Goal: Task Accomplishment & Management: Complete application form

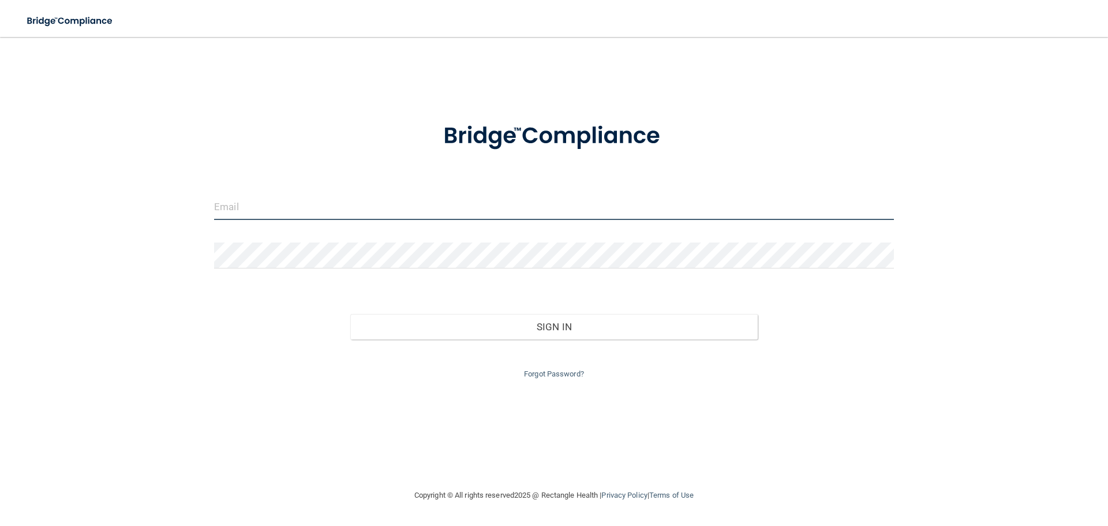
click at [222, 214] on input "email" at bounding box center [554, 207] width 680 height 26
type input "[PERSON_NAME][EMAIL_ADDRESS][PERSON_NAME][DOMAIN_NAME]"
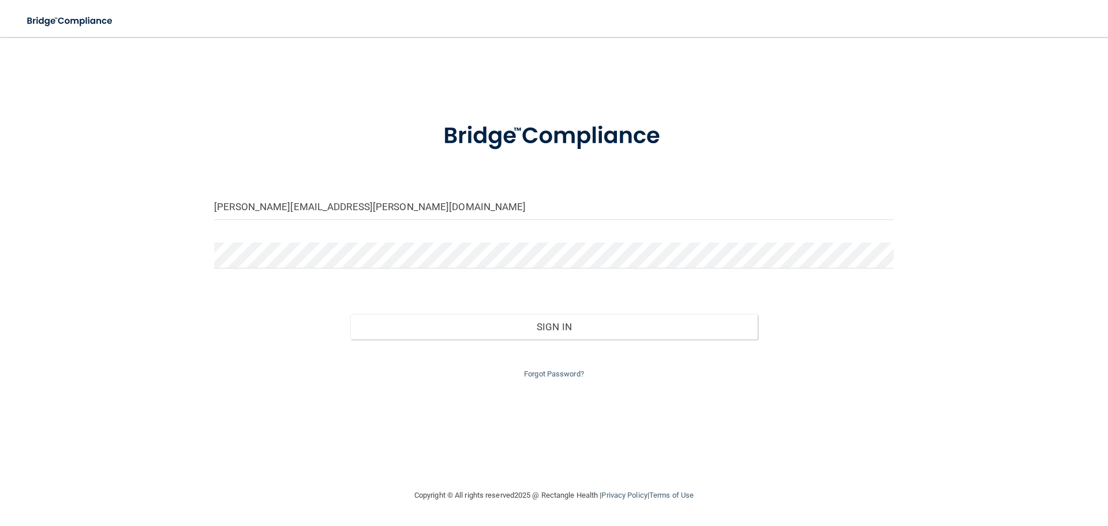
click at [575, 341] on div "Forgot Password?" at bounding box center [553, 360] width 697 height 42
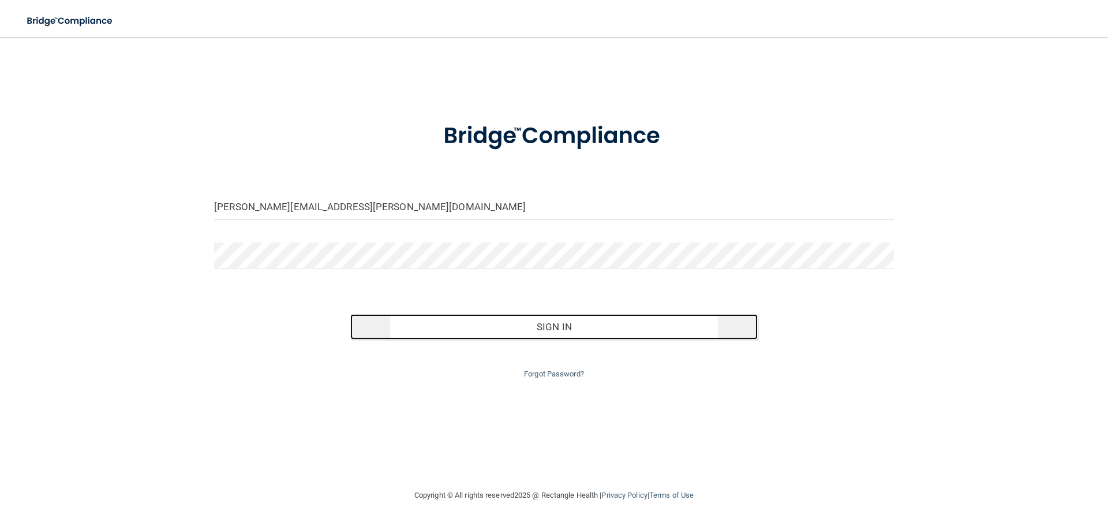
click at [578, 334] on button "Sign In" at bounding box center [554, 326] width 408 height 25
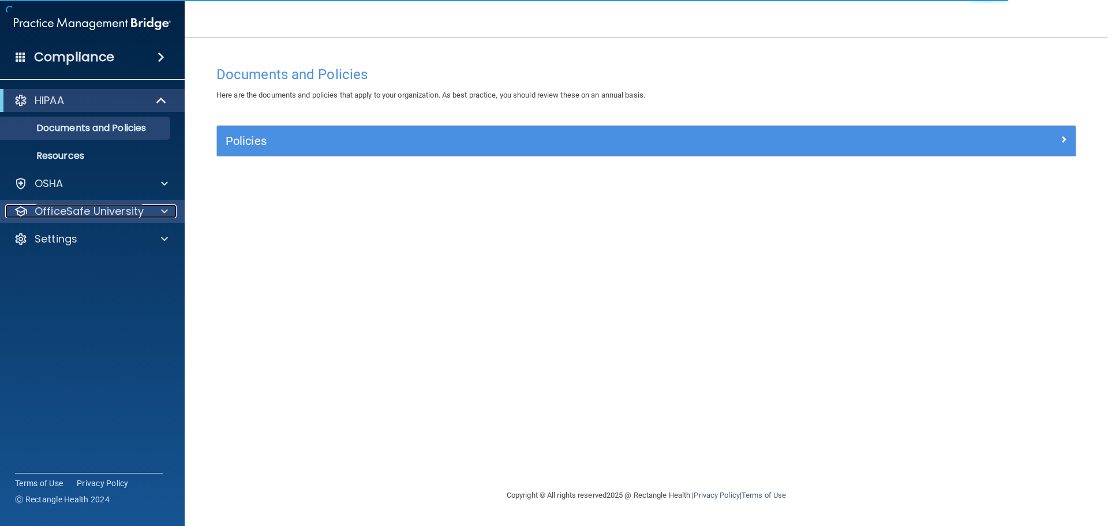
click at [100, 217] on p "OfficeSafe University" at bounding box center [89, 211] width 109 height 14
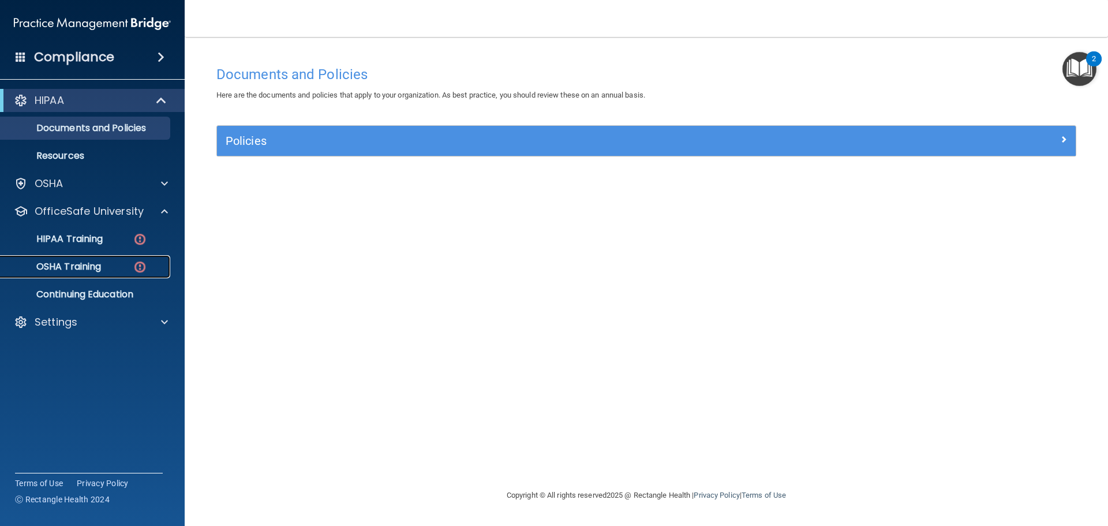
click at [73, 271] on p "OSHA Training" at bounding box center [55, 267] width 94 height 12
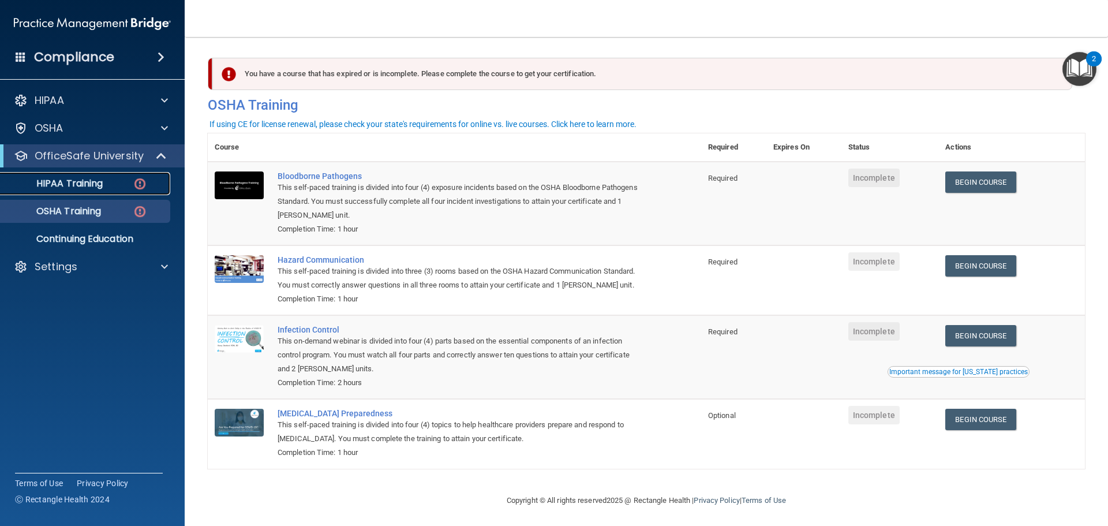
click at [95, 185] on p "HIPAA Training" at bounding box center [55, 184] width 95 height 12
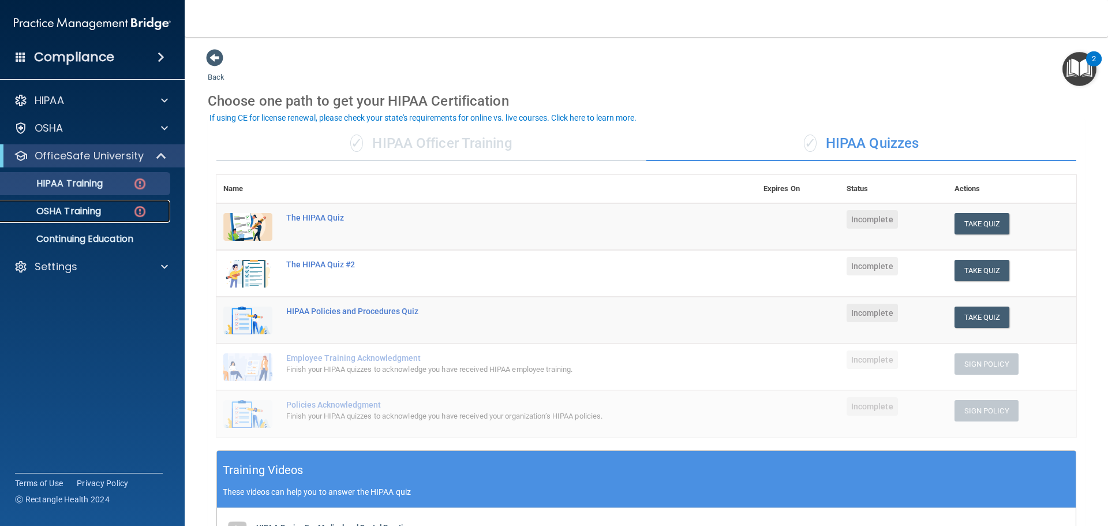
click at [95, 211] on p "OSHA Training" at bounding box center [55, 211] width 94 height 12
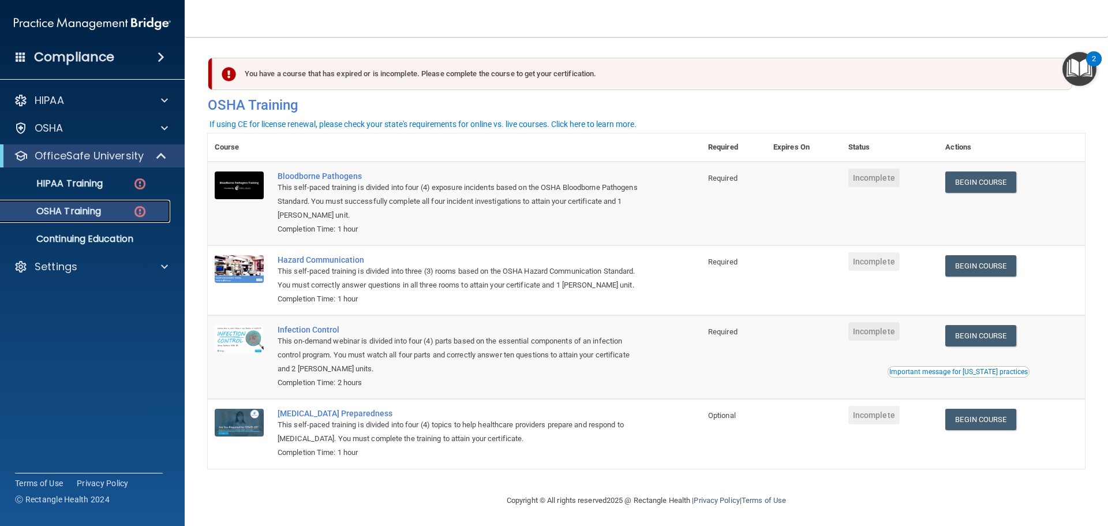
scroll to position [19, 0]
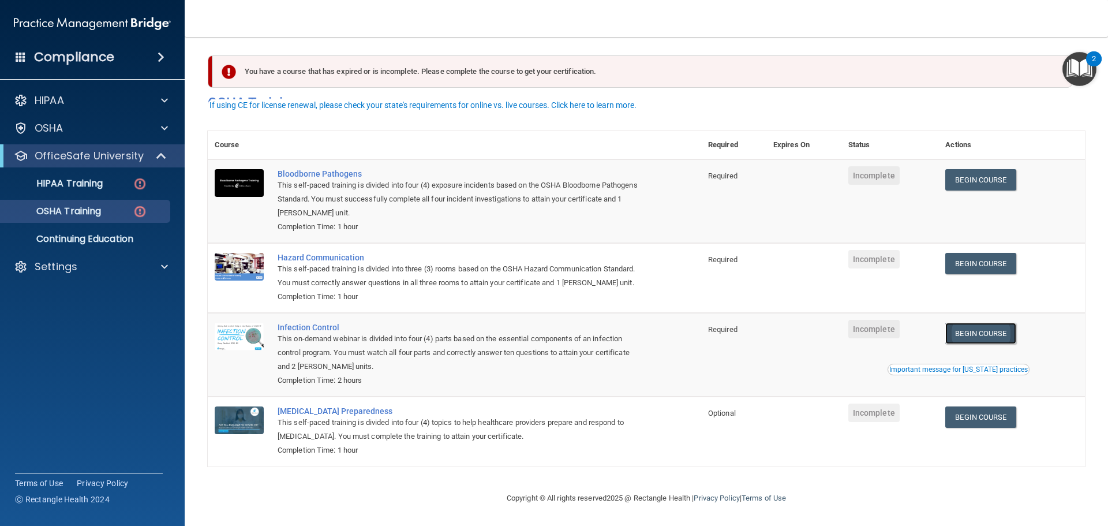
click at [1004, 337] on link "Begin Course" at bounding box center [980, 333] width 70 height 21
click at [952, 253] on link "Begin Course" at bounding box center [980, 263] width 70 height 21
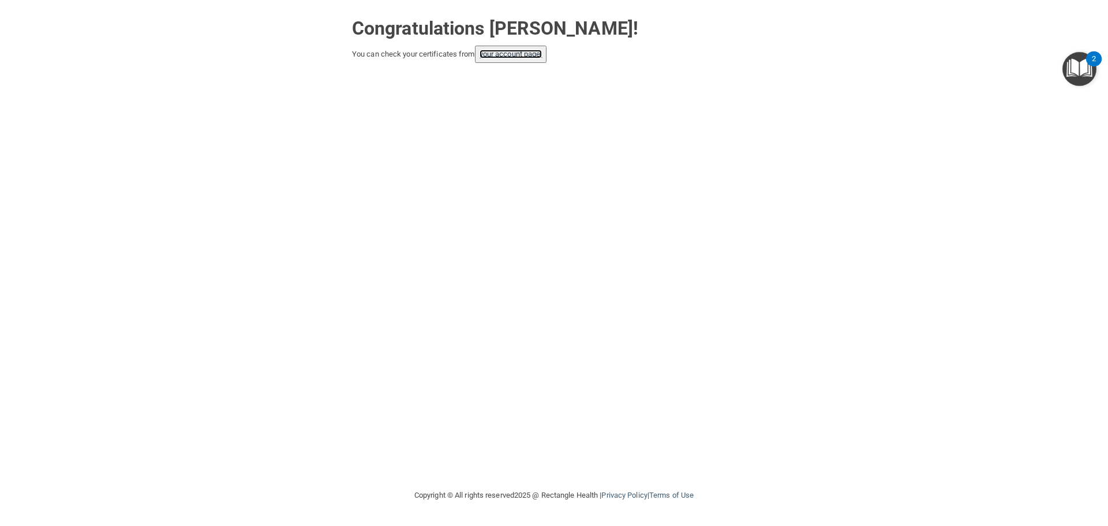
click at [524, 53] on link "your account page!" at bounding box center [511, 54] width 63 height 9
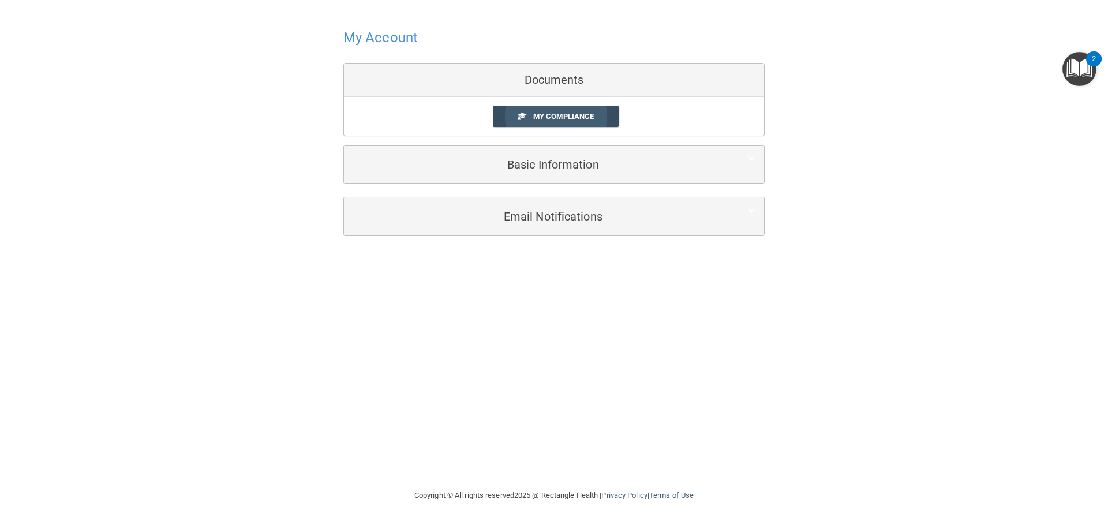
click at [571, 121] on link "My Compliance" at bounding box center [556, 116] width 126 height 21
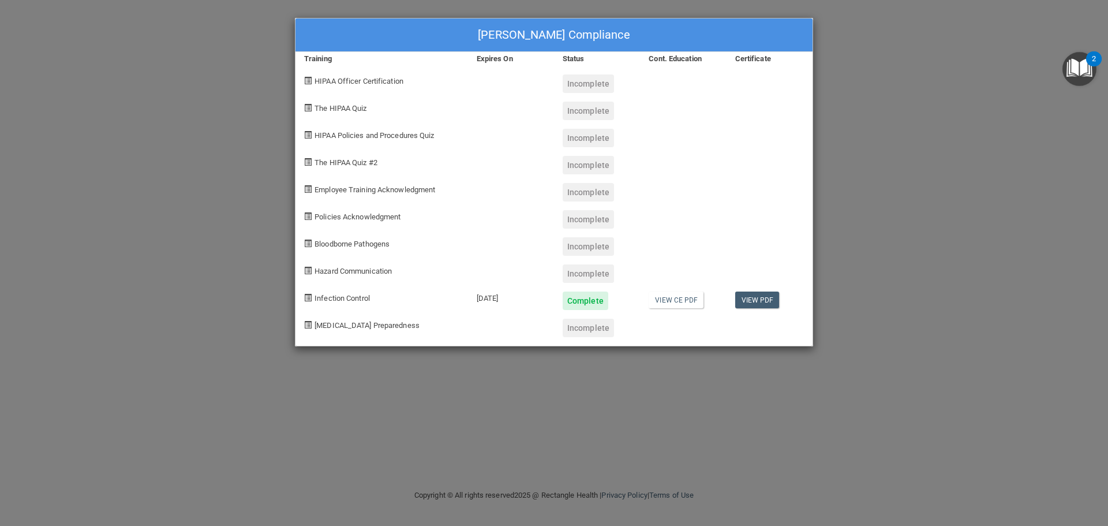
click at [865, 71] on div "Adrianna Brackman's Compliance Training Expires On Status Cont. Education Certi…" at bounding box center [554, 263] width 1108 height 526
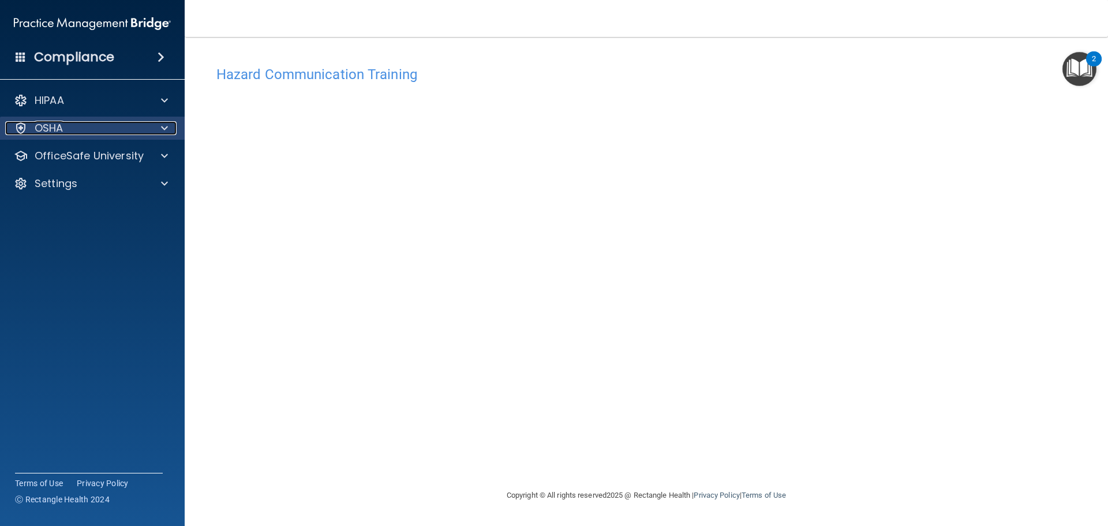
click at [55, 129] on p "OSHA" at bounding box center [49, 128] width 29 height 14
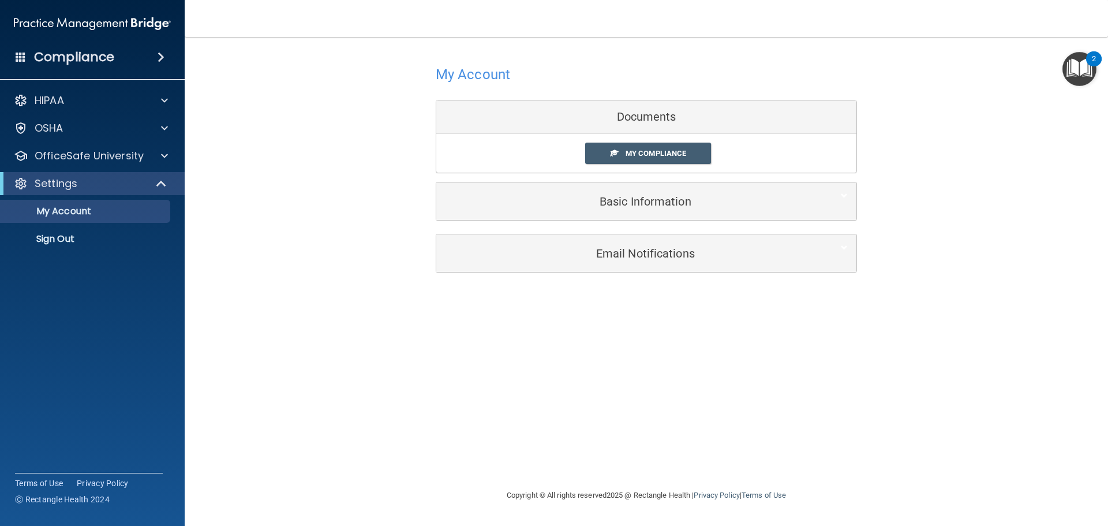
click at [465, 74] on h4 "My Account" at bounding box center [473, 74] width 74 height 15
click at [69, 133] on div "OSHA" at bounding box center [76, 128] width 143 height 14
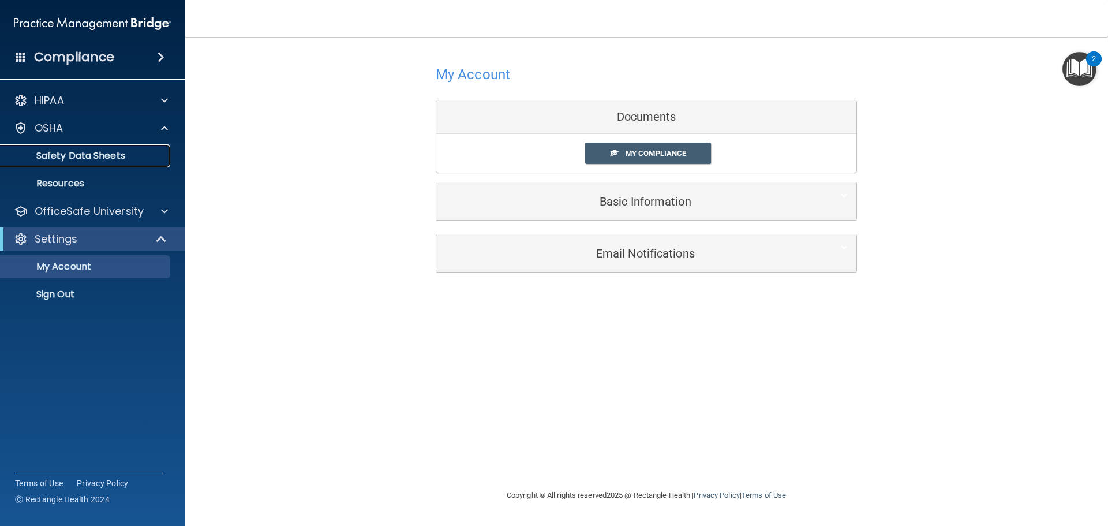
click at [100, 158] on p "Safety Data Sheets" at bounding box center [87, 156] width 158 height 12
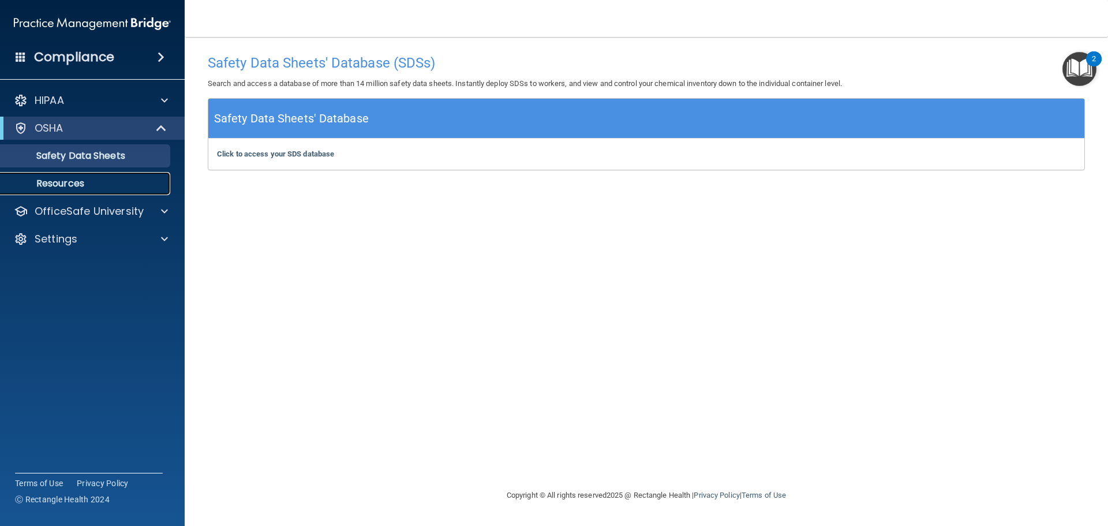
click at [96, 176] on link "Resources" at bounding box center [79, 183] width 182 height 23
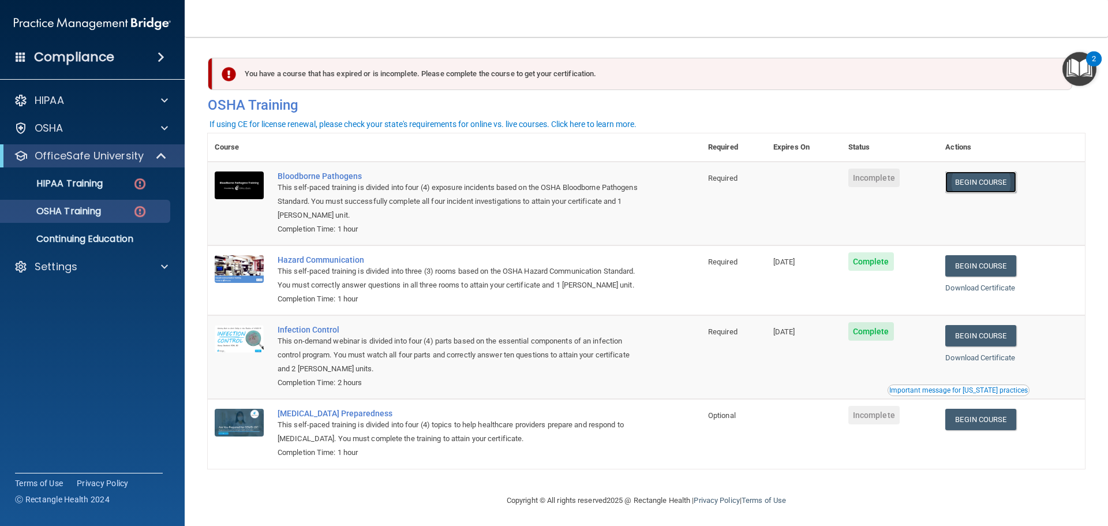
click at [990, 185] on link "Begin Course" at bounding box center [980, 181] width 70 height 21
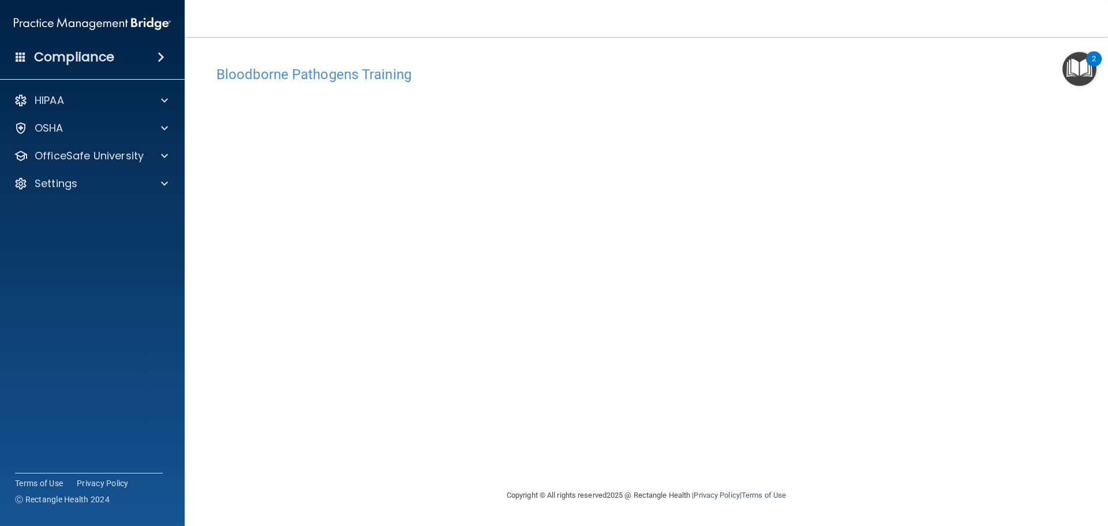
click at [548, 446] on div "Bloodborne Pathogens Training This course doesn’t expire until . Are you sure y…" at bounding box center [646, 274] width 877 height 428
click at [587, 69] on h4 "Bloodborne Pathogens Training" at bounding box center [646, 74] width 860 height 15
click at [108, 125] on div "OSHA" at bounding box center [76, 128] width 143 height 14
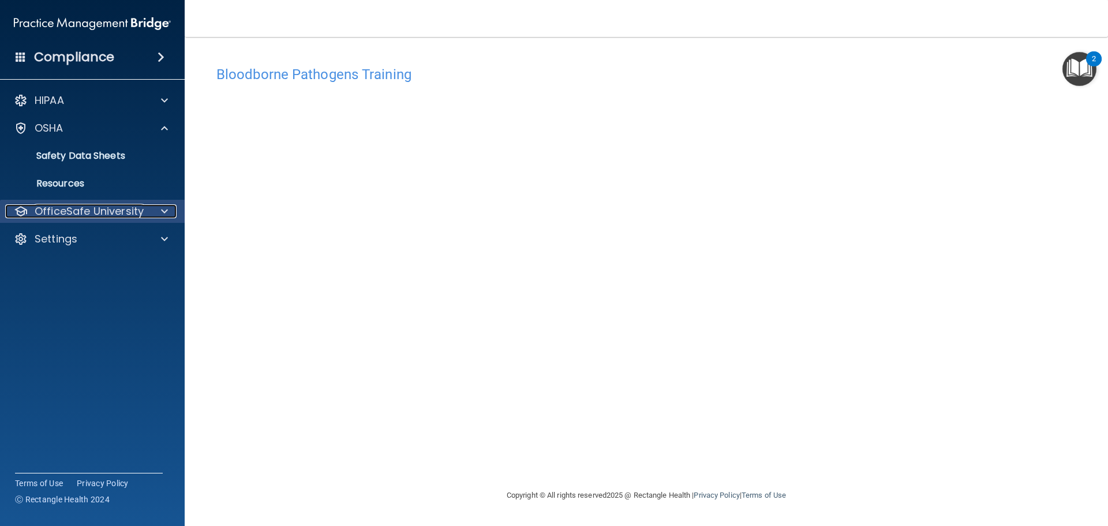
click at [102, 205] on p "OfficeSafe University" at bounding box center [89, 211] width 109 height 14
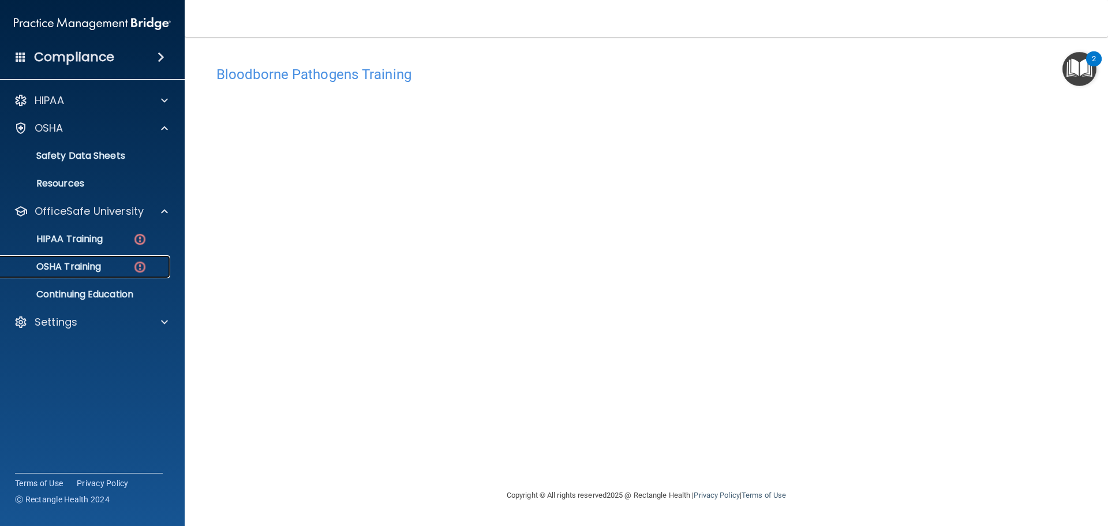
click at [81, 269] on p "OSHA Training" at bounding box center [55, 267] width 94 height 12
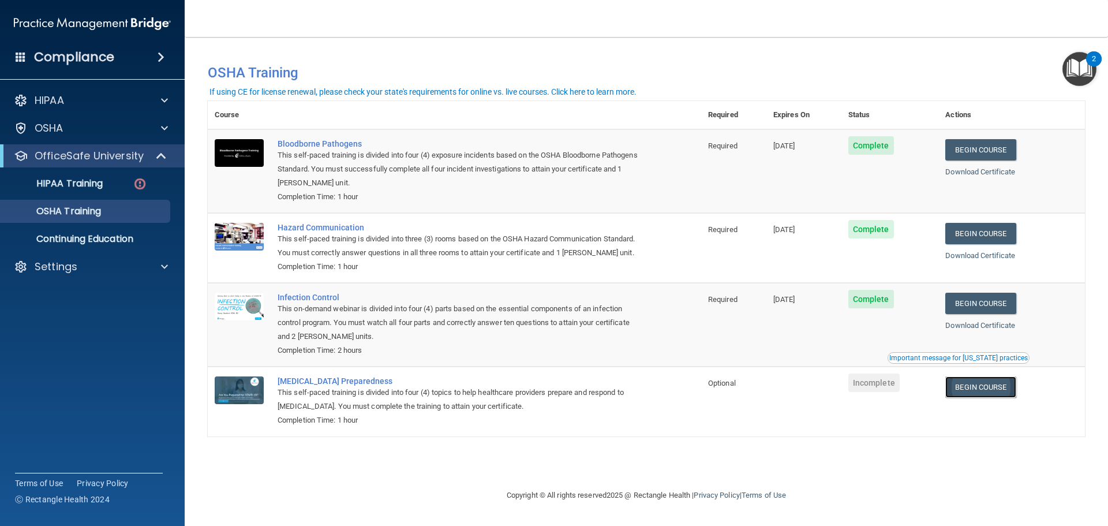
click at [992, 394] on link "Begin Course" at bounding box center [980, 386] width 70 height 21
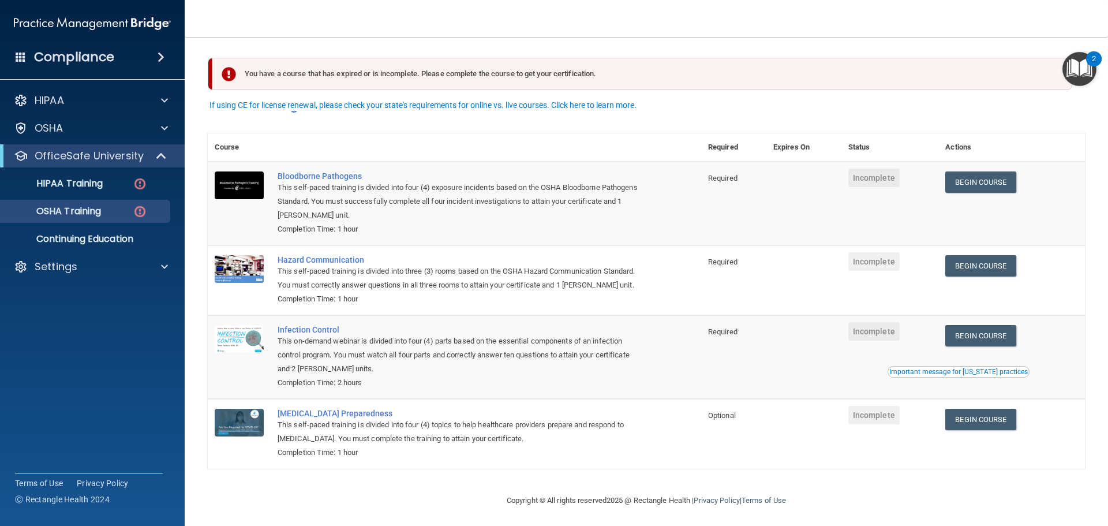
scroll to position [19, 0]
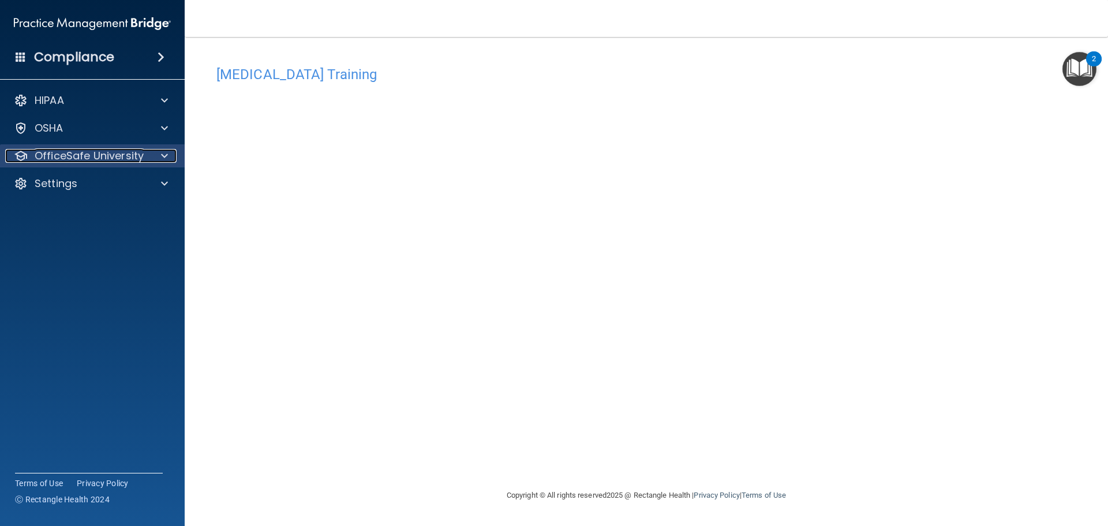
click at [152, 162] on div at bounding box center [162, 156] width 29 height 14
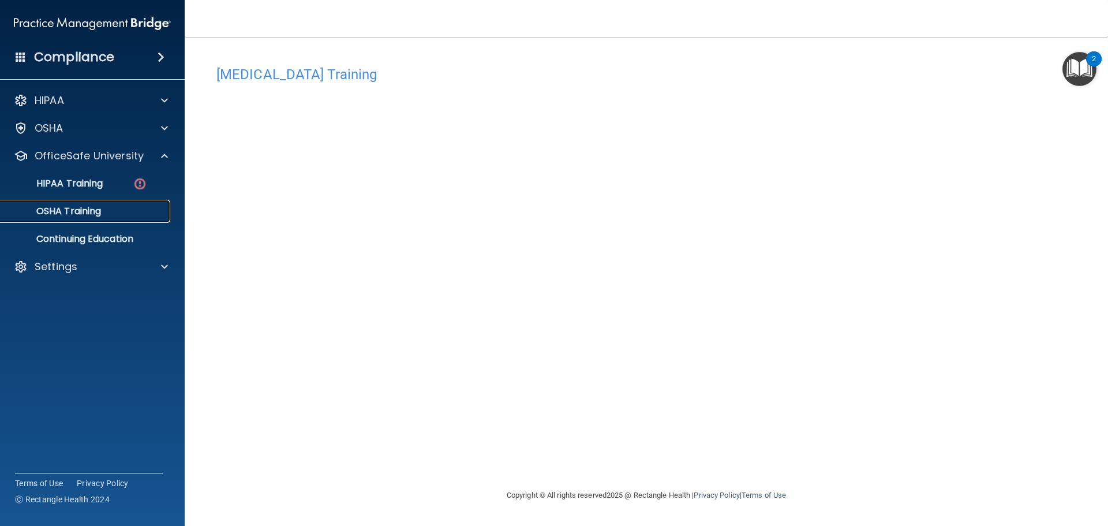
click at [83, 212] on p "OSHA Training" at bounding box center [55, 211] width 94 height 12
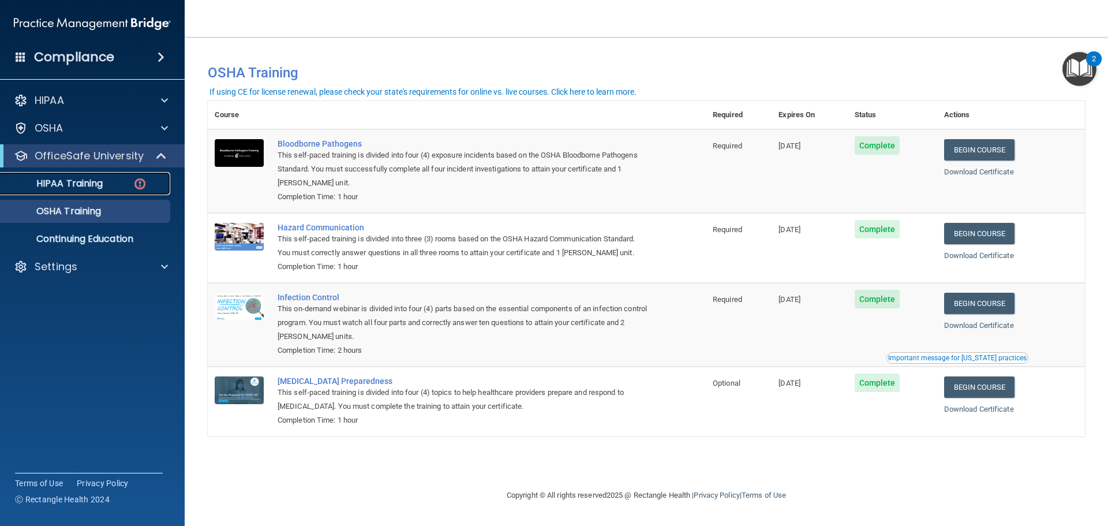
click at [86, 189] on p "HIPAA Training" at bounding box center [55, 184] width 95 height 12
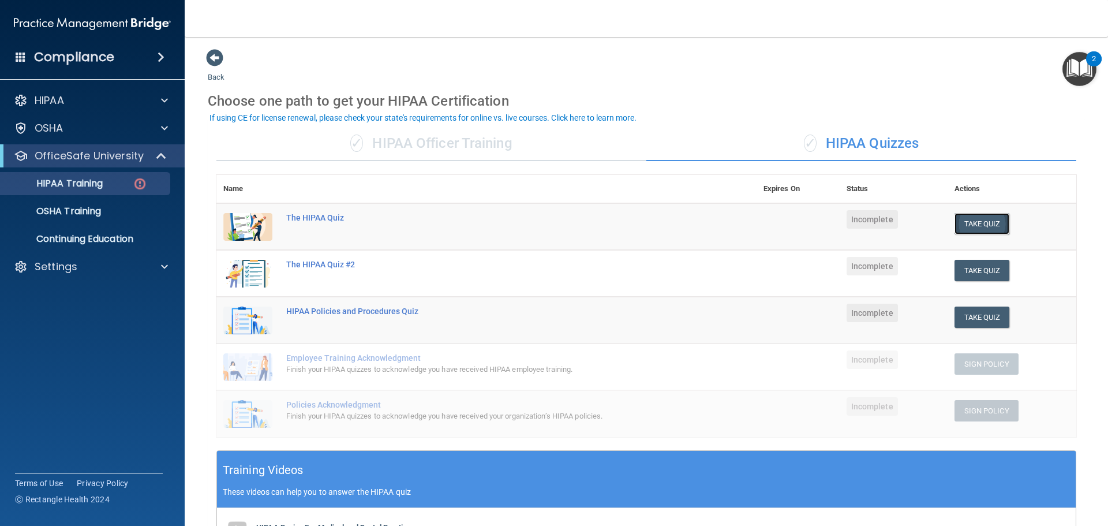
click at [999, 223] on button "Take Quiz" at bounding box center [982, 223] width 55 height 21
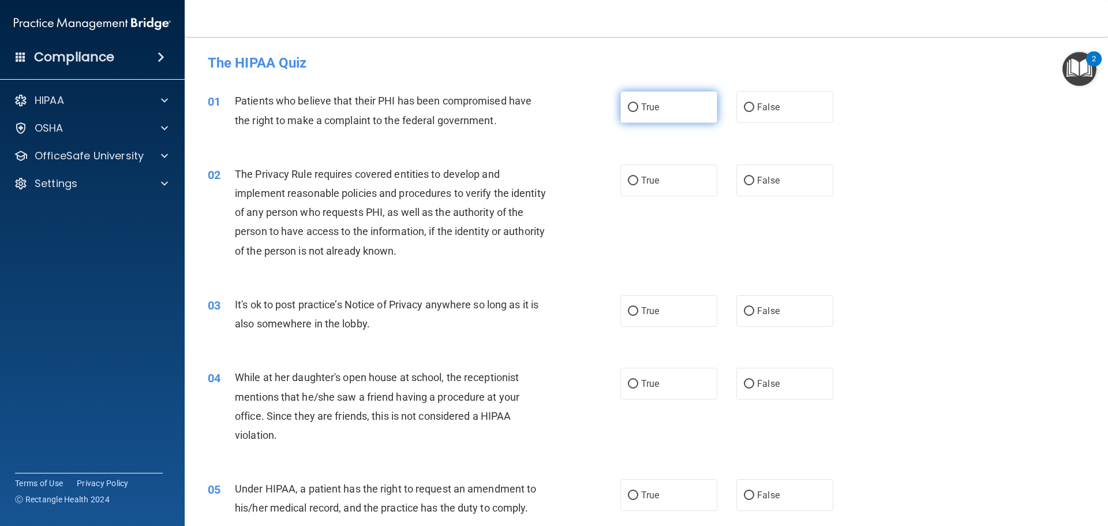
click at [641, 111] on span "True" at bounding box center [650, 107] width 18 height 11
click at [638, 111] on input "True" at bounding box center [633, 107] width 10 height 9
radio input "true"
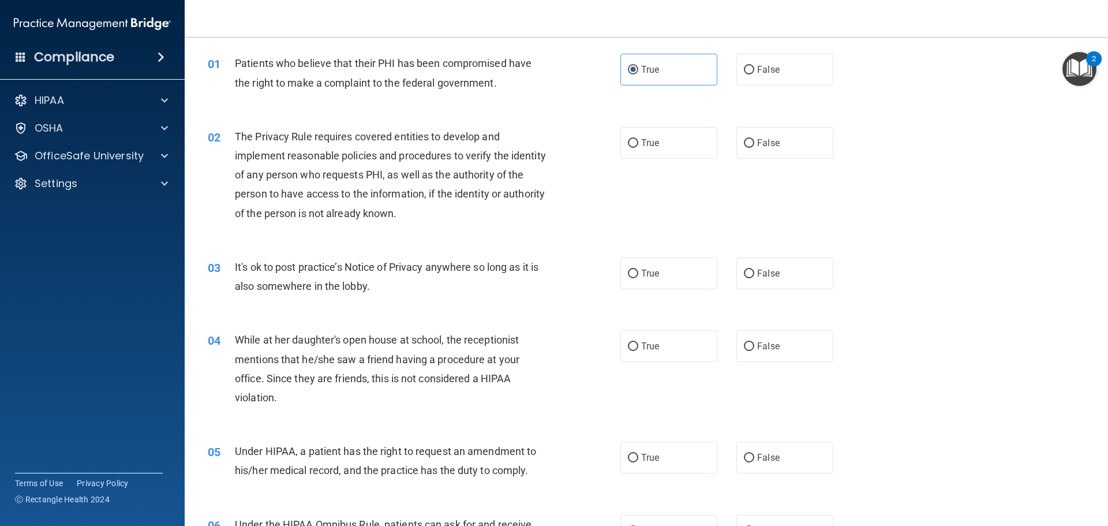
scroll to position [58, 0]
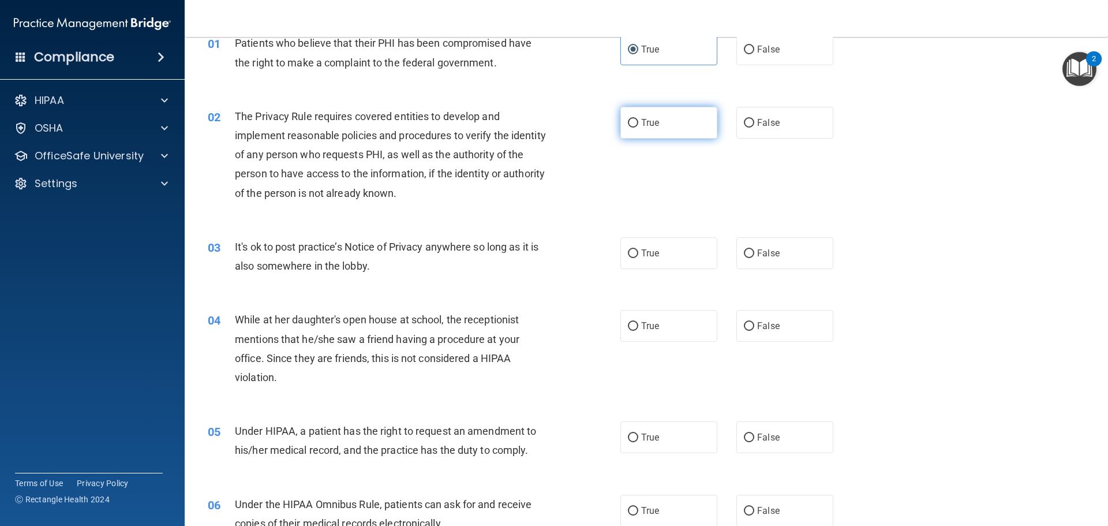
click at [633, 135] on label "True" at bounding box center [668, 123] width 97 height 32
click at [633, 128] on input "True" at bounding box center [633, 123] width 10 height 9
radio input "true"
click at [642, 258] on span "True" at bounding box center [650, 253] width 18 height 11
click at [638, 258] on input "True" at bounding box center [633, 253] width 10 height 9
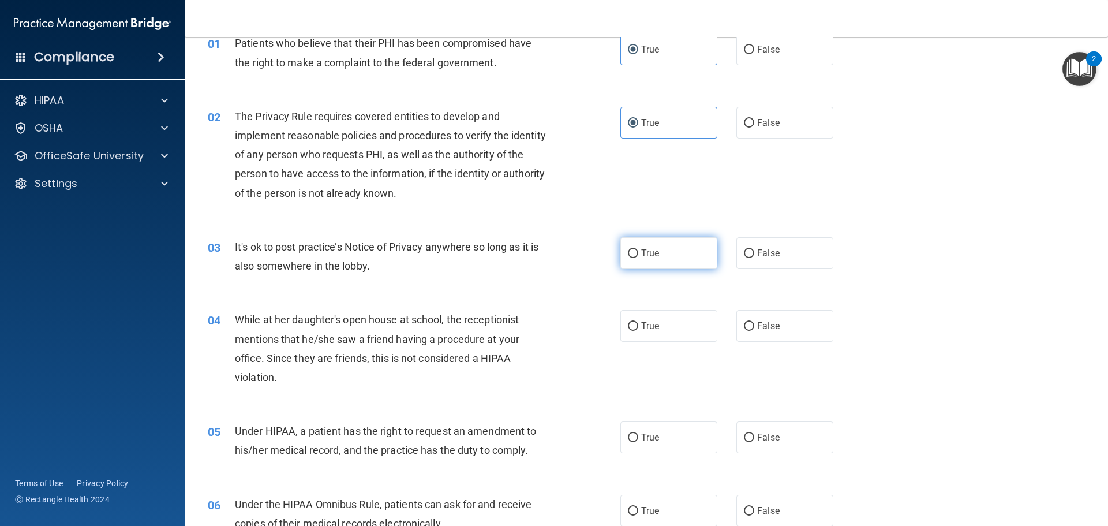
radio input "true"
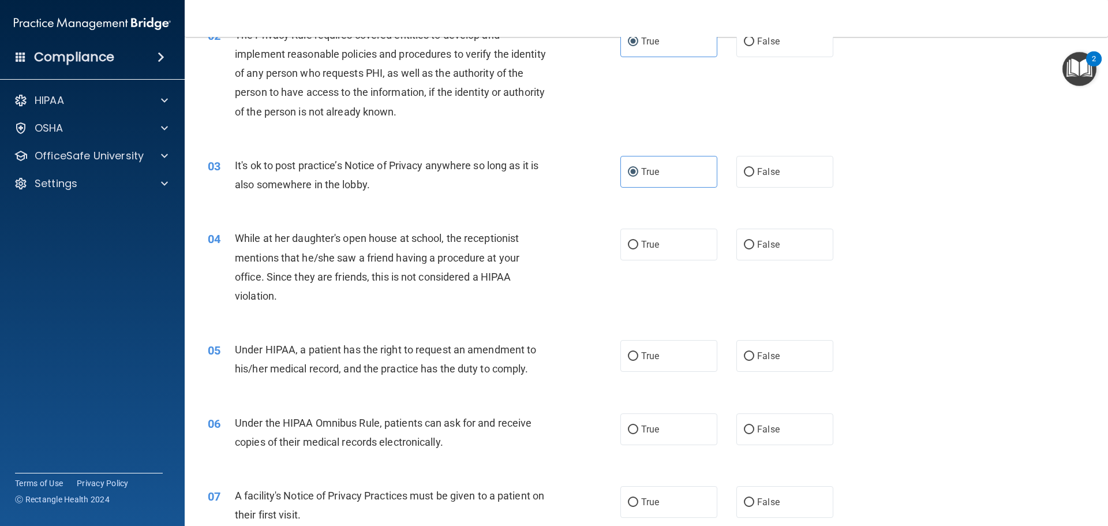
scroll to position [173, 0]
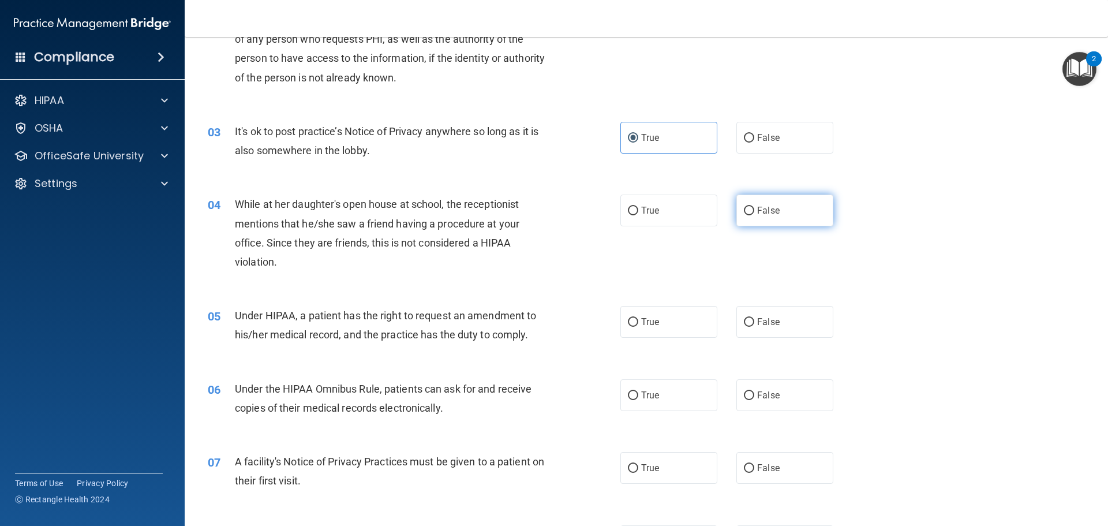
click at [758, 219] on label "False" at bounding box center [785, 211] width 97 height 32
click at [754, 215] on input "False" at bounding box center [749, 211] width 10 height 9
radio input "true"
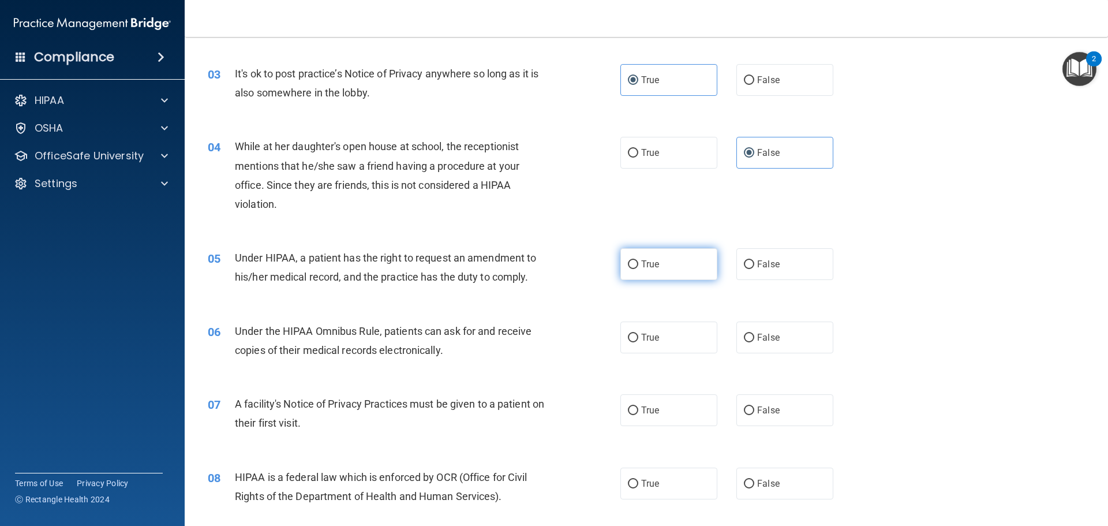
click at [657, 273] on label "True" at bounding box center [668, 264] width 97 height 32
click at [638, 269] on input "True" at bounding box center [633, 264] width 10 height 9
radio input "true"
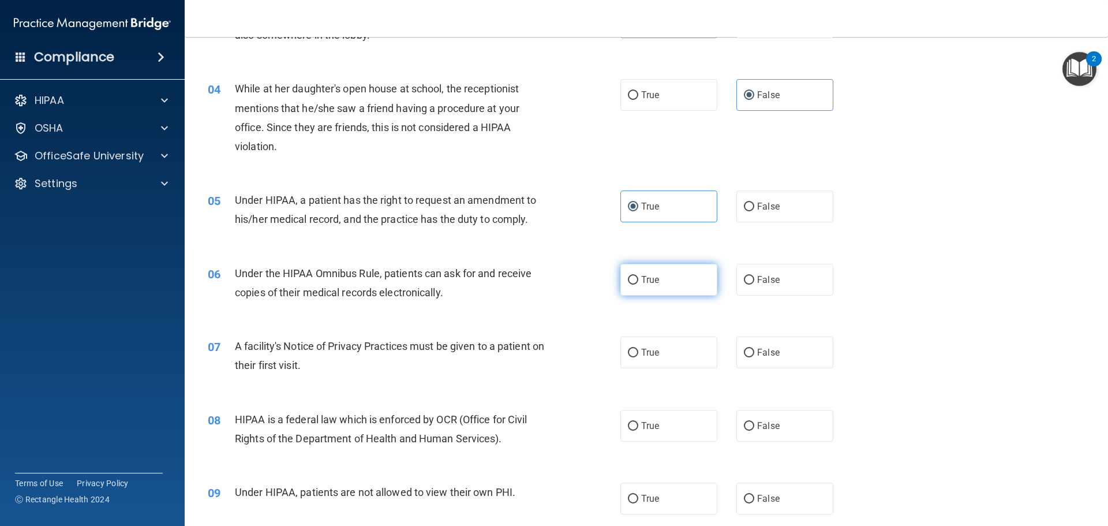
click at [658, 286] on label "True" at bounding box center [668, 280] width 97 height 32
click at [638, 285] on input "True" at bounding box center [633, 280] width 10 height 9
radio input "true"
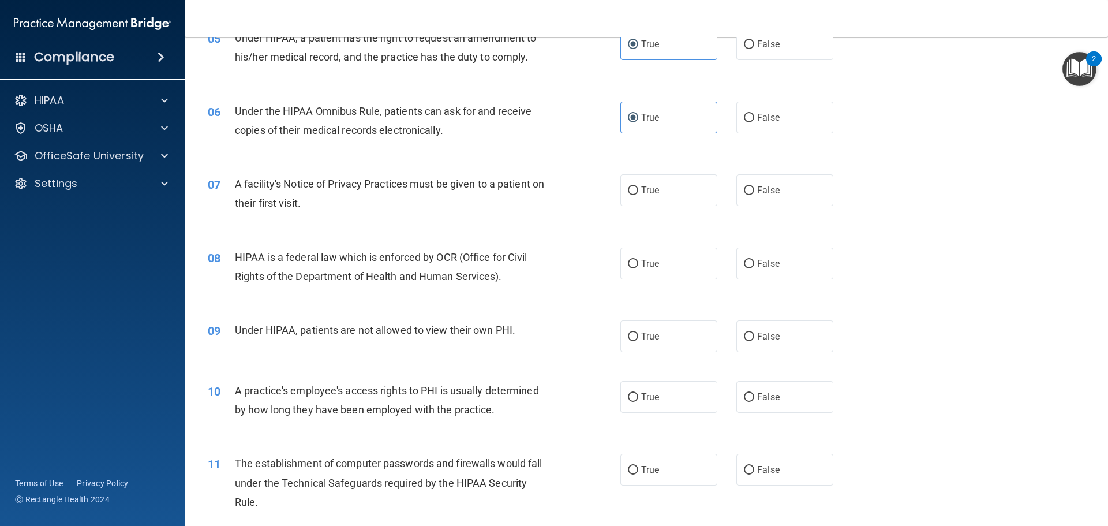
scroll to position [462, 0]
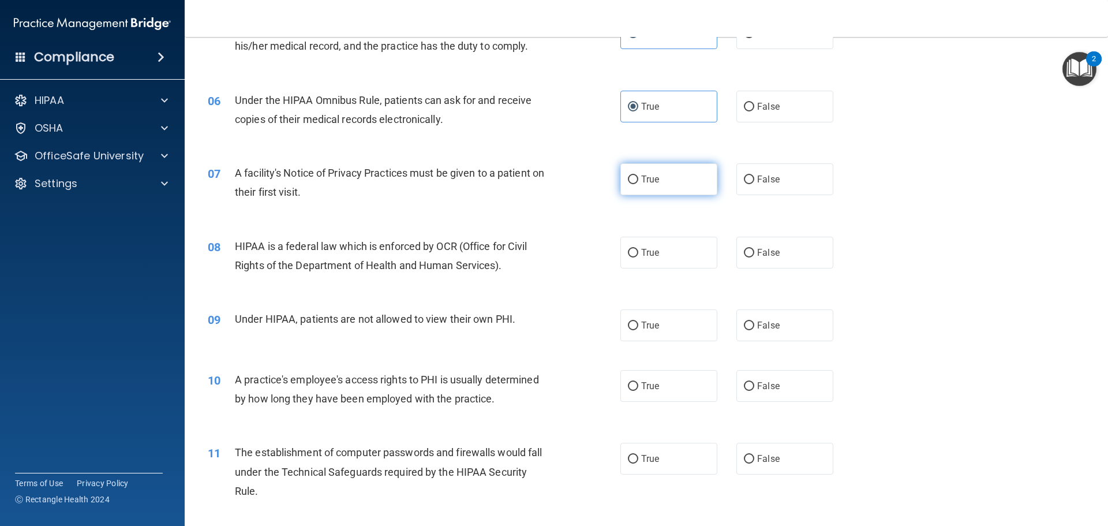
click at [649, 185] on label "True" at bounding box center [668, 179] width 97 height 32
click at [638, 184] on input "True" at bounding box center [633, 179] width 10 height 9
radio input "true"
click at [661, 264] on label "True" at bounding box center [668, 253] width 97 height 32
click at [638, 257] on input "True" at bounding box center [633, 253] width 10 height 9
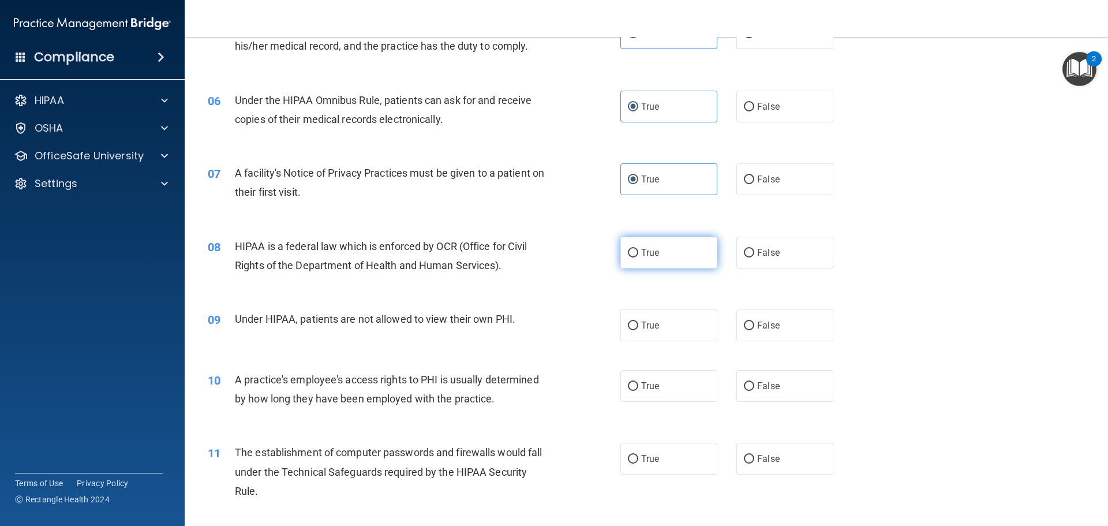
radio input "true"
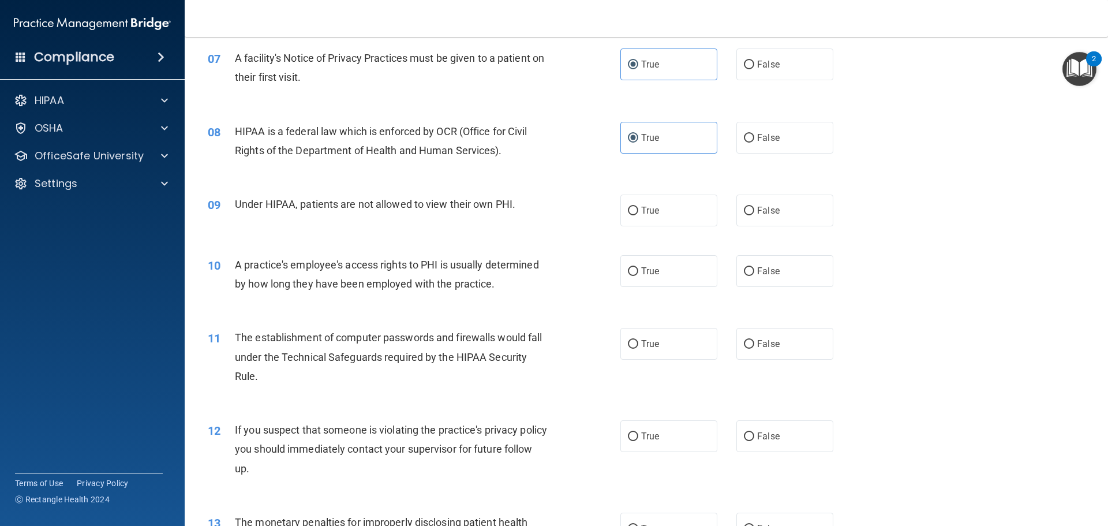
scroll to position [577, 0]
click at [757, 210] on span "False" at bounding box center [768, 209] width 23 height 11
click at [752, 210] on input "False" at bounding box center [749, 210] width 10 height 9
radio input "true"
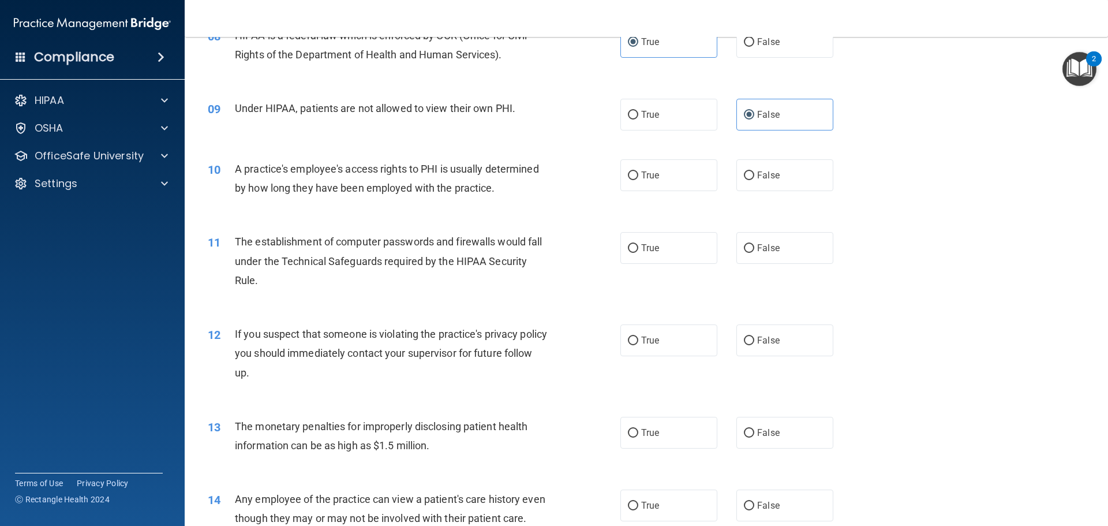
scroll to position [693, 0]
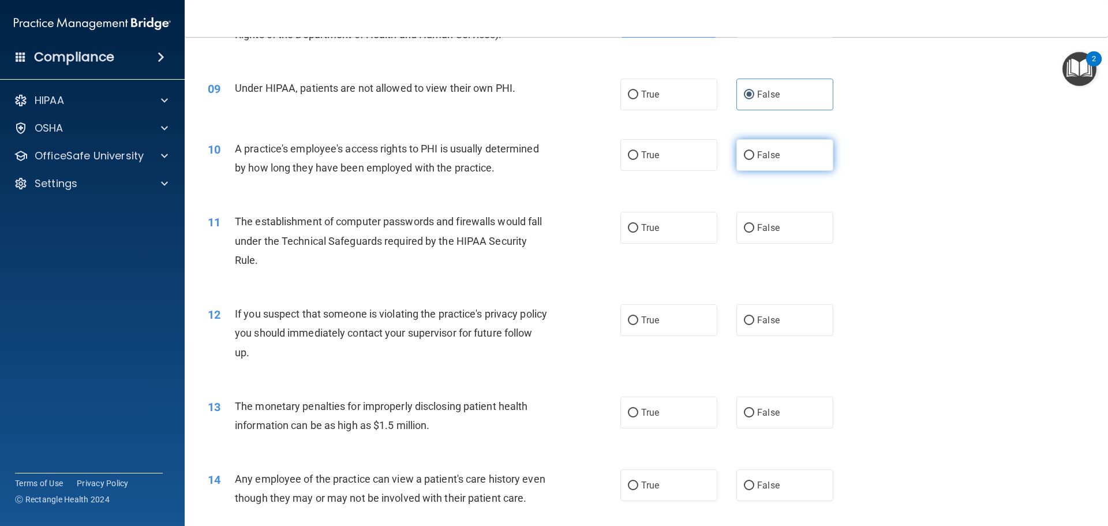
click at [761, 166] on label "False" at bounding box center [785, 155] width 97 height 32
click at [754, 160] on input "False" at bounding box center [749, 155] width 10 height 9
radio input "true"
click at [649, 230] on span "True" at bounding box center [650, 227] width 18 height 11
click at [638, 230] on input "True" at bounding box center [633, 228] width 10 height 9
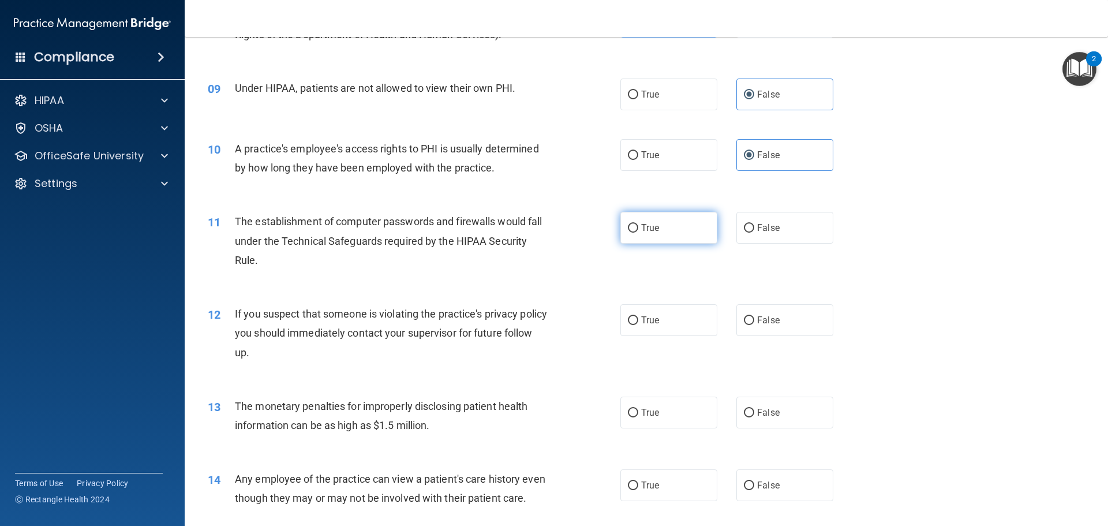
radio input "true"
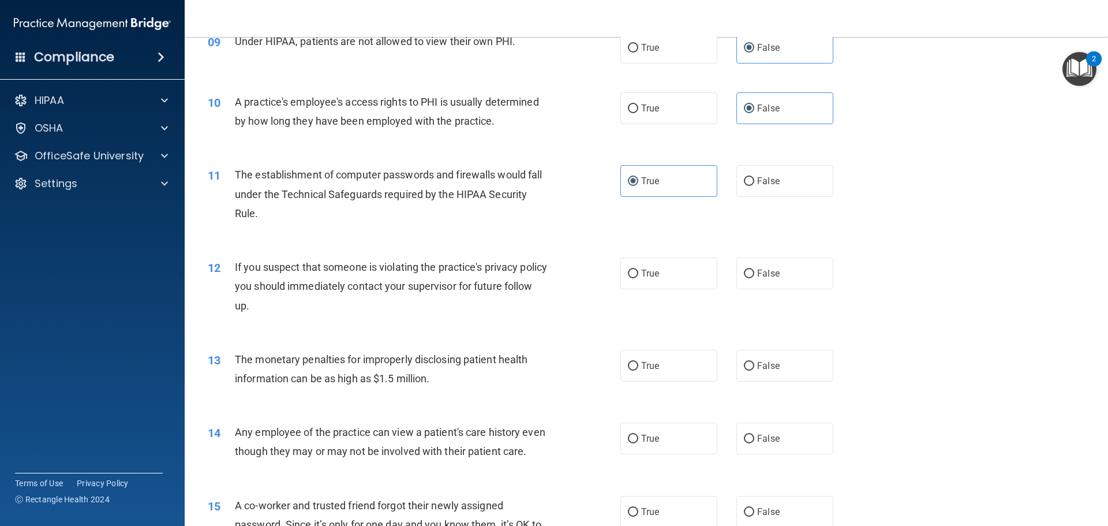
scroll to position [808, 0]
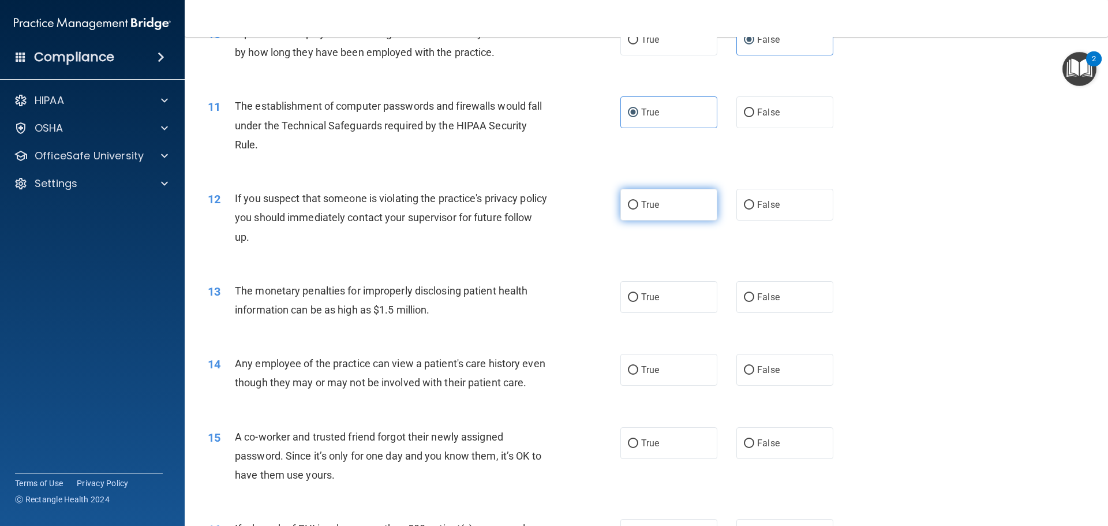
click at [642, 208] on span "True" at bounding box center [650, 204] width 18 height 11
click at [638, 208] on input "True" at bounding box center [633, 205] width 10 height 9
radio input "true"
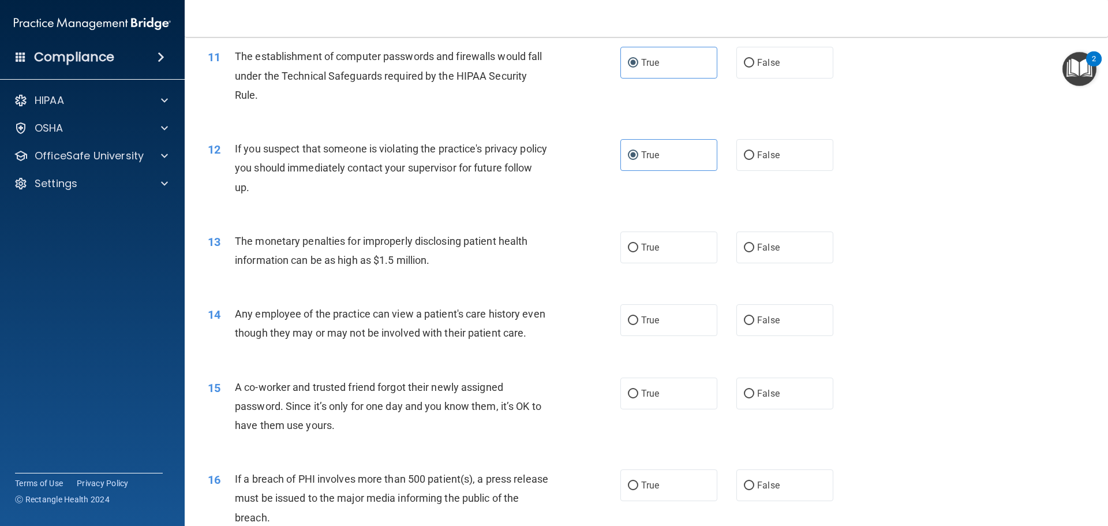
scroll to position [924, 0]
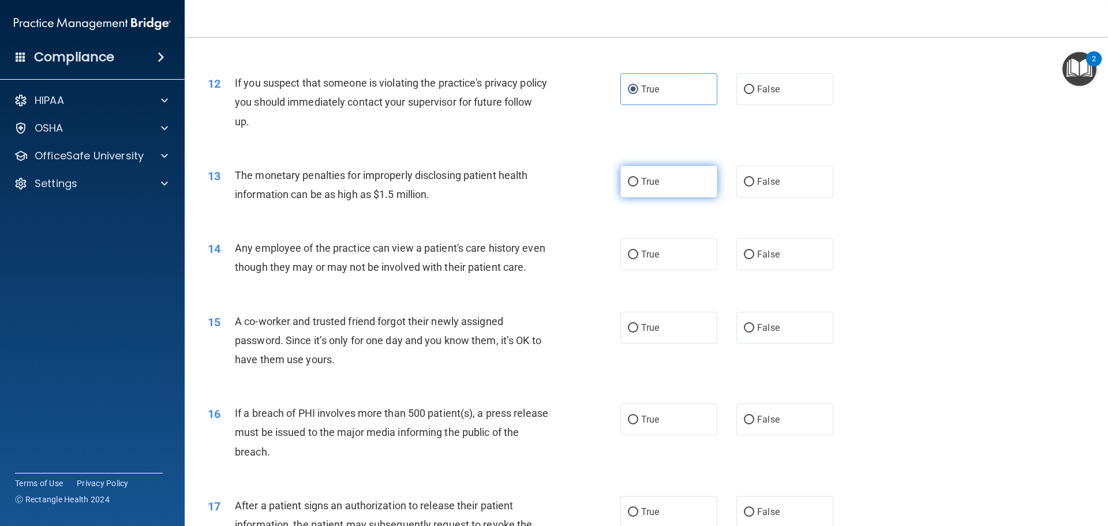
click at [674, 184] on label "True" at bounding box center [668, 182] width 97 height 32
click at [638, 184] on input "True" at bounding box center [633, 182] width 10 height 9
radio input "true"
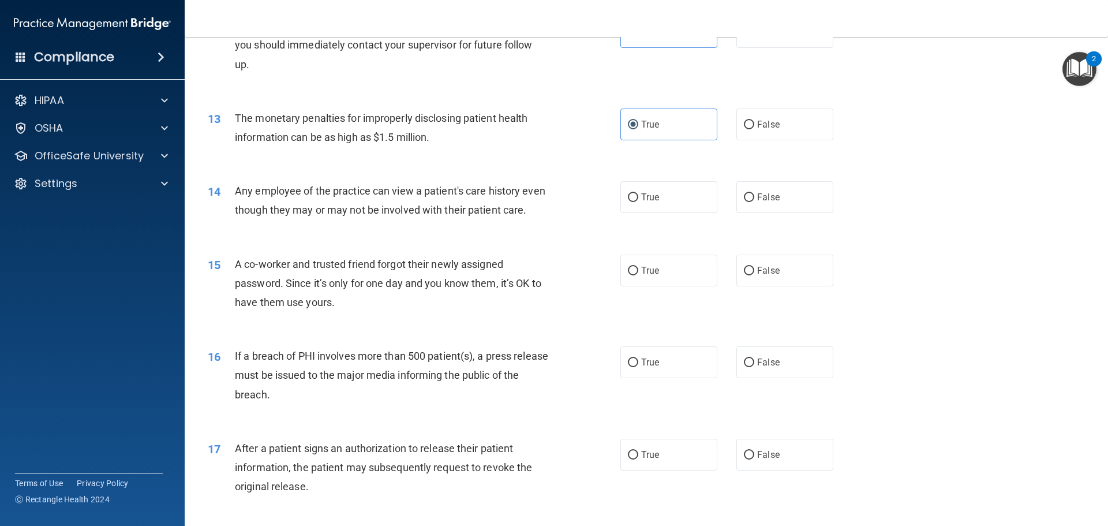
scroll to position [981, 0]
click at [675, 204] on label "True" at bounding box center [668, 197] width 97 height 32
click at [638, 201] on input "True" at bounding box center [633, 197] width 10 height 9
radio input "true"
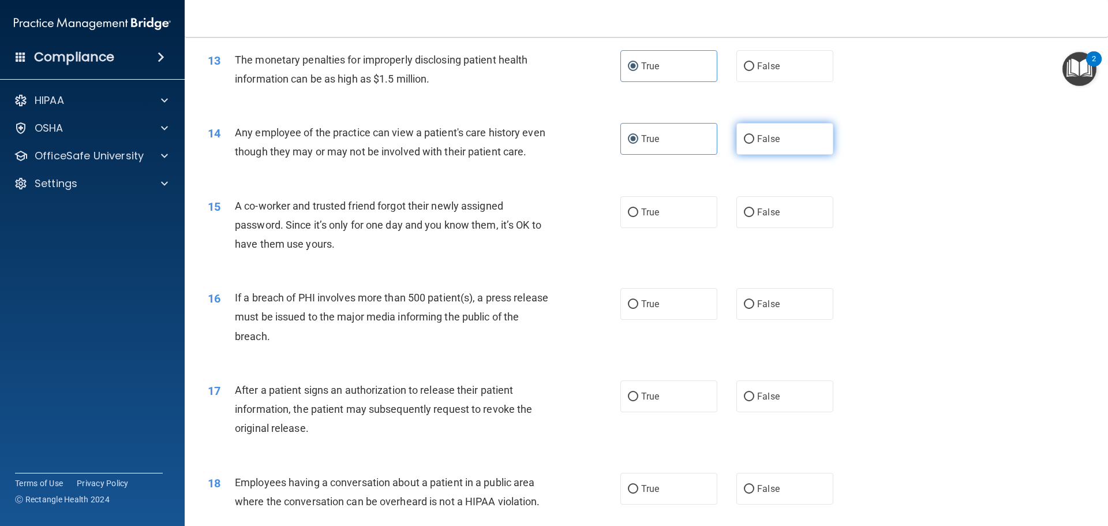
click at [791, 149] on label "False" at bounding box center [785, 139] width 97 height 32
click at [754, 144] on input "False" at bounding box center [749, 139] width 10 height 9
radio input "true"
radio input "false"
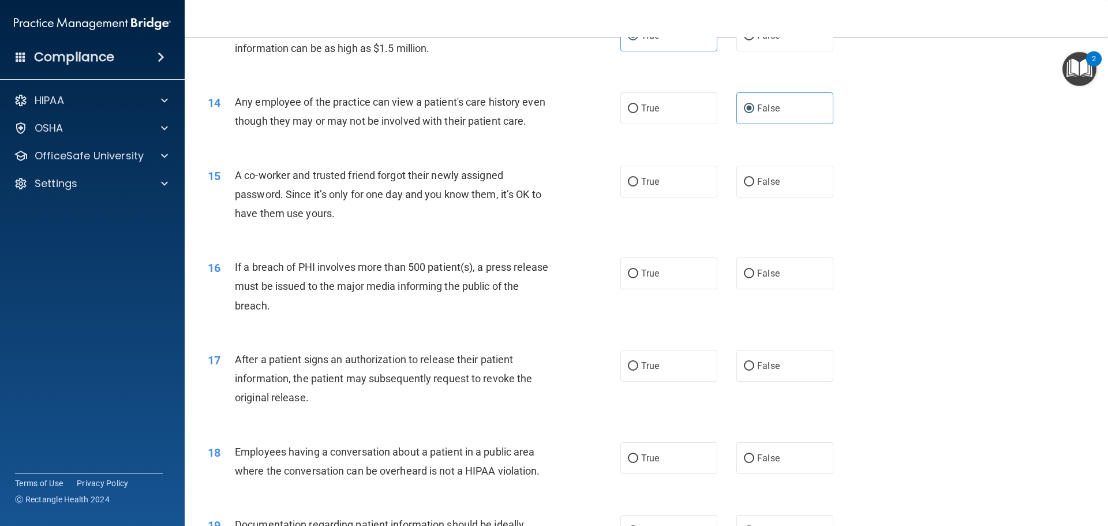
scroll to position [1097, 0]
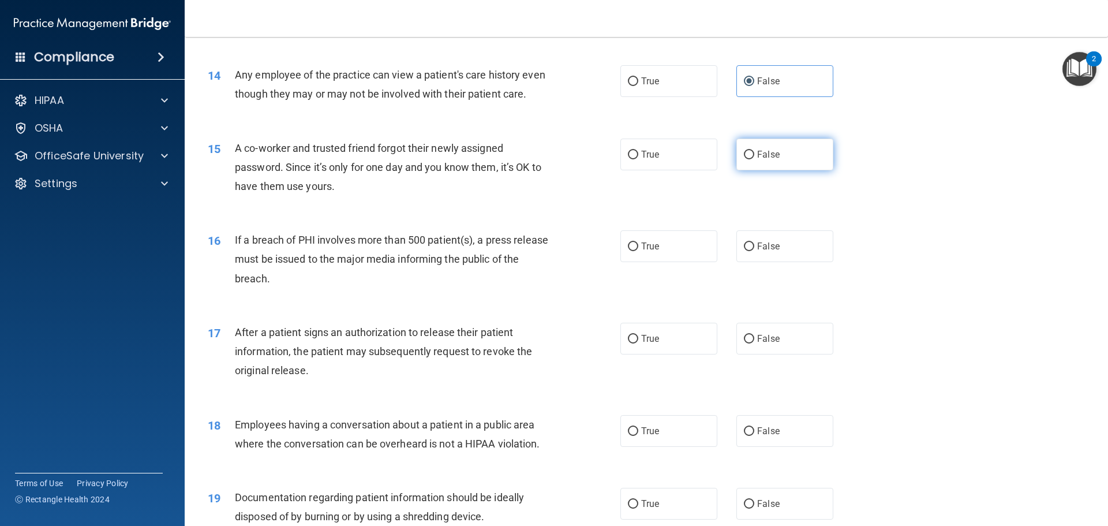
click at [744, 159] on input "False" at bounding box center [749, 155] width 10 height 9
radio input "true"
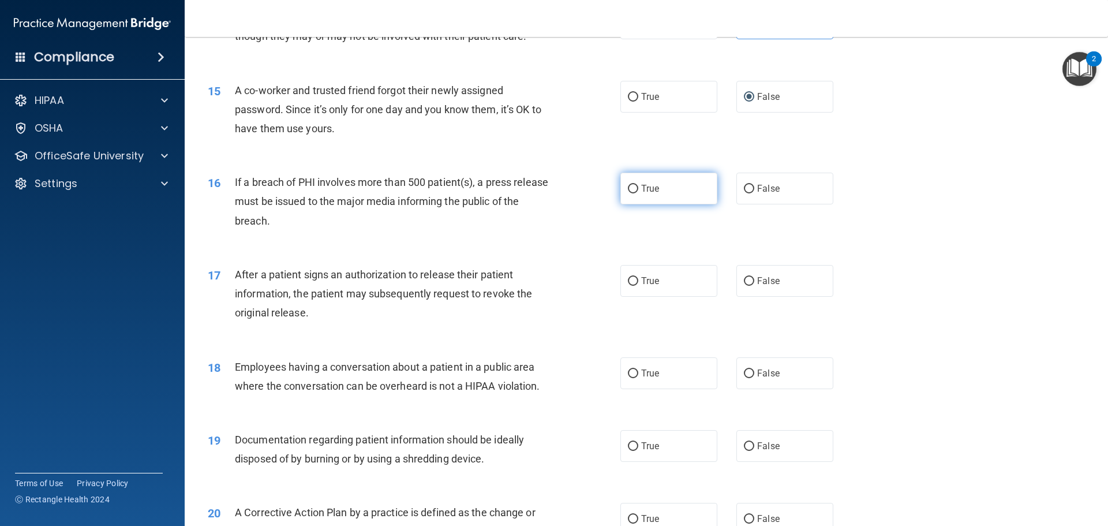
click at [653, 194] on span "True" at bounding box center [650, 188] width 18 height 11
click at [638, 193] on input "True" at bounding box center [633, 189] width 10 height 9
radio input "true"
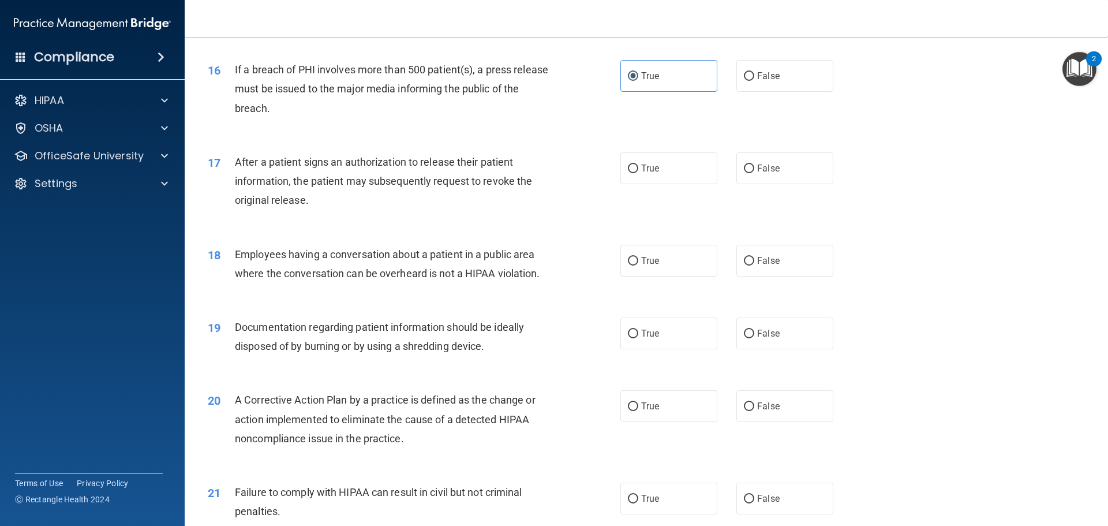
scroll to position [1270, 0]
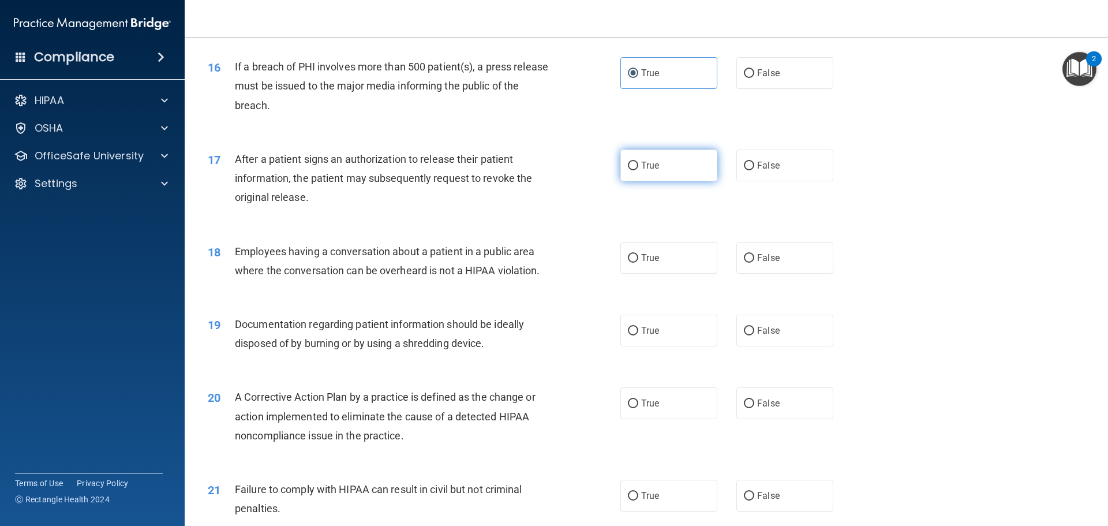
click at [679, 181] on label "True" at bounding box center [668, 165] width 97 height 32
click at [638, 170] on input "True" at bounding box center [633, 166] width 10 height 9
radio input "true"
click at [757, 263] on span "False" at bounding box center [768, 257] width 23 height 11
click at [754, 263] on input "False" at bounding box center [749, 258] width 10 height 9
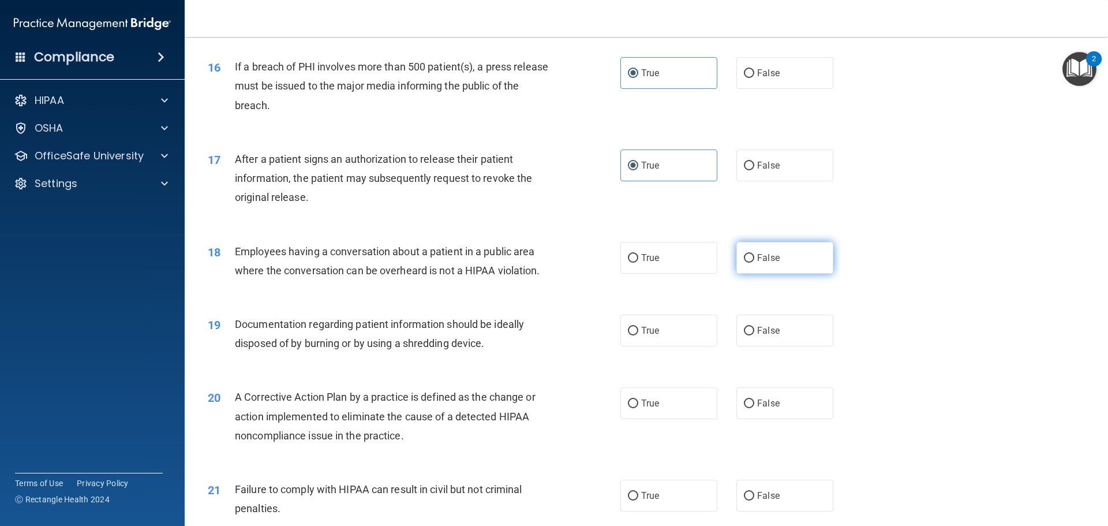
radio input "true"
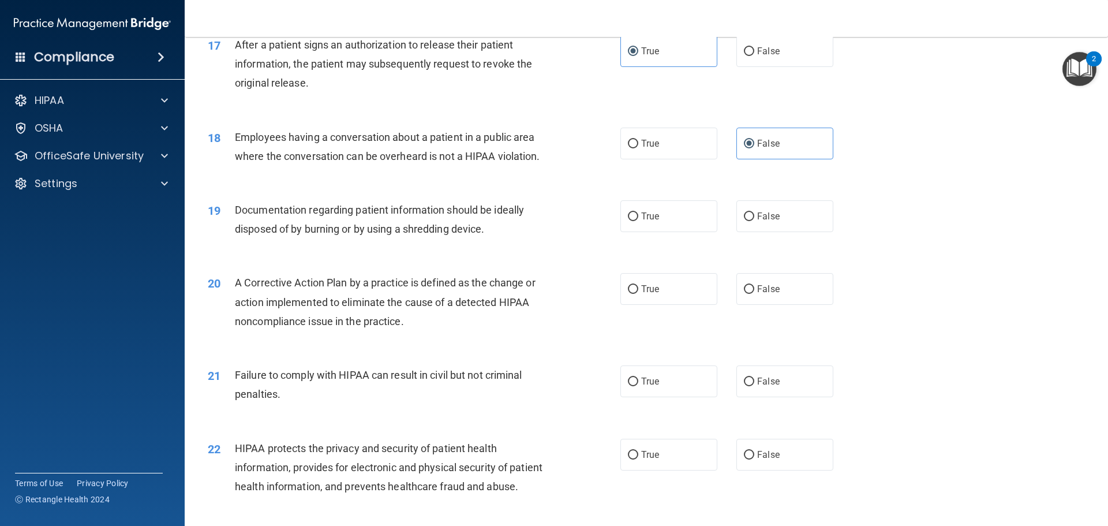
scroll to position [1385, 0]
click at [684, 231] on label "True" at bounding box center [668, 215] width 97 height 32
click at [638, 220] on input "True" at bounding box center [633, 215] width 10 height 9
radio input "true"
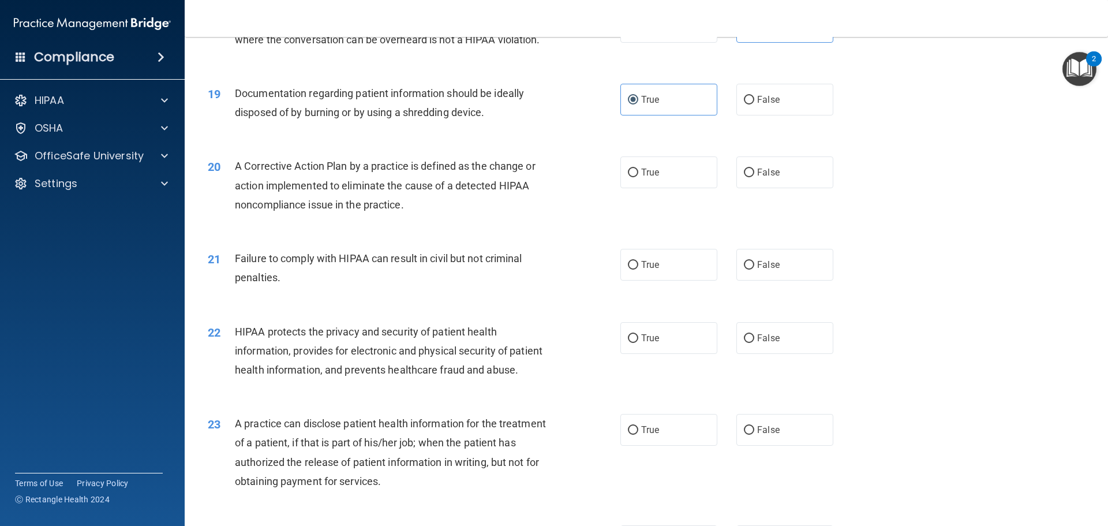
scroll to position [1443, 0]
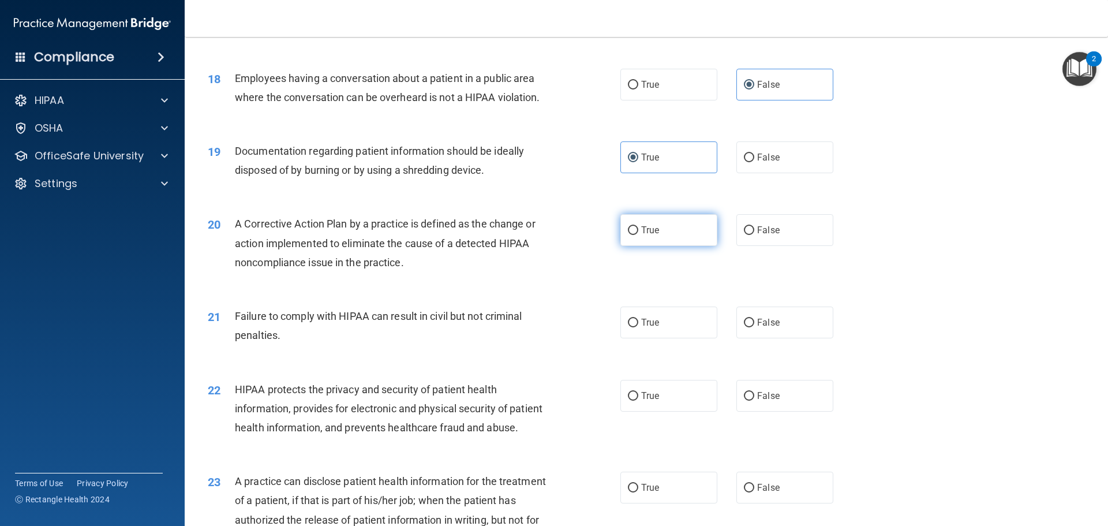
click at [643, 235] on span "True" at bounding box center [650, 230] width 18 height 11
click at [638, 235] on input "True" at bounding box center [633, 230] width 10 height 9
radio input "true"
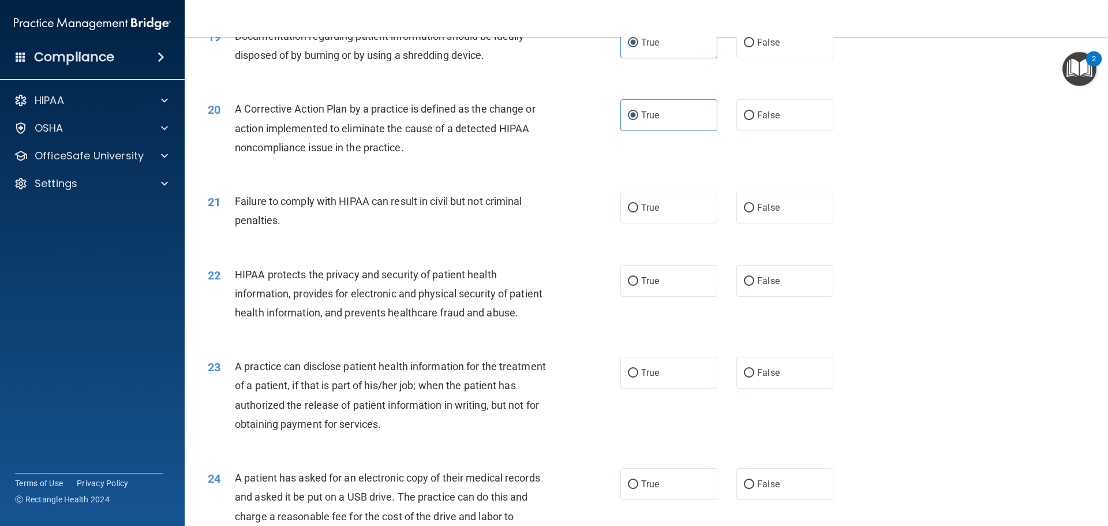
scroll to position [1558, 0]
click at [732, 209] on div "21 Failure to comply with HIPAA can result in civil but not criminal penalties.…" at bounding box center [646, 213] width 895 height 73
click at [744, 212] on input "False" at bounding box center [749, 207] width 10 height 9
radio input "true"
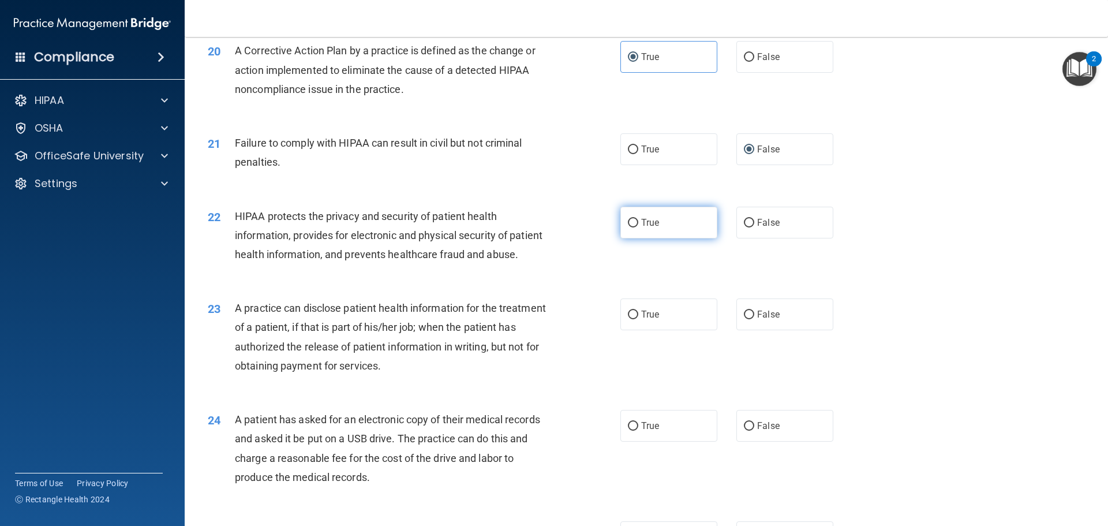
click at [645, 228] on span "True" at bounding box center [650, 222] width 18 height 11
click at [638, 227] on input "True" at bounding box center [633, 223] width 10 height 9
radio input "true"
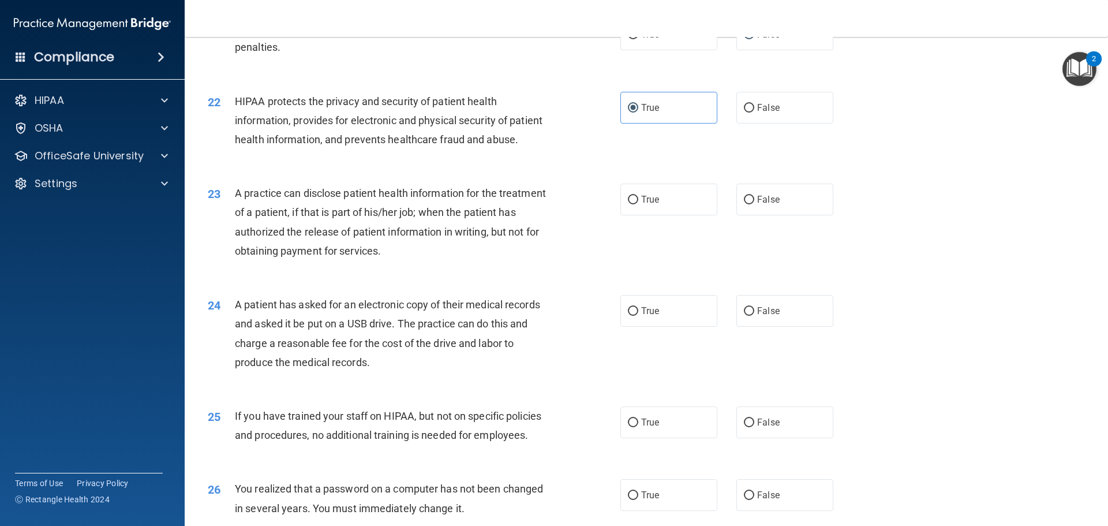
scroll to position [1732, 0]
click at [644, 204] on span "True" at bounding box center [650, 198] width 18 height 11
click at [638, 204] on input "True" at bounding box center [633, 199] width 10 height 9
radio input "true"
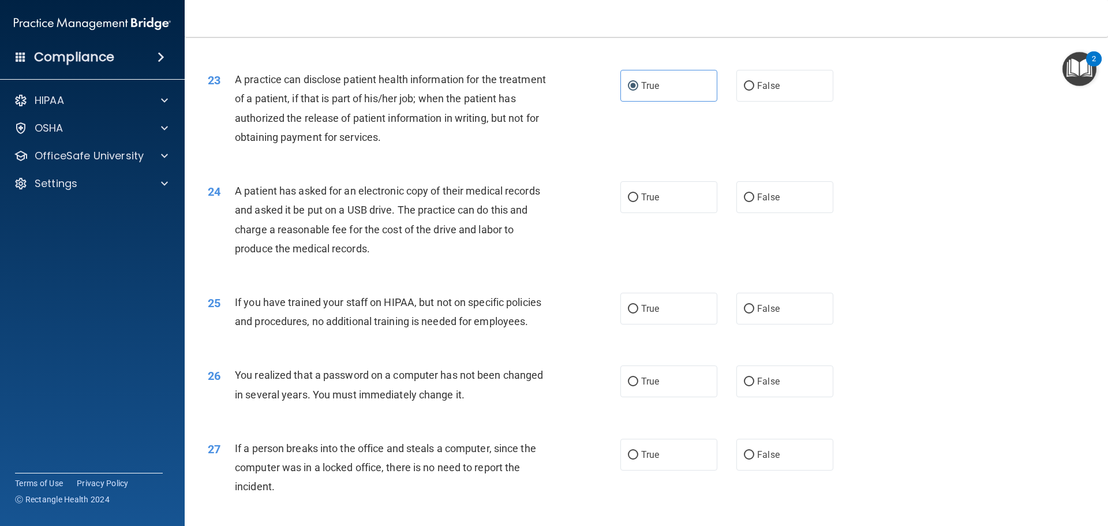
scroll to position [1847, 0]
click at [798, 211] on label "False" at bounding box center [785, 195] width 97 height 32
click at [754, 200] on input "False" at bounding box center [749, 195] width 10 height 9
radio input "true"
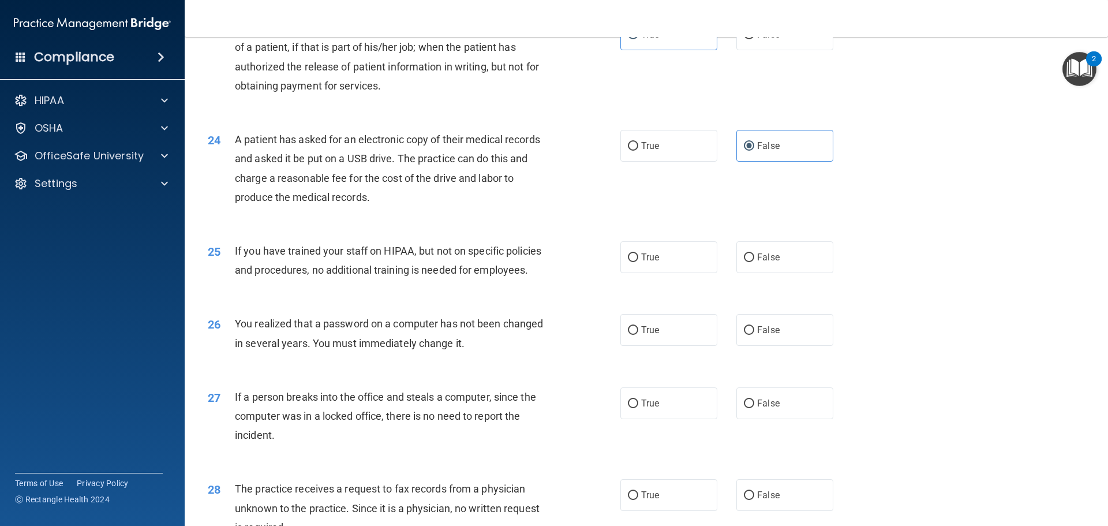
scroll to position [1962, 0]
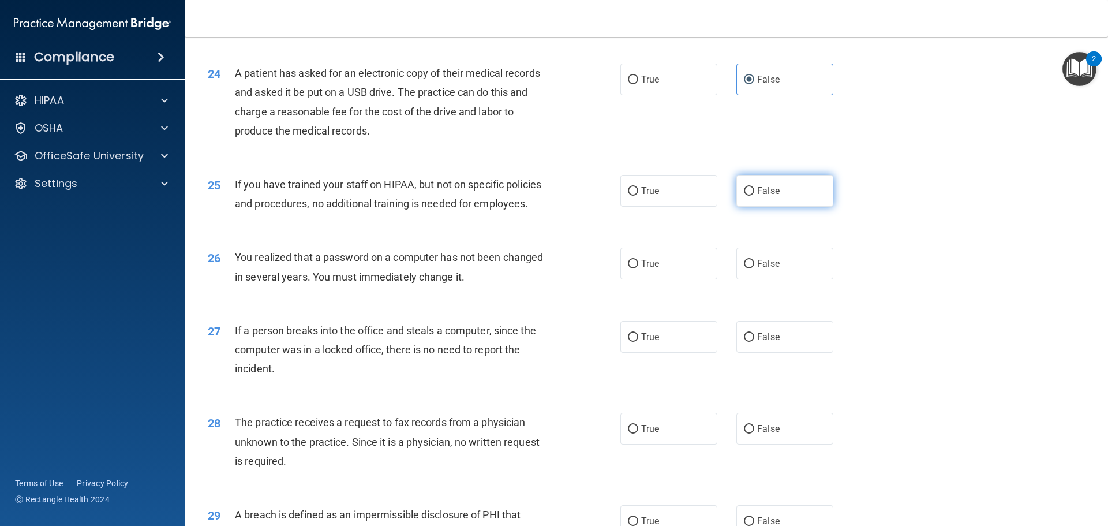
click at [776, 207] on label "False" at bounding box center [785, 191] width 97 height 32
click at [754, 196] on input "False" at bounding box center [749, 191] width 10 height 9
radio input "true"
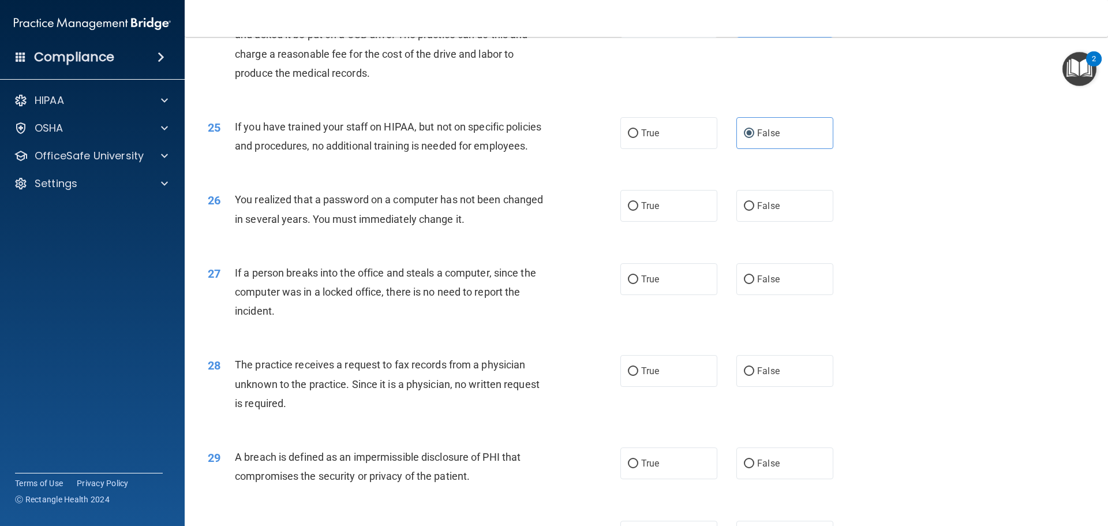
scroll to position [2078, 0]
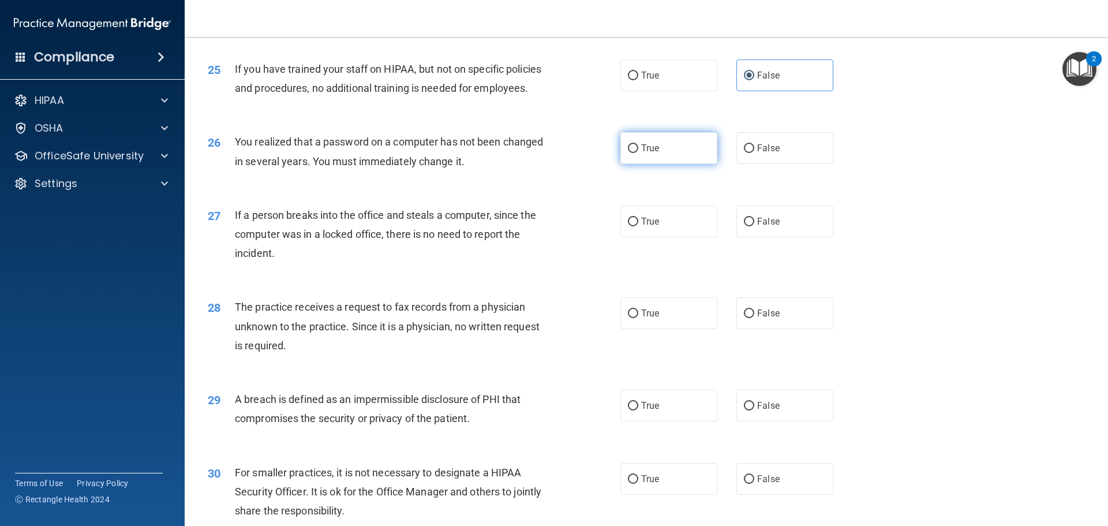
click at [649, 154] on span "True" at bounding box center [650, 148] width 18 height 11
click at [638, 153] on input "True" at bounding box center [633, 148] width 10 height 9
radio input "true"
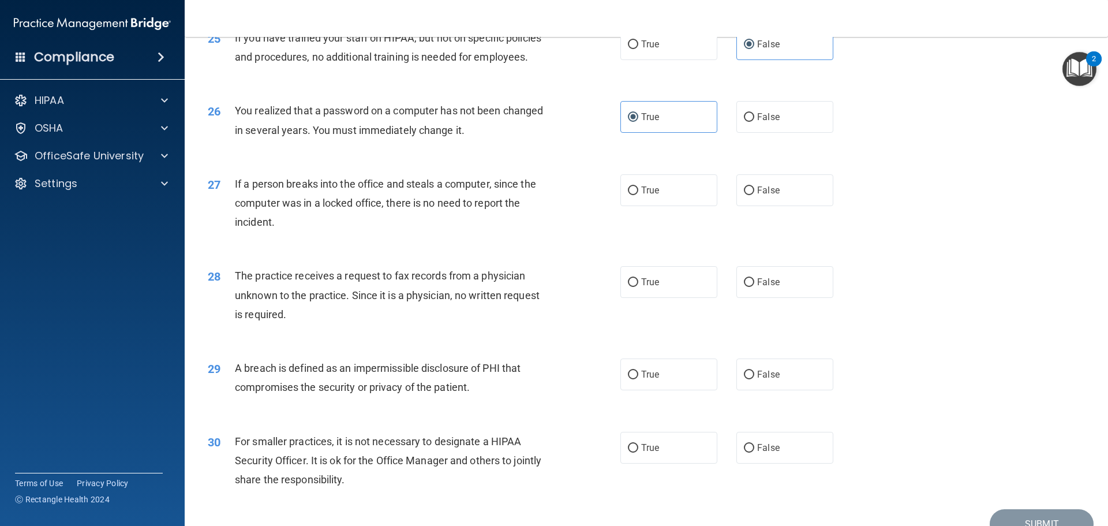
scroll to position [2136, 0]
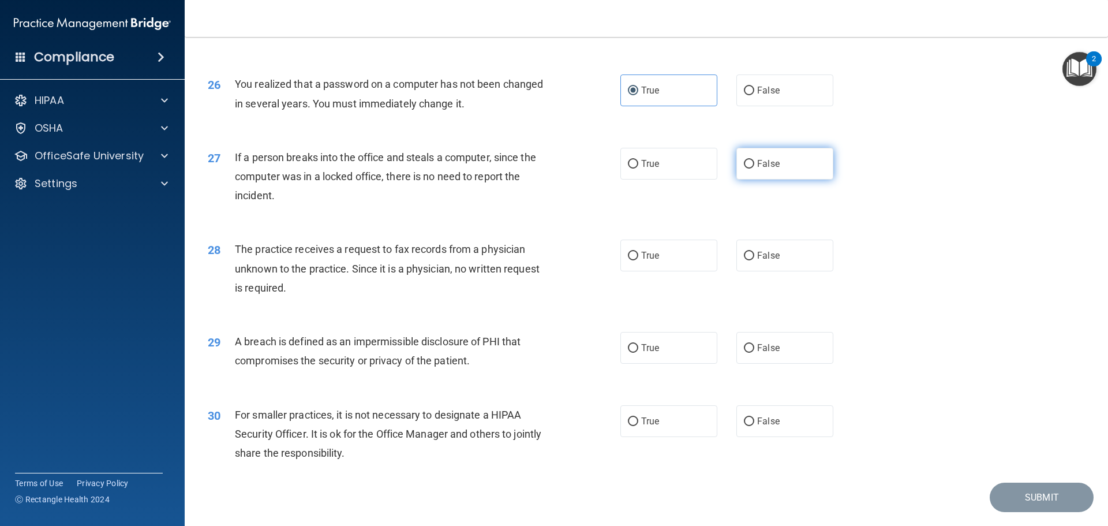
click at [762, 180] on label "False" at bounding box center [785, 164] width 97 height 32
click at [754, 169] on input "False" at bounding box center [749, 164] width 10 height 9
radio input "true"
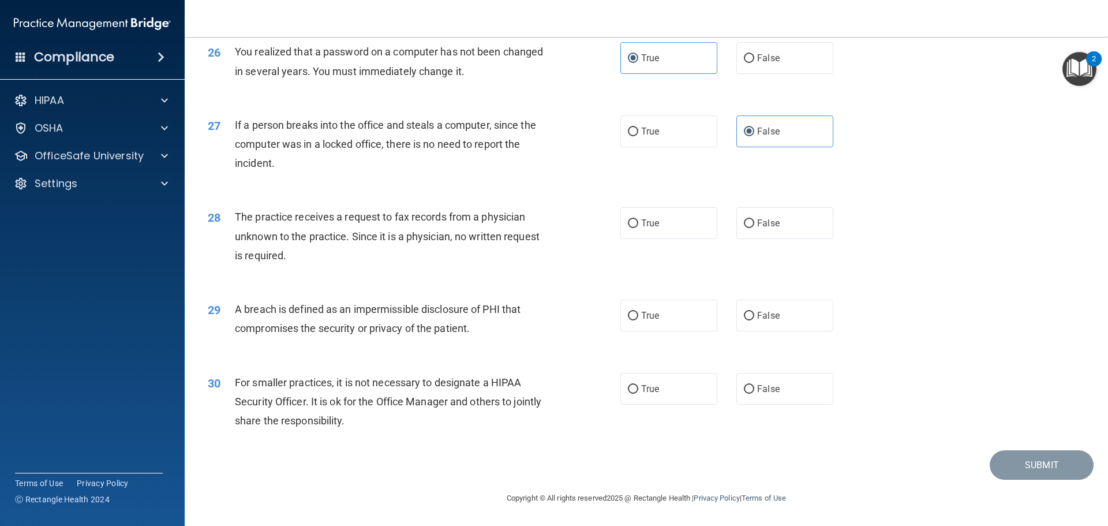
scroll to position [2193, 0]
click at [749, 228] on input "False" at bounding box center [749, 223] width 10 height 9
radio input "true"
click at [649, 326] on label "True" at bounding box center [668, 316] width 97 height 32
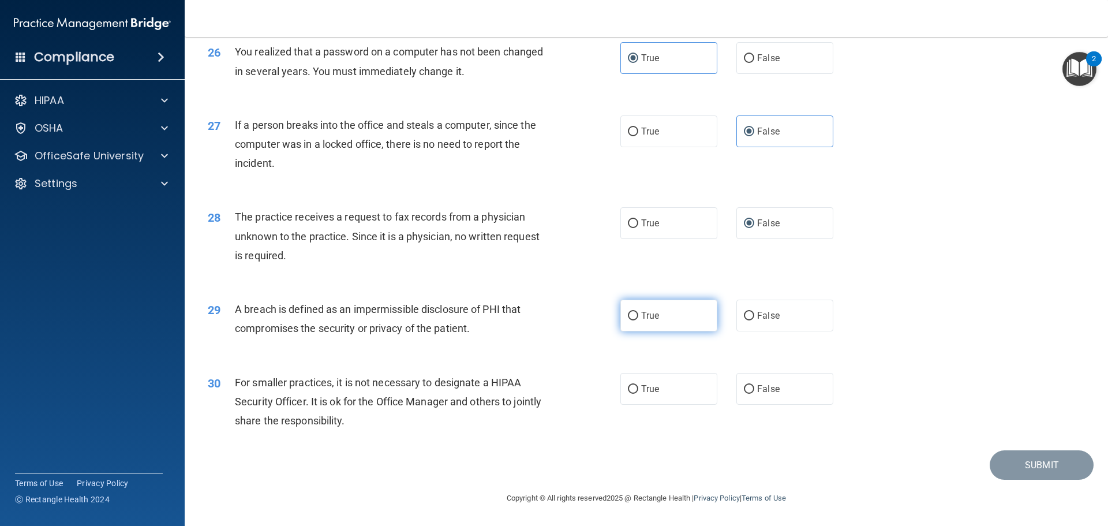
click at [638, 320] on input "True" at bounding box center [633, 316] width 10 height 9
radio input "true"
click at [761, 395] on label "False" at bounding box center [785, 389] width 97 height 32
click at [754, 394] on input "False" at bounding box center [749, 389] width 10 height 9
radio input "true"
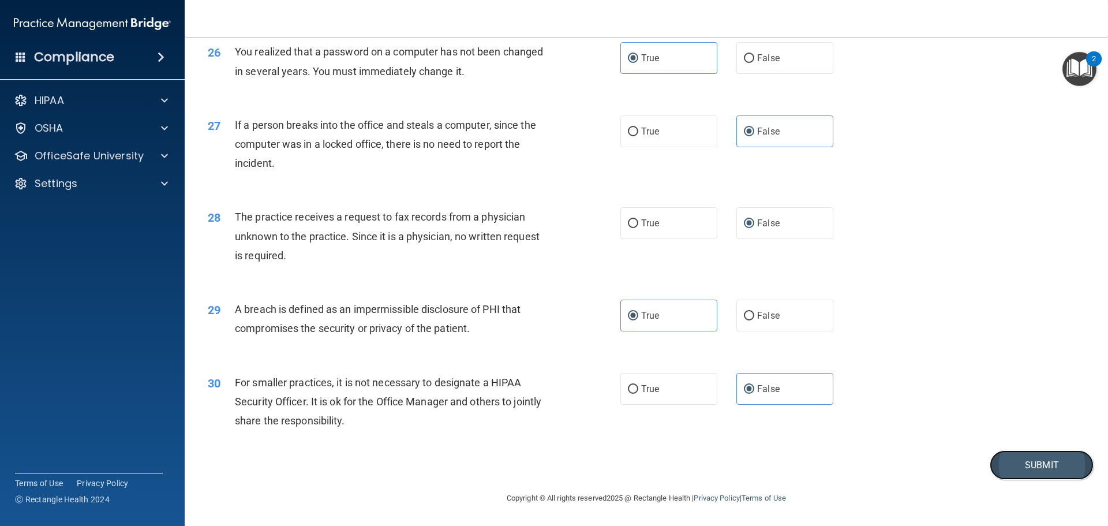
click at [1014, 460] on button "Submit" at bounding box center [1042, 464] width 104 height 29
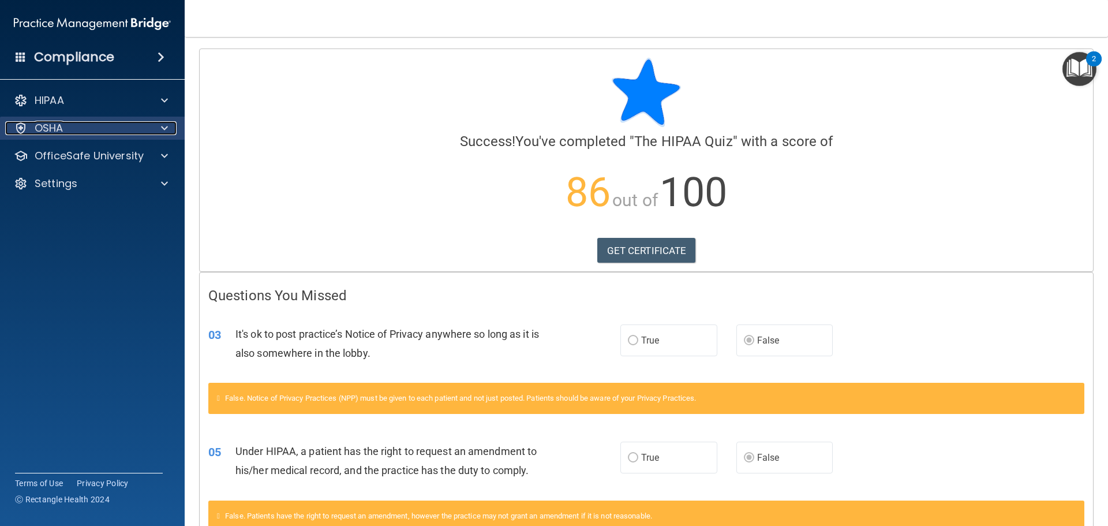
click at [76, 133] on div "OSHA" at bounding box center [76, 128] width 143 height 14
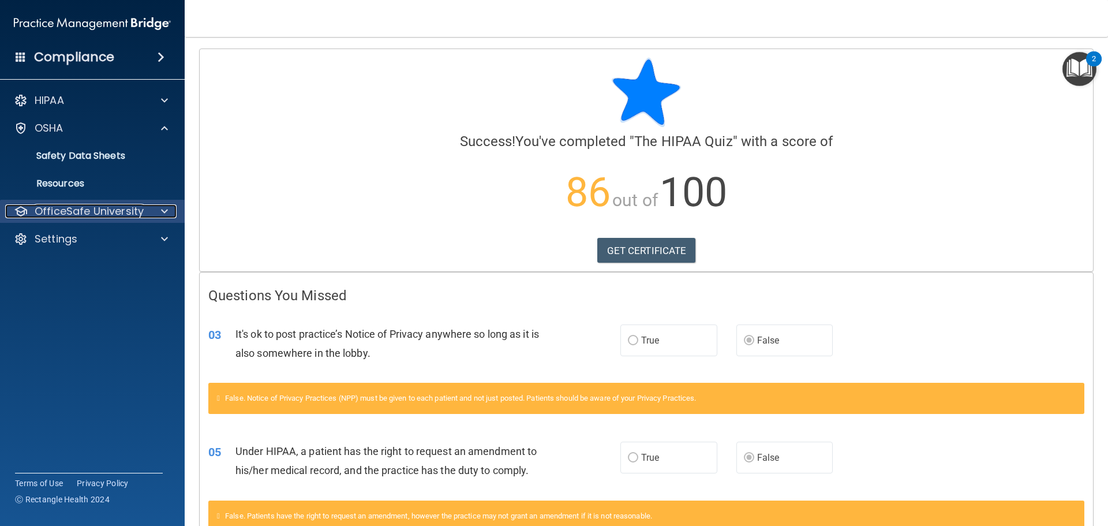
click at [50, 205] on p "OfficeSafe University" at bounding box center [89, 211] width 109 height 14
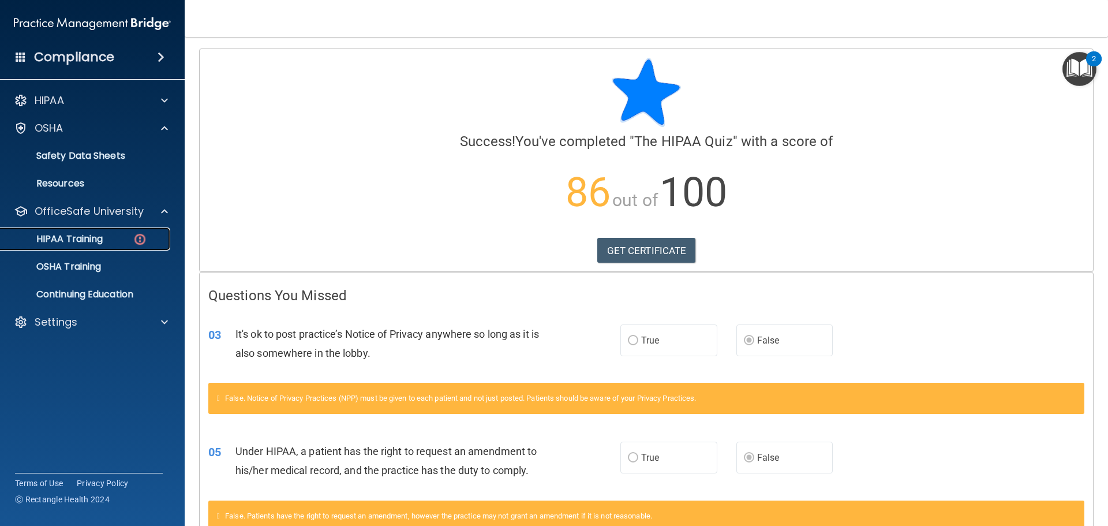
click at [71, 233] on p "HIPAA Training" at bounding box center [55, 239] width 95 height 12
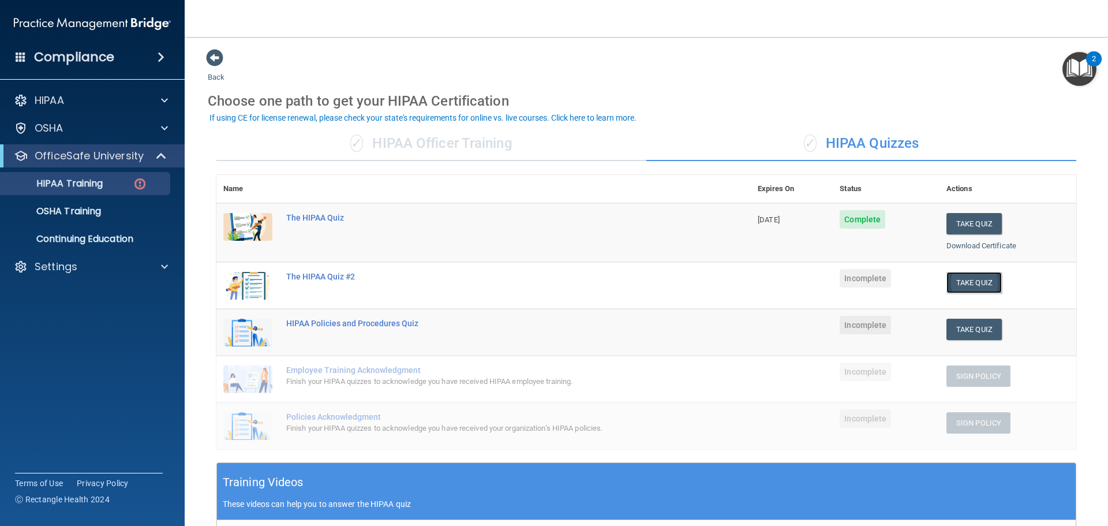
click at [980, 287] on button "Take Quiz" at bounding box center [974, 282] width 55 height 21
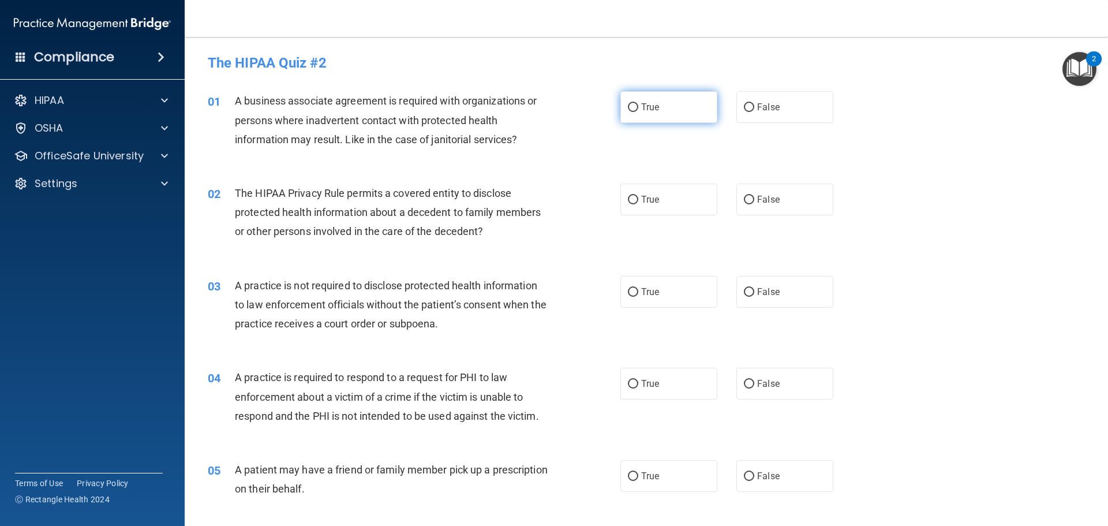
click at [690, 113] on label "True" at bounding box center [668, 107] width 97 height 32
click at [638, 112] on input "True" at bounding box center [633, 107] width 10 height 9
radio input "true"
click at [641, 209] on label "True" at bounding box center [668, 200] width 97 height 32
click at [638, 204] on input "True" at bounding box center [633, 200] width 10 height 9
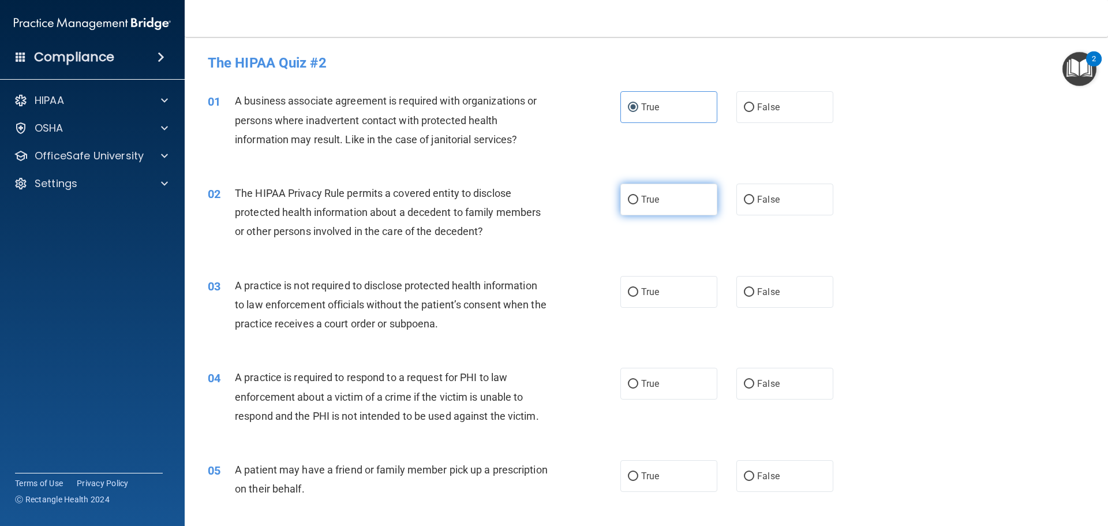
radio input "true"
click at [759, 286] on label "False" at bounding box center [785, 292] width 97 height 32
click at [754, 288] on input "False" at bounding box center [749, 292] width 10 height 9
radio input "true"
click at [651, 377] on label "True" at bounding box center [668, 384] width 97 height 32
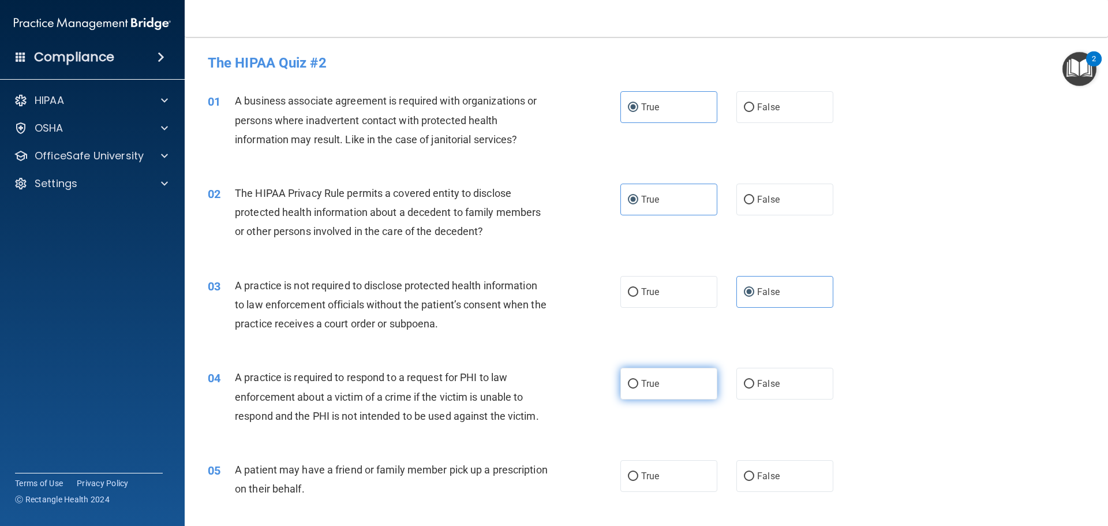
click at [638, 380] on input "True" at bounding box center [633, 384] width 10 height 9
radio input "true"
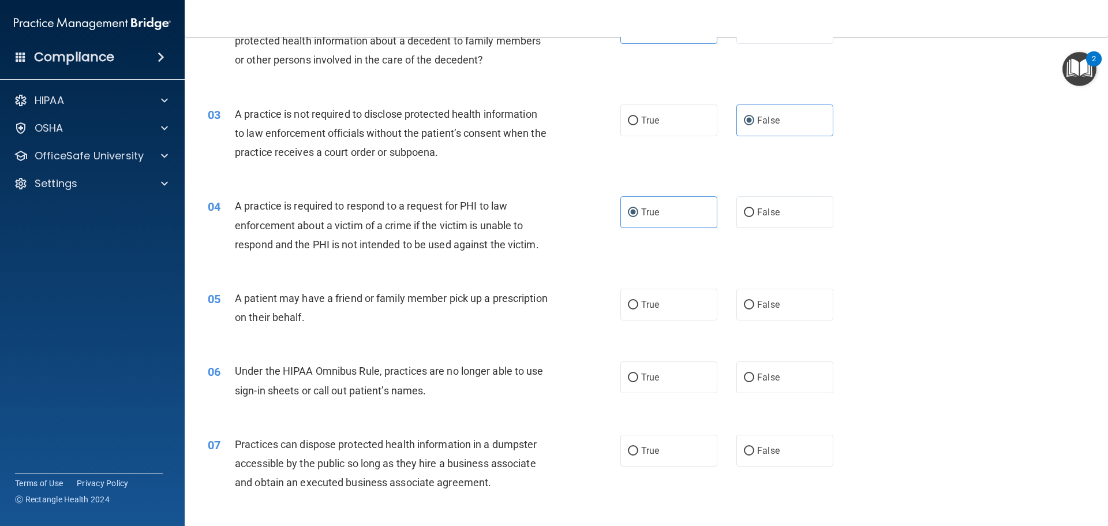
scroll to position [173, 0]
click at [668, 304] on label "True" at bounding box center [668, 303] width 97 height 32
click at [638, 304] on input "True" at bounding box center [633, 303] width 10 height 9
radio input "true"
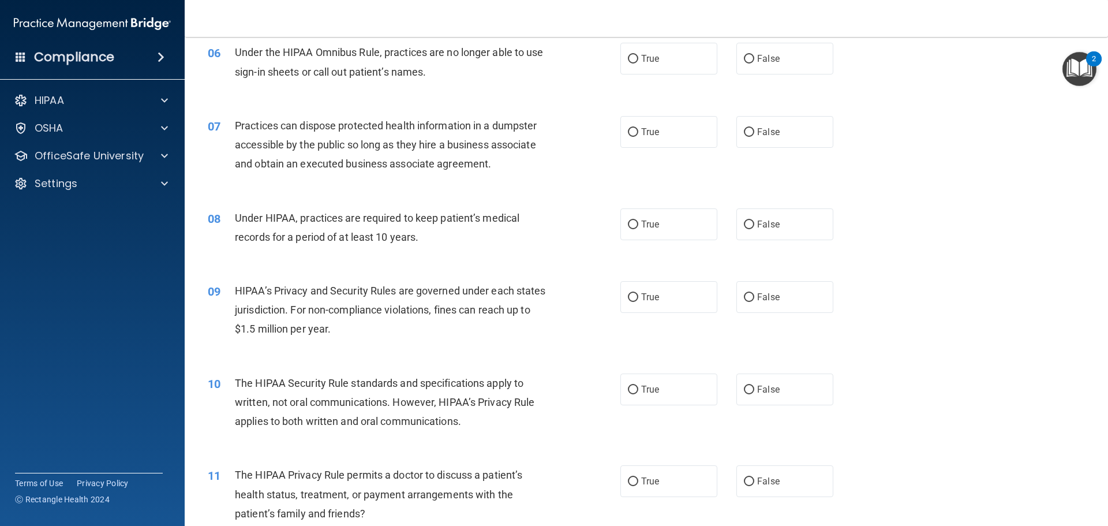
scroll to position [462, 0]
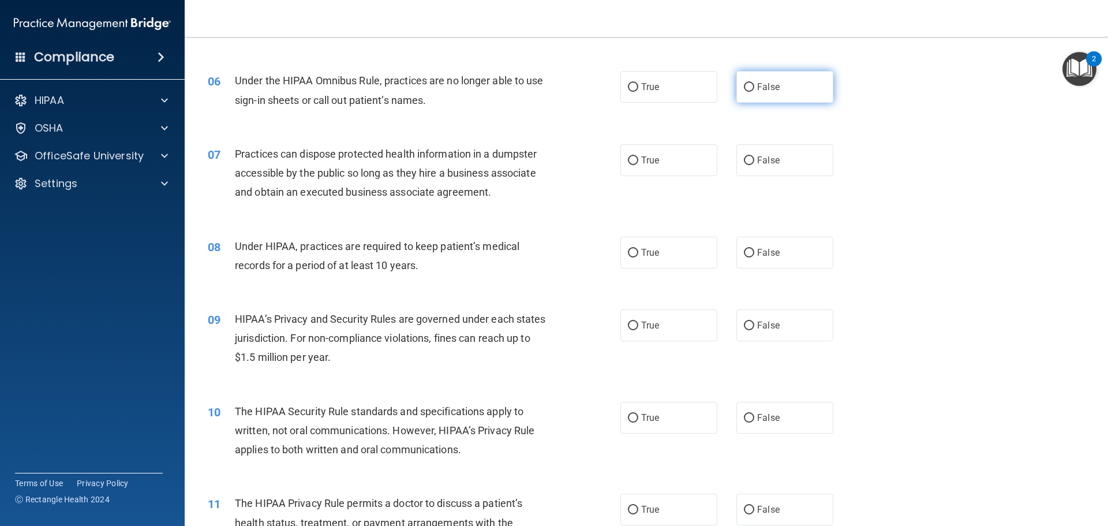
click at [791, 82] on label "False" at bounding box center [785, 87] width 97 height 32
click at [754, 83] on input "False" at bounding box center [749, 87] width 10 height 9
radio input "true"
click at [767, 155] on span "False" at bounding box center [768, 160] width 23 height 11
click at [754, 156] on input "False" at bounding box center [749, 160] width 10 height 9
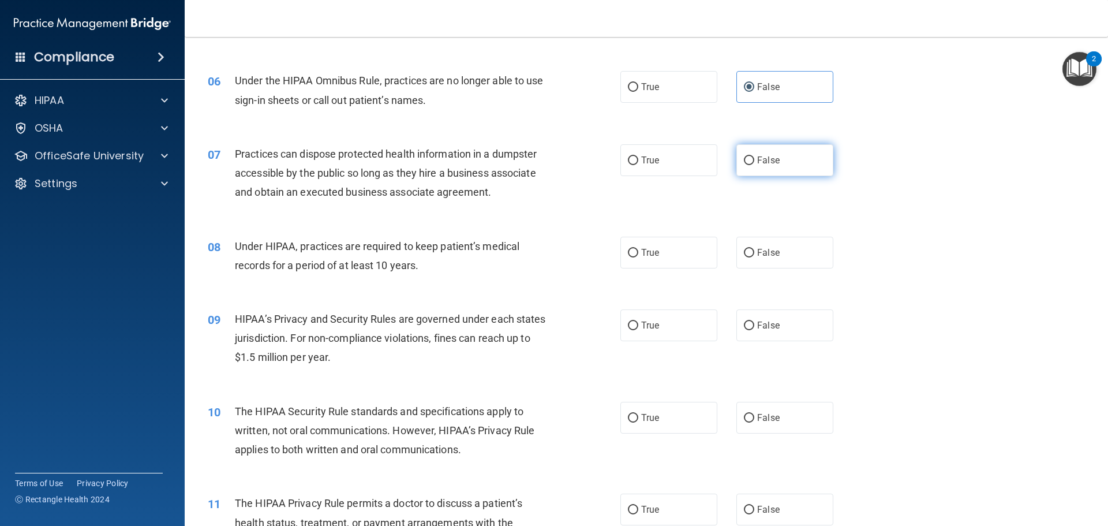
radio input "true"
click at [775, 251] on label "False" at bounding box center [785, 253] width 97 height 32
click at [754, 251] on input "False" at bounding box center [749, 253] width 10 height 9
radio input "true"
click at [759, 324] on span "False" at bounding box center [768, 325] width 23 height 11
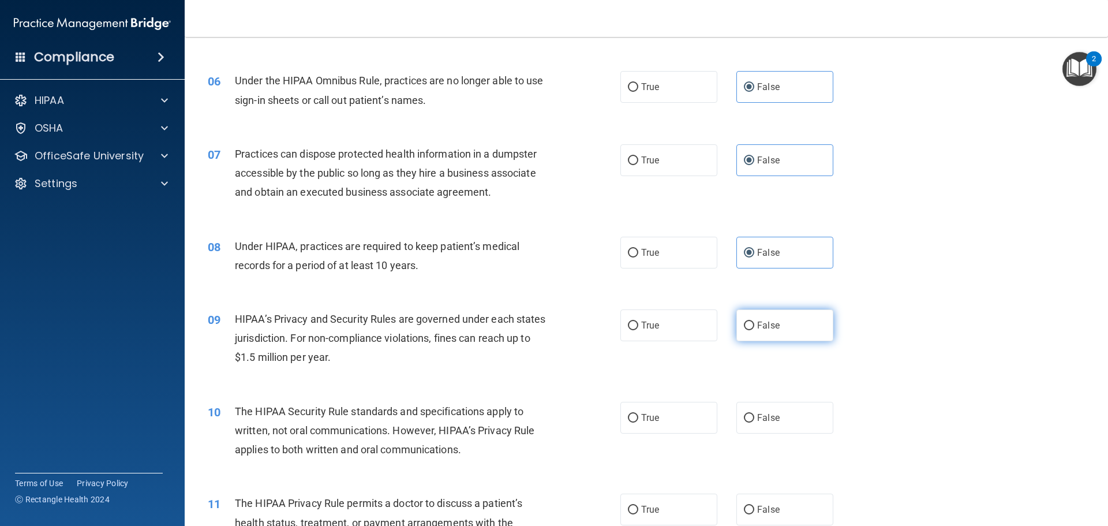
click at [754, 324] on input "False" at bounding box center [749, 326] width 10 height 9
radio input "true"
click at [771, 423] on label "False" at bounding box center [785, 418] width 97 height 32
click at [754, 423] on input "False" at bounding box center [749, 418] width 10 height 9
radio input "true"
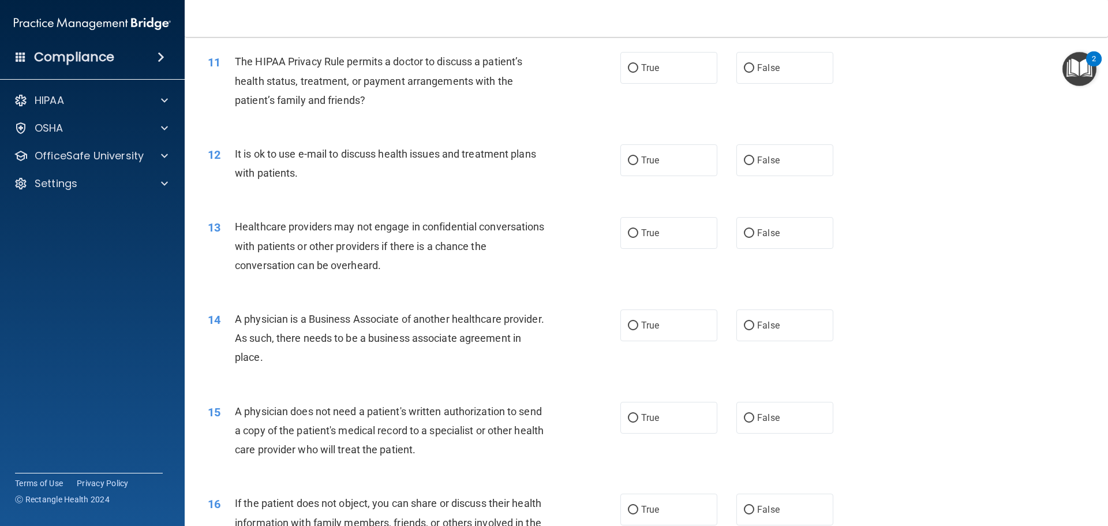
scroll to position [924, 0]
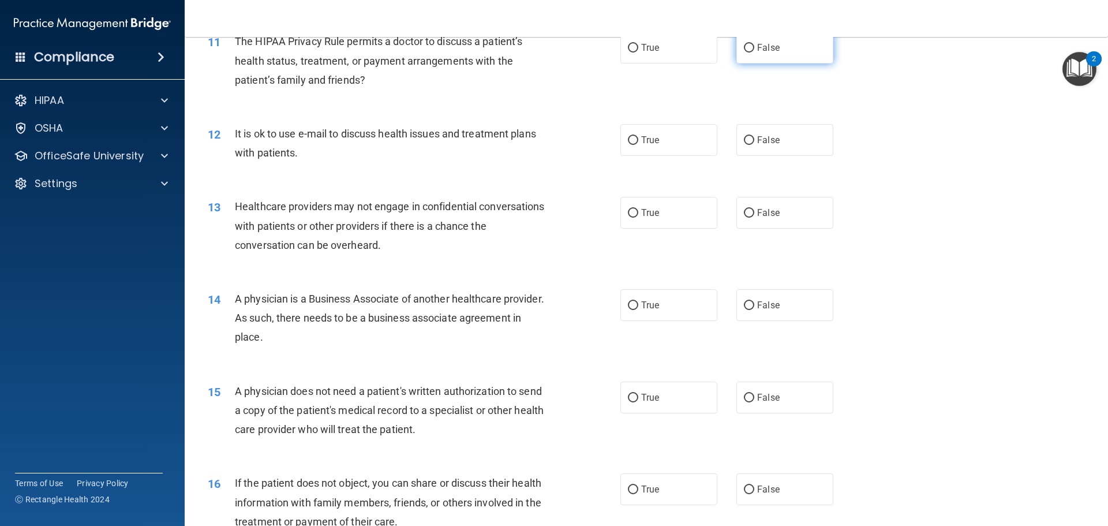
click at [773, 52] on span "False" at bounding box center [768, 47] width 23 height 11
click at [754, 52] on input "False" at bounding box center [749, 48] width 10 height 9
radio input "true"
click at [666, 132] on label "True" at bounding box center [668, 140] width 97 height 32
click at [638, 136] on input "True" at bounding box center [633, 140] width 10 height 9
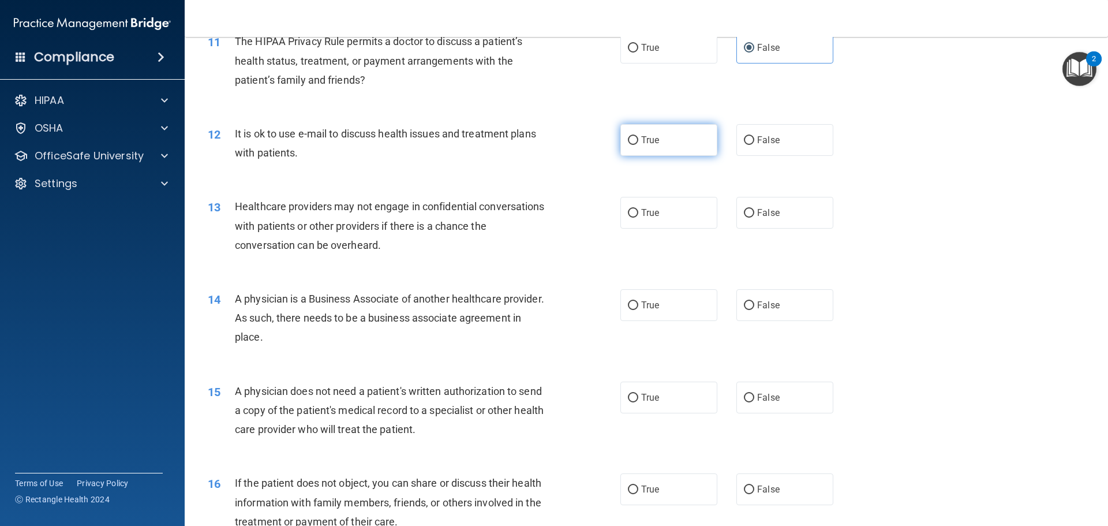
radio input "true"
click at [768, 211] on span "False" at bounding box center [768, 212] width 23 height 11
click at [754, 211] on input "False" at bounding box center [749, 213] width 10 height 9
radio input "true"
click at [649, 311] on label "True" at bounding box center [668, 305] width 97 height 32
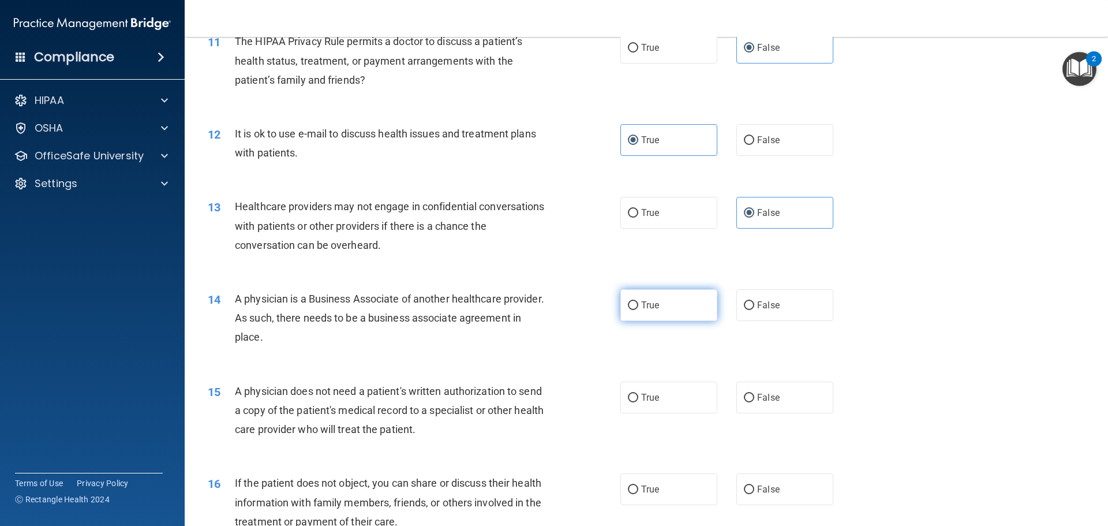
click at [638, 310] on input "True" at bounding box center [633, 305] width 10 height 9
radio input "true"
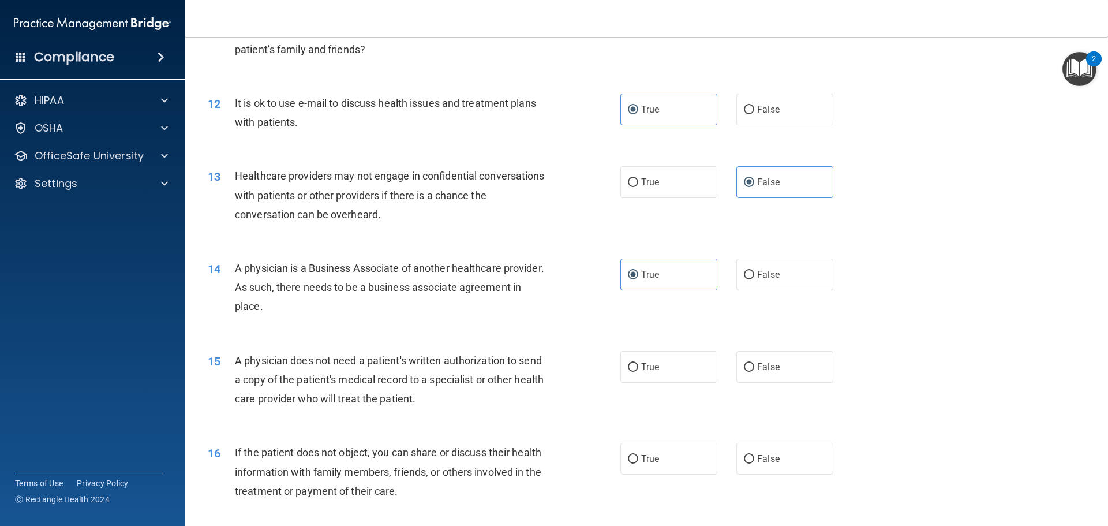
scroll to position [981, 0]
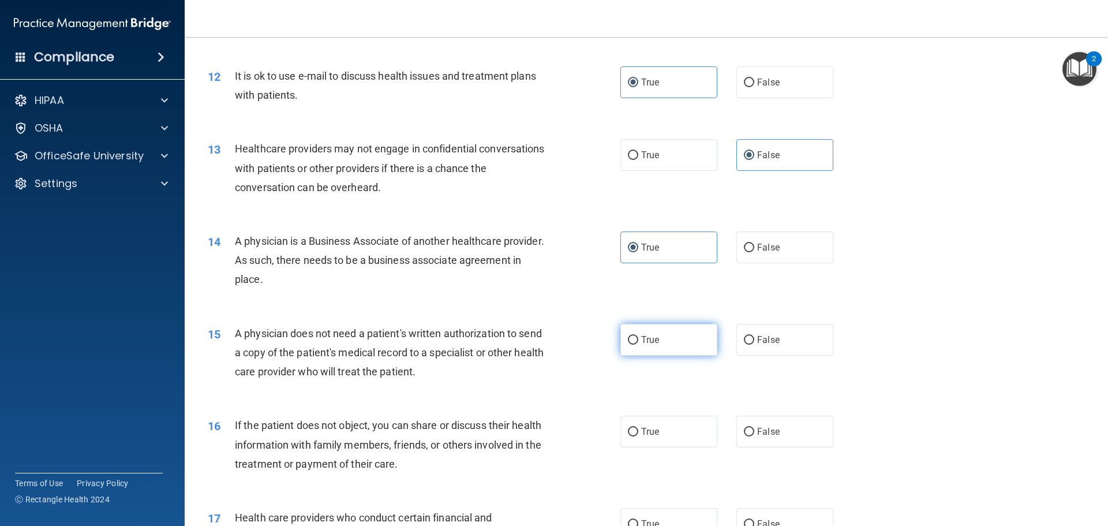
click at [644, 345] on span "True" at bounding box center [650, 339] width 18 height 11
click at [638, 345] on input "True" at bounding box center [633, 340] width 10 height 9
radio input "true"
click at [648, 428] on span "True" at bounding box center [650, 431] width 18 height 11
click at [638, 428] on input "True" at bounding box center [633, 432] width 10 height 9
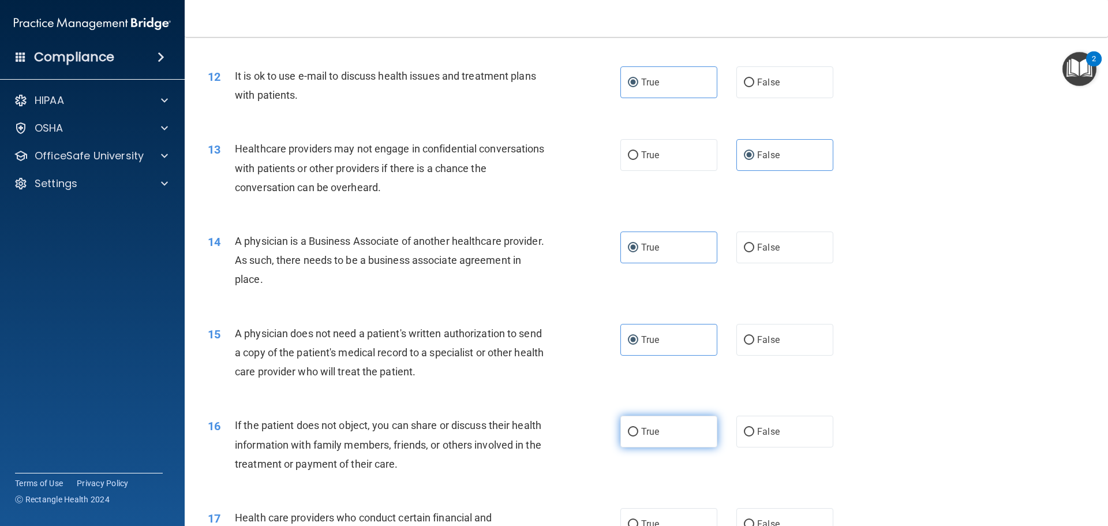
radio input "true"
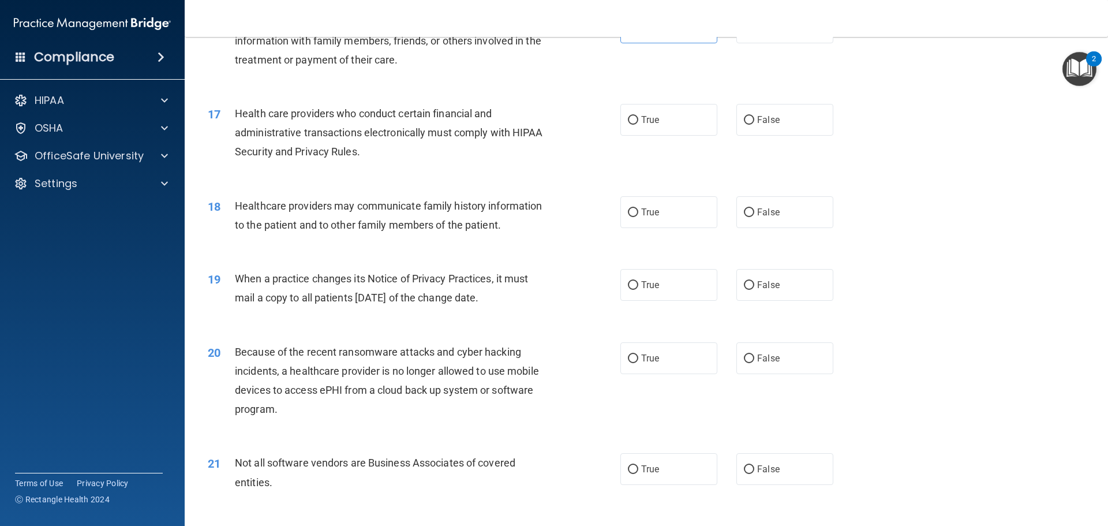
scroll to position [1443, 0]
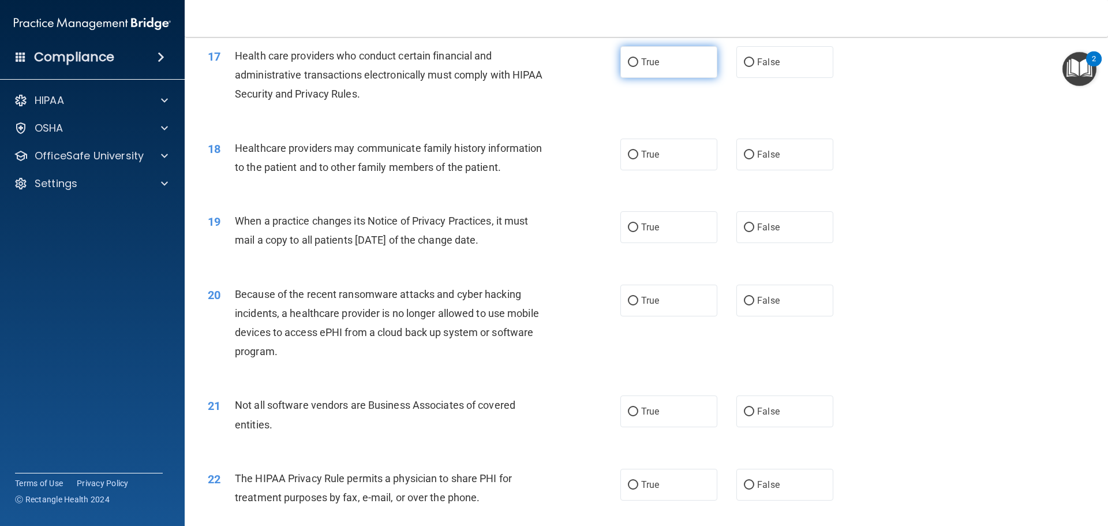
click at [692, 63] on label "True" at bounding box center [668, 62] width 97 height 32
click at [638, 63] on input "True" at bounding box center [633, 62] width 10 height 9
radio input "true"
click at [773, 148] on label "False" at bounding box center [785, 155] width 97 height 32
click at [754, 151] on input "False" at bounding box center [749, 155] width 10 height 9
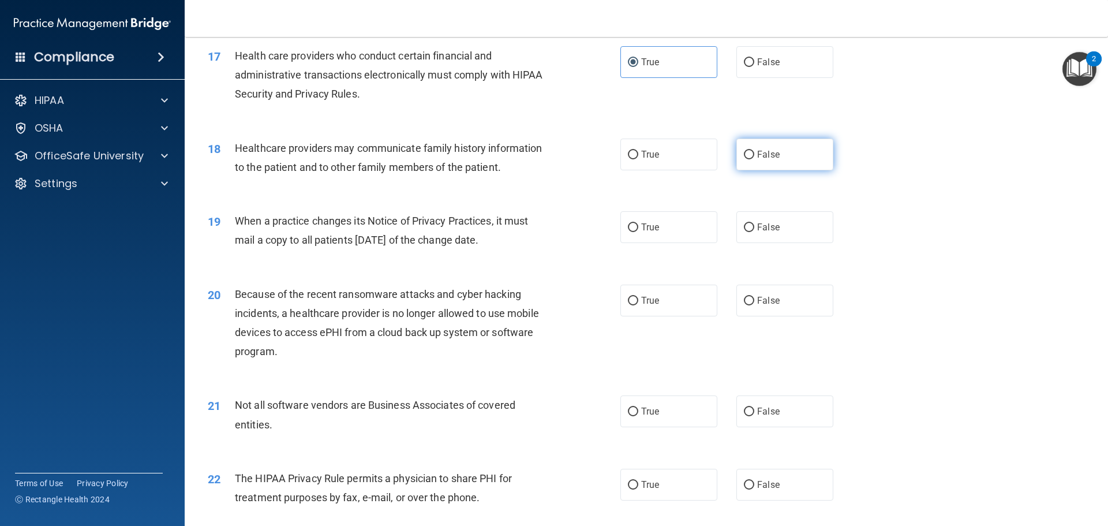
radio input "true"
click at [779, 212] on label "False" at bounding box center [785, 227] width 97 height 32
click at [754, 223] on input "False" at bounding box center [749, 227] width 10 height 9
radio input "true"
click at [774, 291] on label "False" at bounding box center [785, 301] width 97 height 32
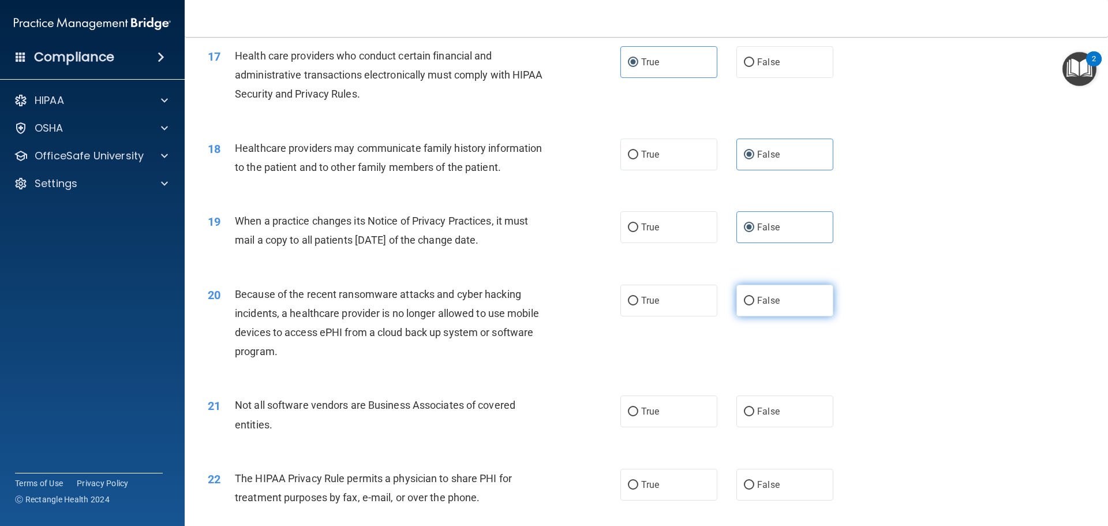
click at [754, 297] on input "False" at bounding box center [749, 301] width 10 height 9
radio input "true"
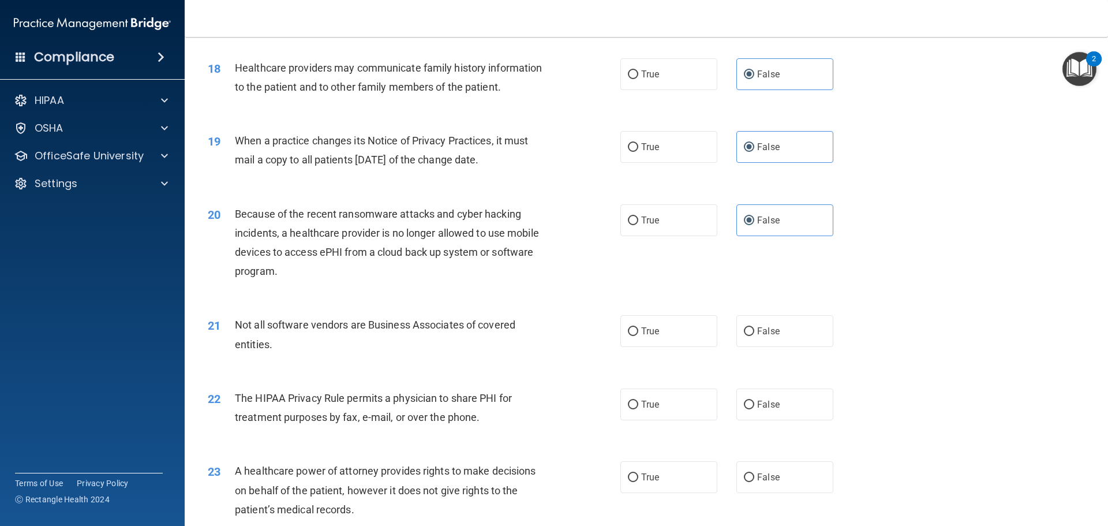
scroll to position [1558, 0]
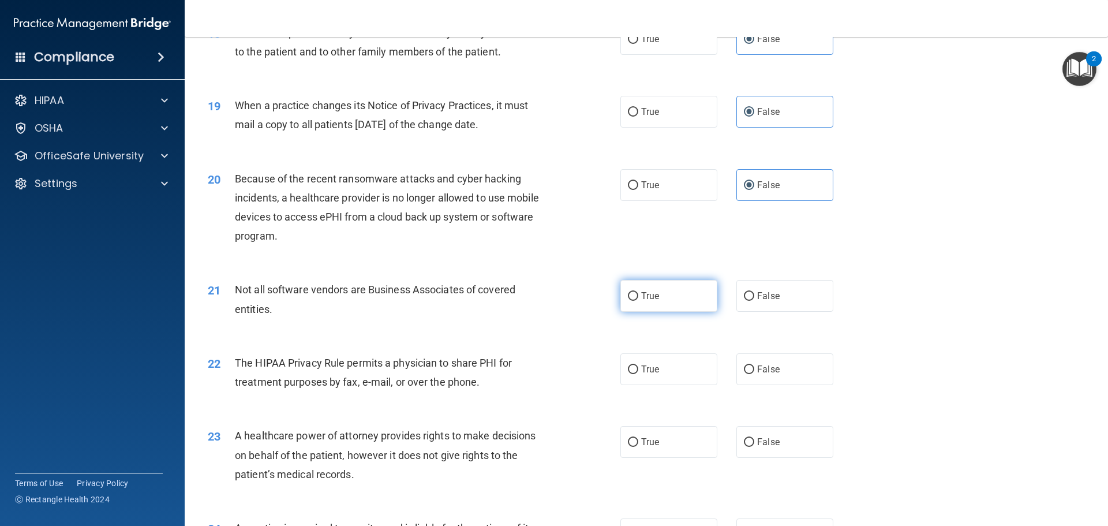
click at [666, 300] on label "True" at bounding box center [668, 296] width 97 height 32
click at [638, 300] on input "True" at bounding box center [633, 296] width 10 height 9
radio input "true"
click at [683, 363] on label "True" at bounding box center [668, 369] width 97 height 32
click at [638, 365] on input "True" at bounding box center [633, 369] width 10 height 9
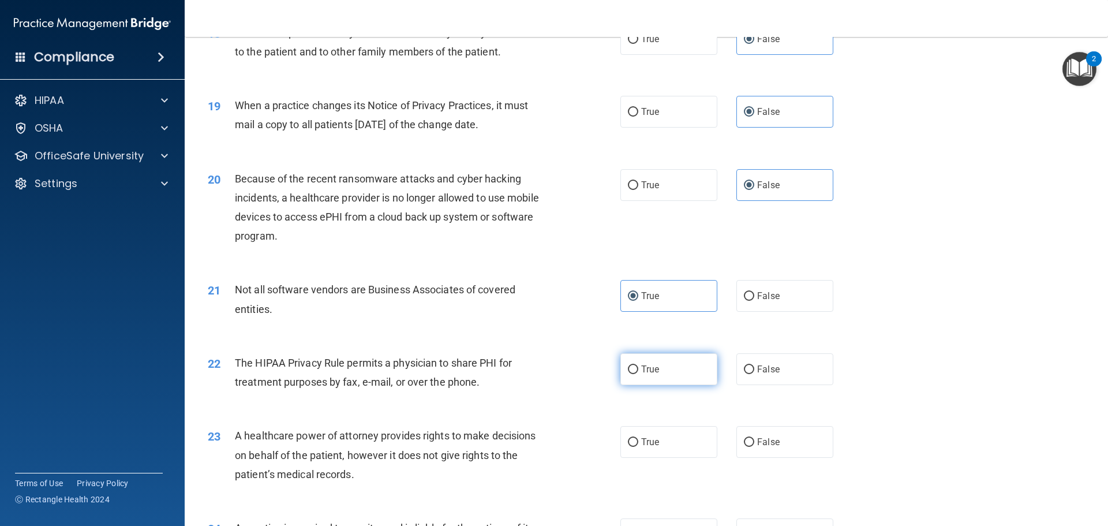
radio input "true"
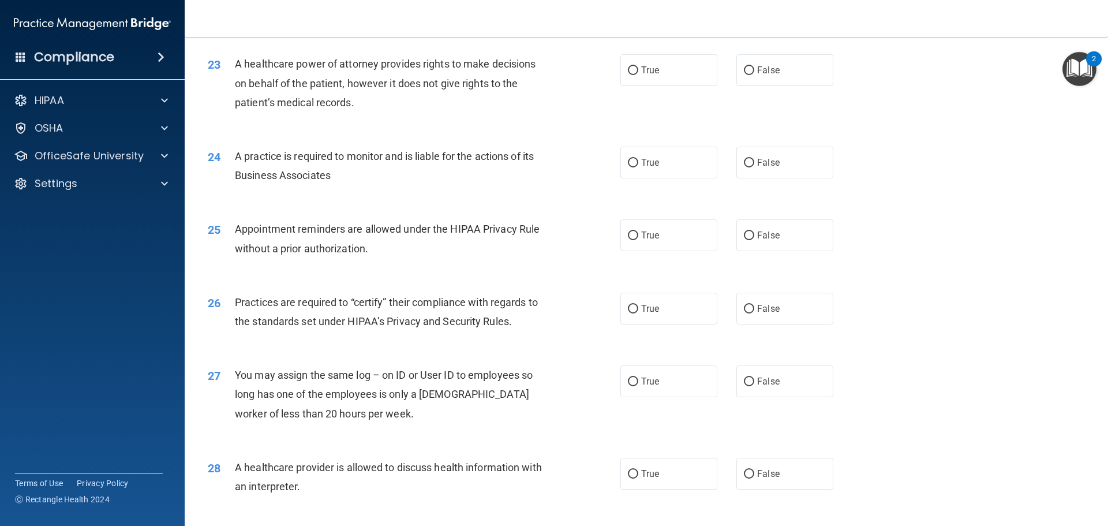
scroll to position [1905, 0]
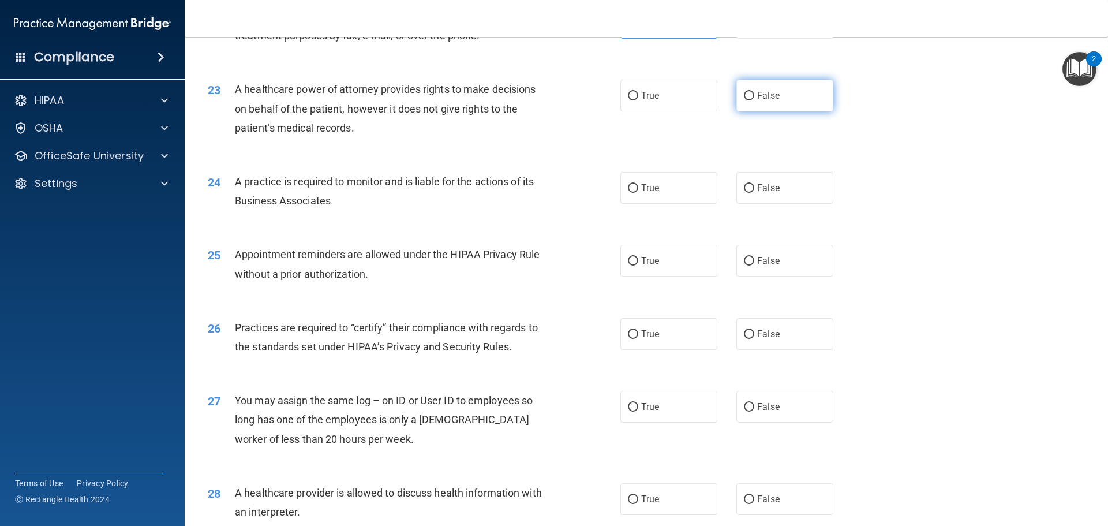
click at [787, 100] on label "False" at bounding box center [785, 96] width 97 height 32
click at [754, 100] on input "False" at bounding box center [749, 96] width 10 height 9
radio input "true"
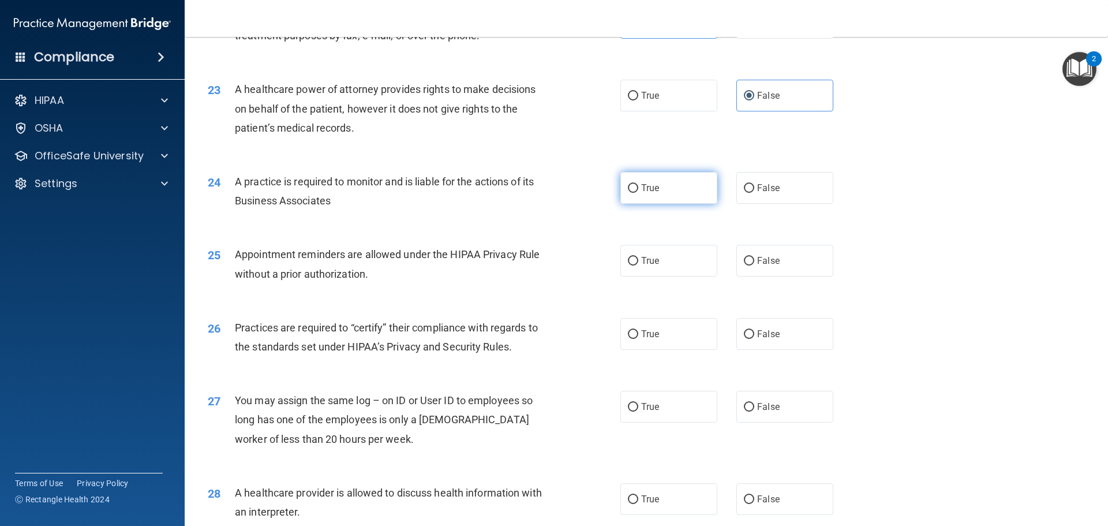
click at [648, 186] on span "True" at bounding box center [650, 187] width 18 height 11
click at [638, 186] on input "True" at bounding box center [633, 188] width 10 height 9
radio input "true"
click at [652, 255] on span "True" at bounding box center [650, 260] width 18 height 11
click at [638, 257] on input "True" at bounding box center [633, 261] width 10 height 9
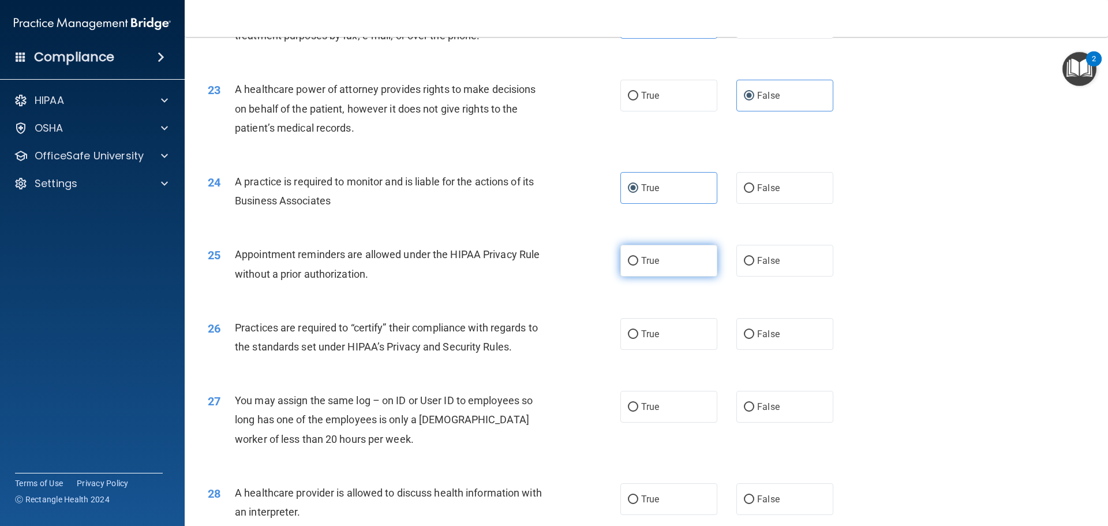
radio input "true"
click at [657, 328] on label "True" at bounding box center [668, 334] width 97 height 32
click at [638, 330] on input "True" at bounding box center [633, 334] width 10 height 9
radio input "true"
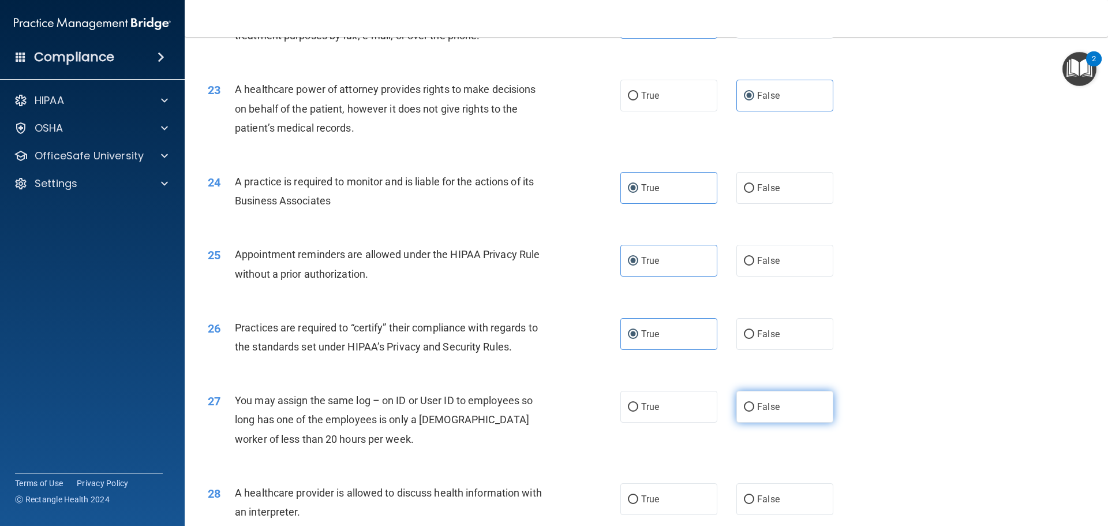
click at [756, 395] on label "False" at bounding box center [785, 407] width 97 height 32
click at [754, 403] on input "False" at bounding box center [749, 407] width 10 height 9
radio input "true"
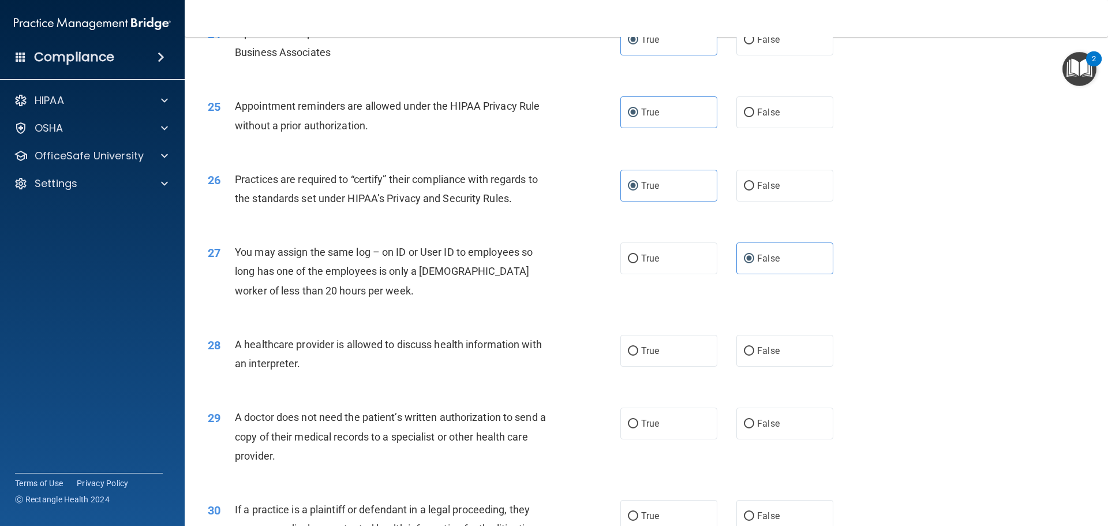
scroll to position [2078, 0]
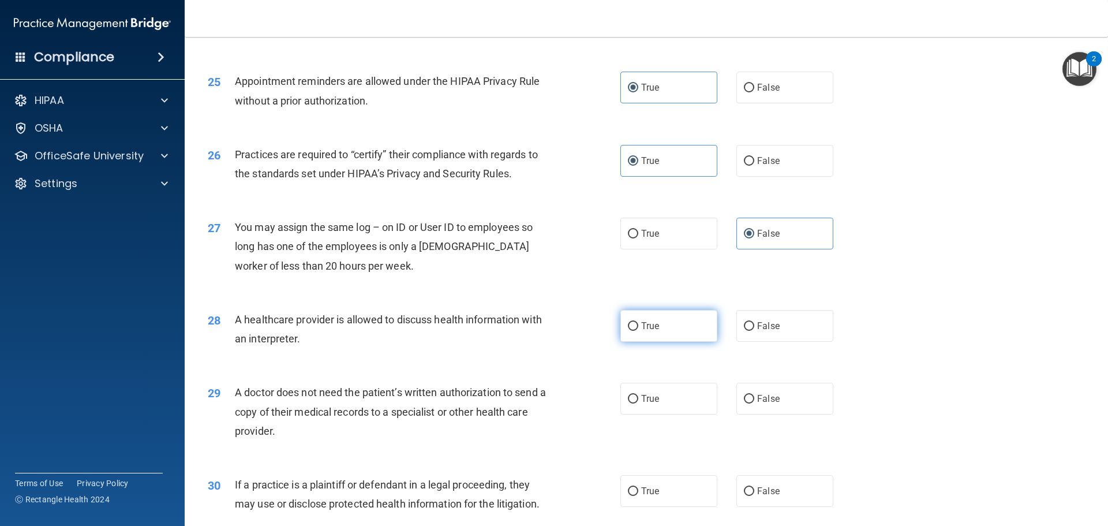
click at [651, 330] on span "True" at bounding box center [650, 325] width 18 height 11
click at [638, 330] on input "True" at bounding box center [633, 326] width 10 height 9
radio input "true"
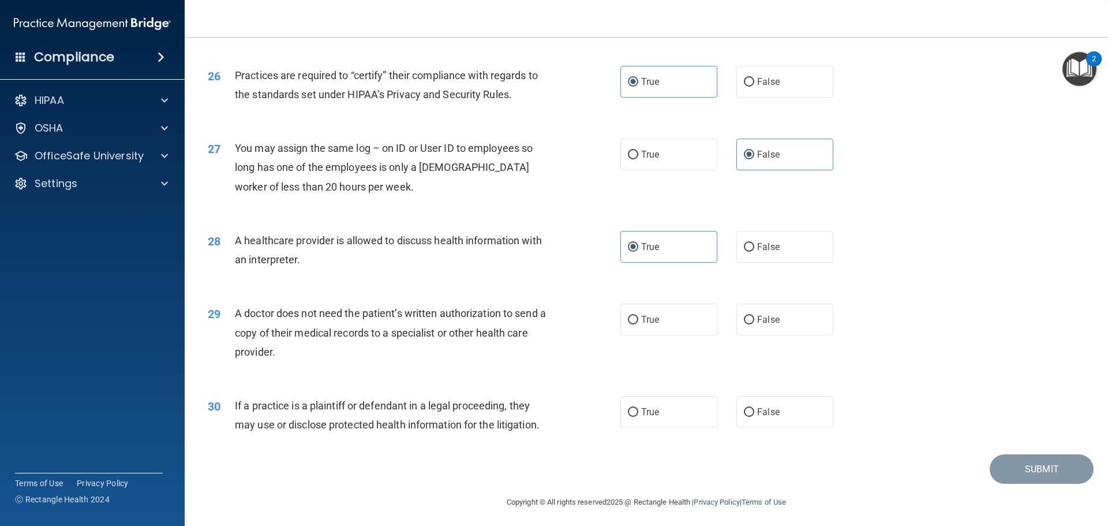
scroll to position [2161, 0]
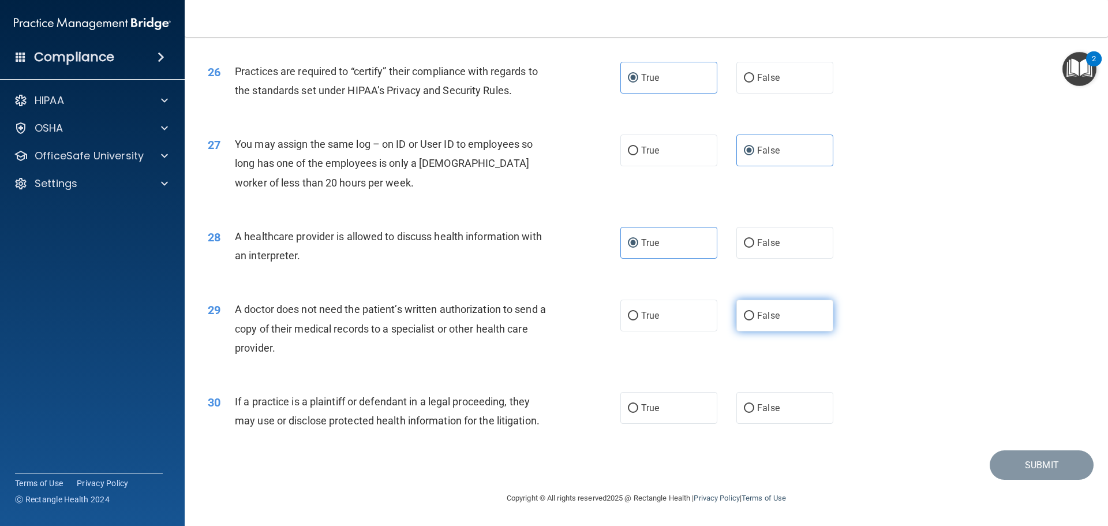
click at [743, 324] on label "False" at bounding box center [785, 316] width 97 height 32
click at [744, 320] on input "False" at bounding box center [749, 316] width 10 height 9
radio input "true"
click at [664, 416] on label "True" at bounding box center [668, 408] width 97 height 32
click at [638, 413] on input "True" at bounding box center [633, 408] width 10 height 9
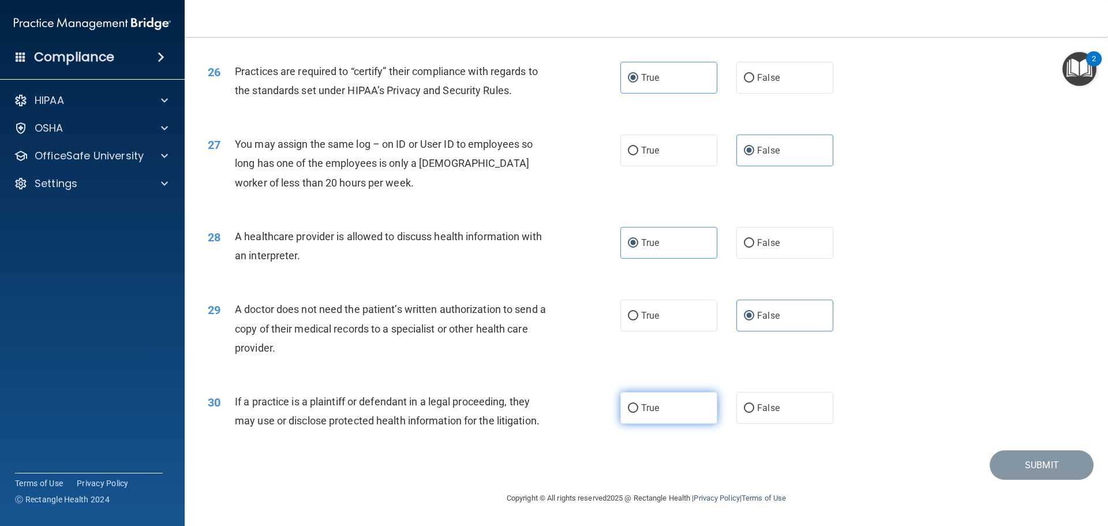
radio input "true"
click at [1027, 473] on button "Submit" at bounding box center [1042, 464] width 104 height 29
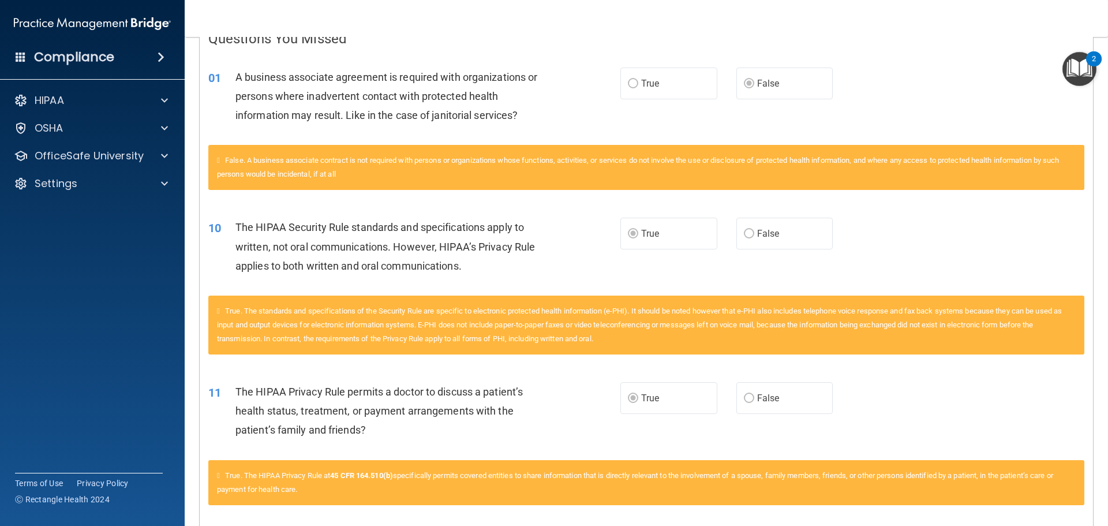
scroll to position [118, 0]
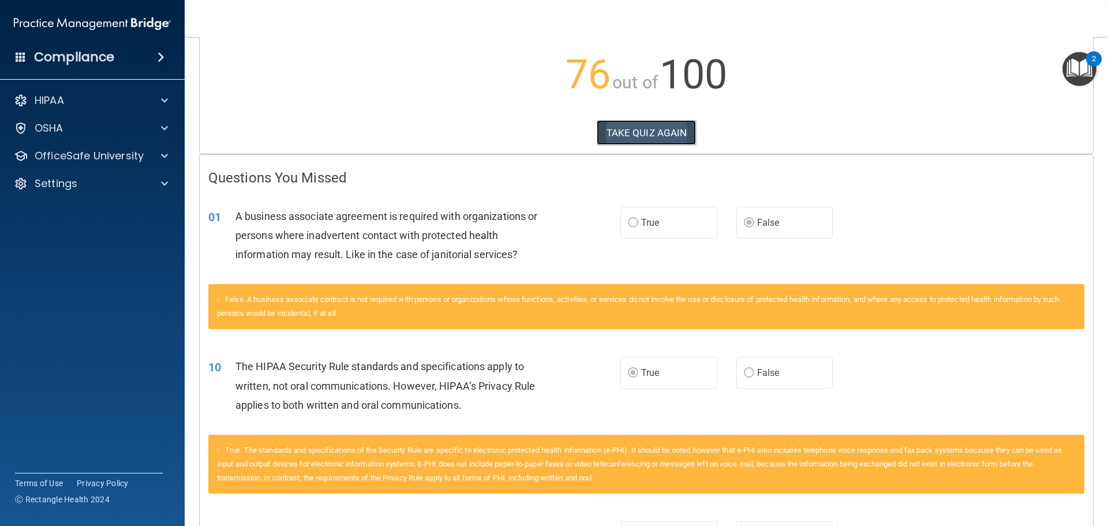
click at [661, 133] on button "TAKE QUIZ AGAIN" at bounding box center [647, 132] width 100 height 25
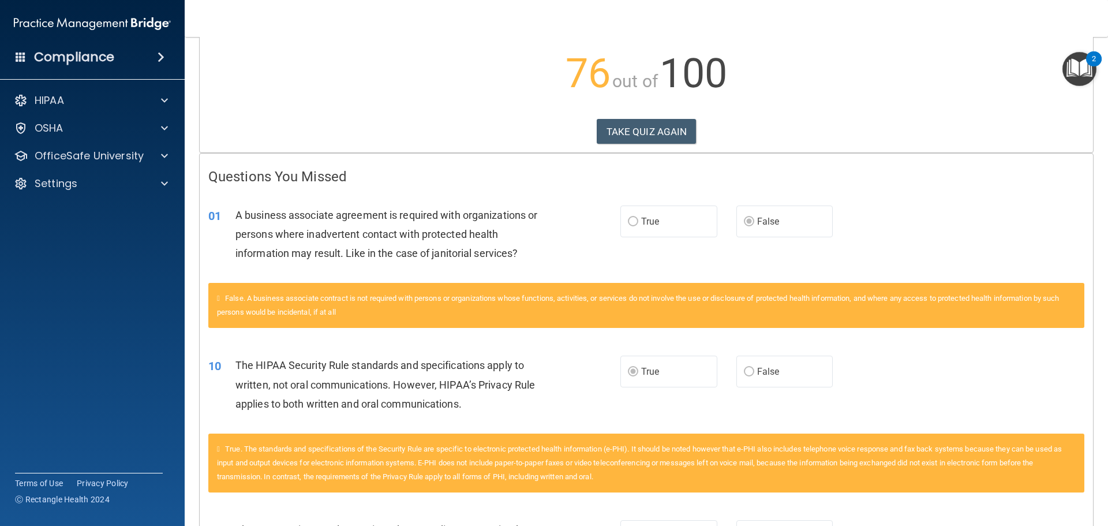
scroll to position [118, 0]
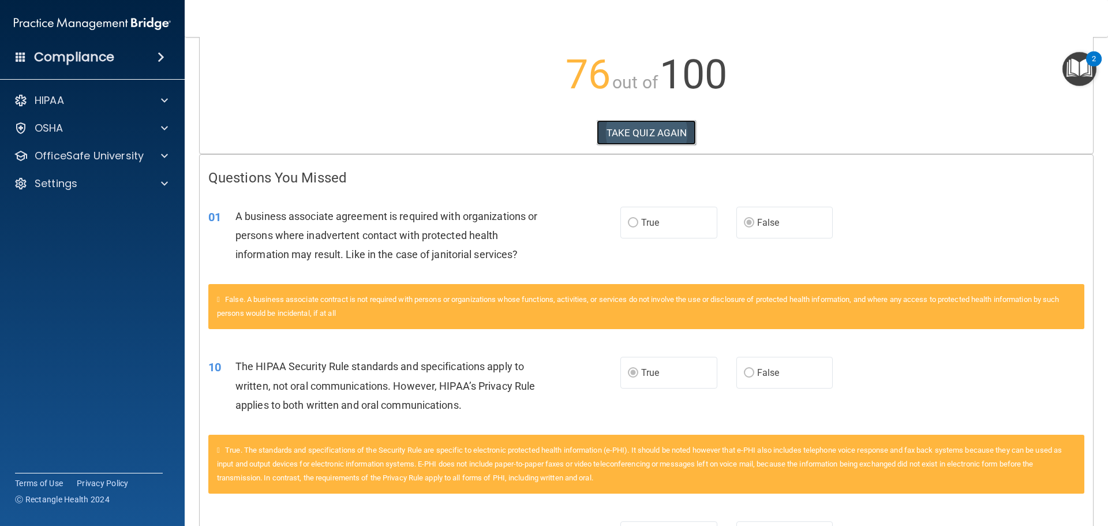
click at [657, 139] on button "TAKE QUIZ AGAIN" at bounding box center [647, 132] width 100 height 25
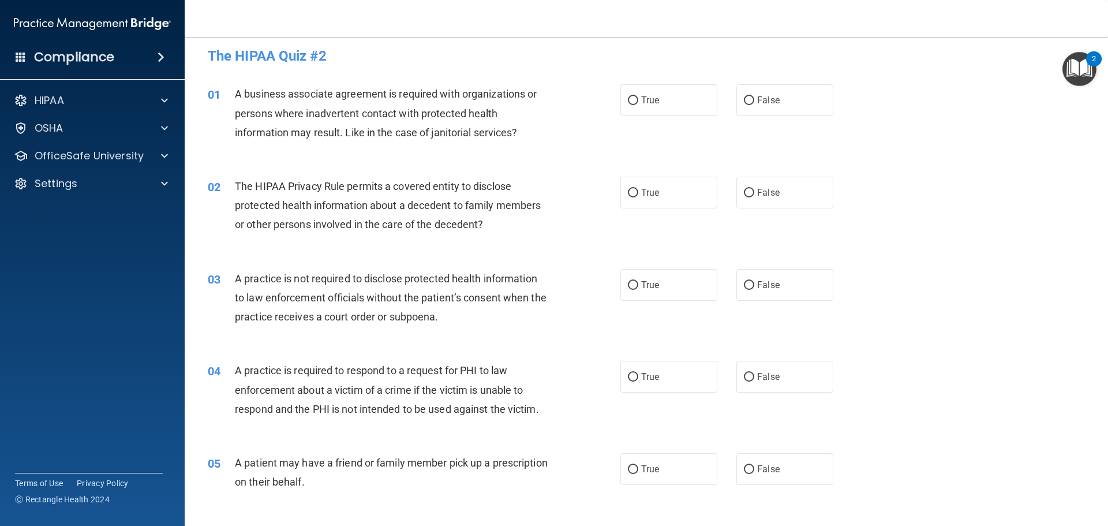
scroll to position [2, 0]
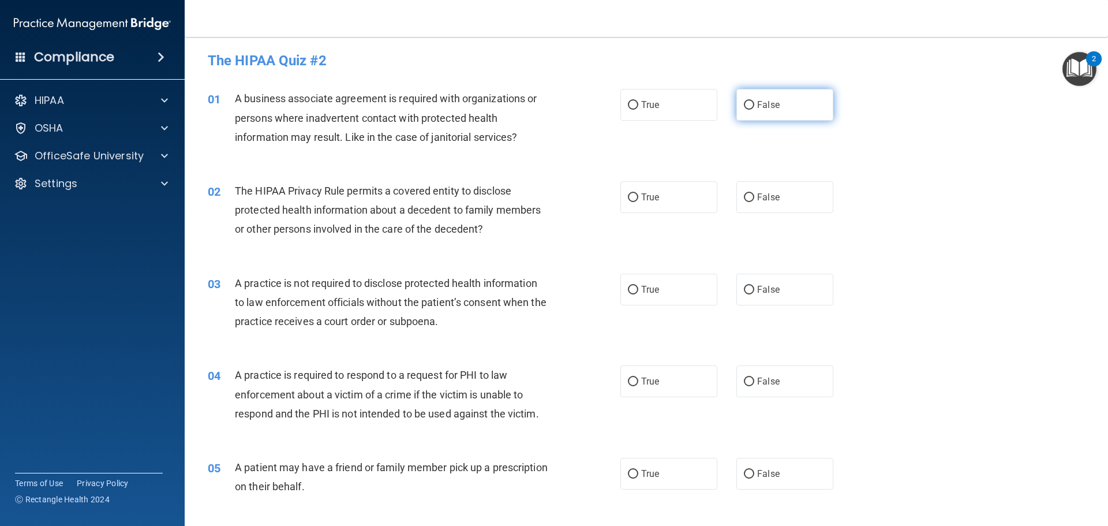
click at [747, 101] on input "False" at bounding box center [749, 105] width 10 height 9
radio input "true"
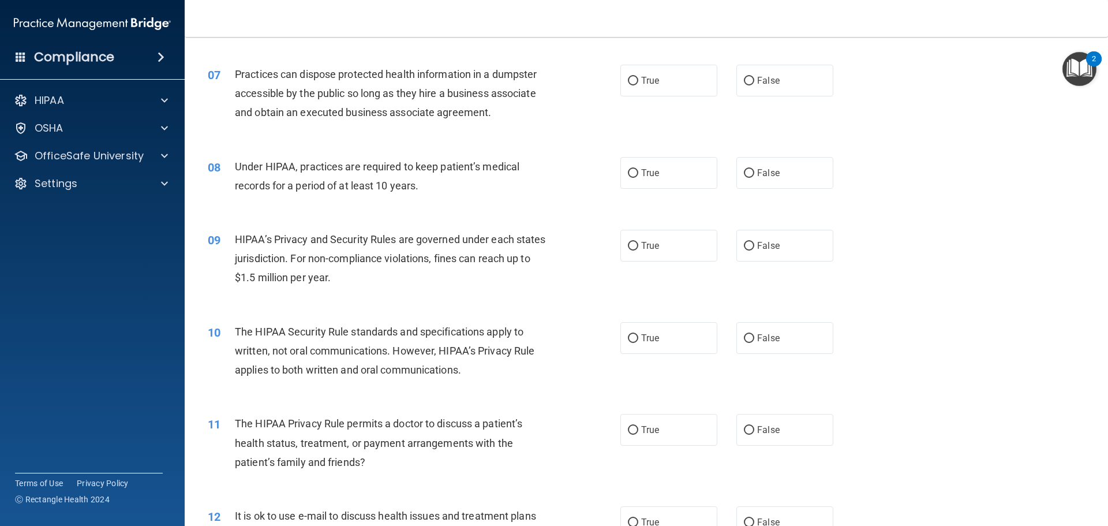
scroll to position [580, 0]
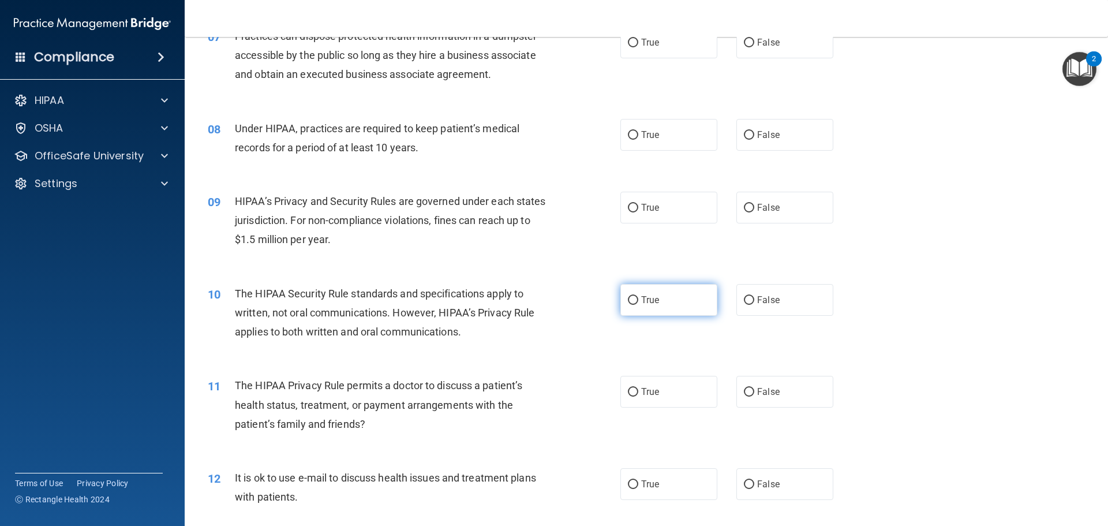
click at [640, 293] on label "True" at bounding box center [668, 300] width 97 height 32
click at [638, 296] on input "True" at bounding box center [633, 300] width 10 height 9
radio input "true"
click at [628, 388] on input "True" at bounding box center [633, 392] width 10 height 9
radio input "true"
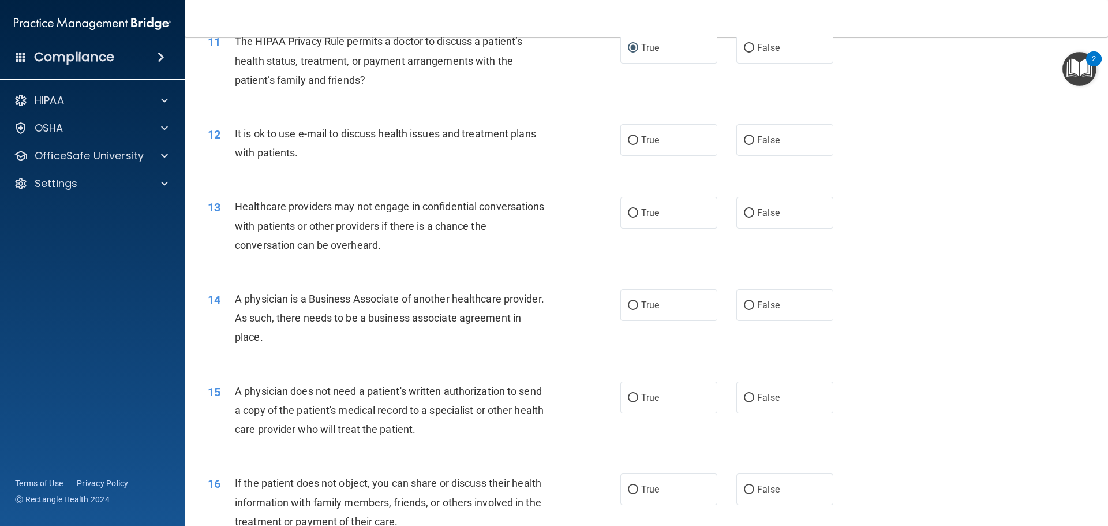
scroll to position [926, 0]
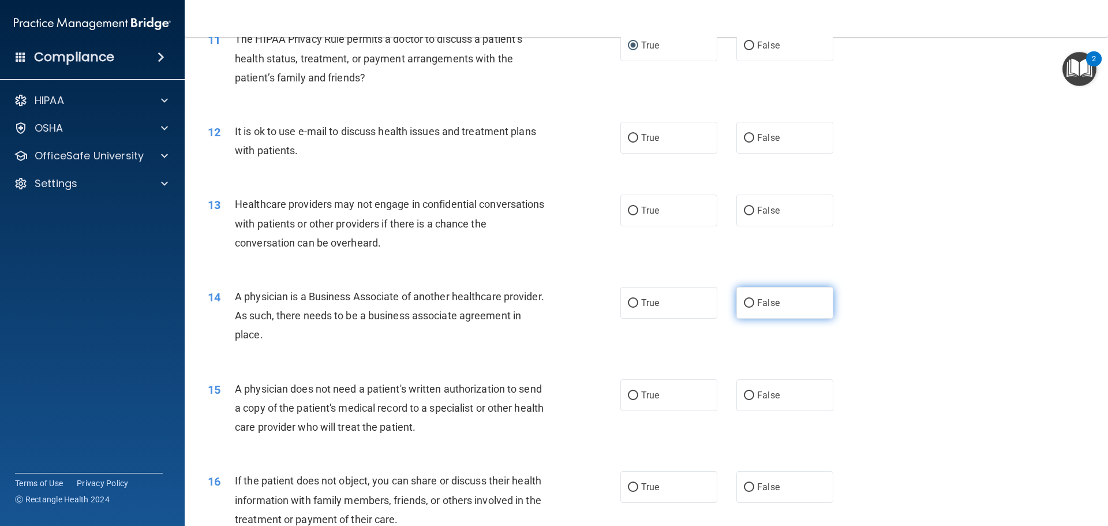
click at [762, 296] on label "False" at bounding box center [785, 303] width 97 height 32
click at [754, 299] on input "False" at bounding box center [749, 303] width 10 height 9
radio input "true"
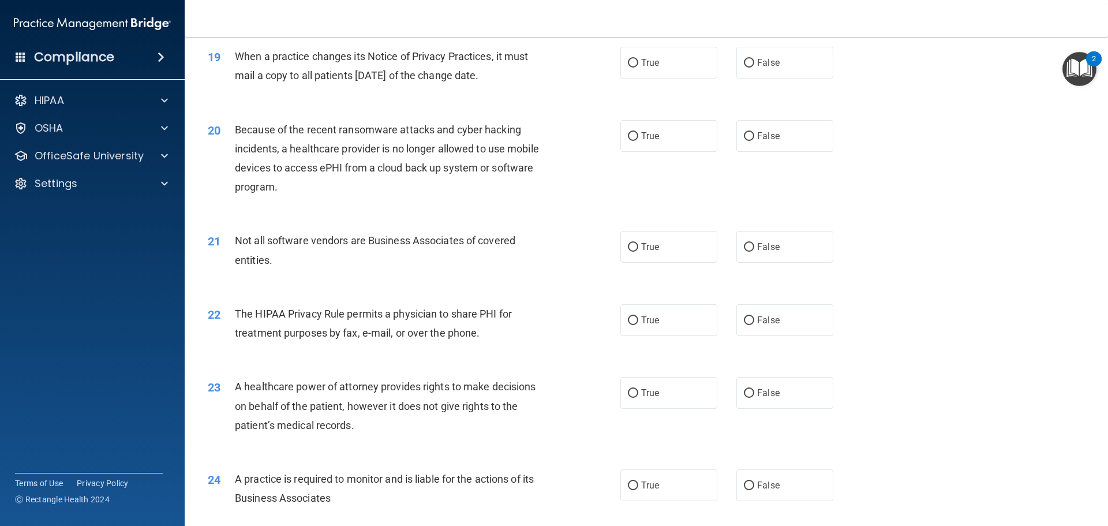
scroll to position [1618, 0]
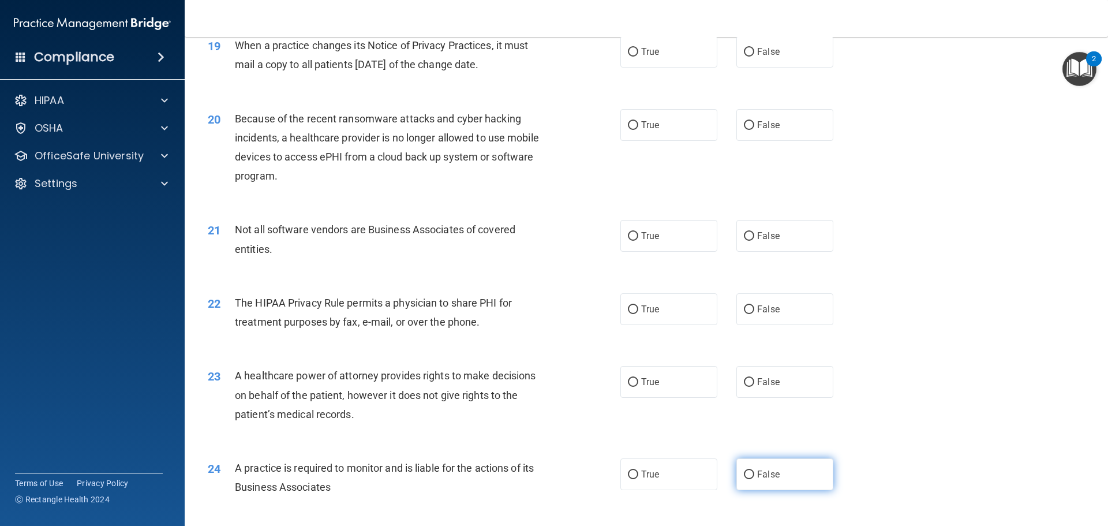
click at [749, 467] on label "False" at bounding box center [785, 474] width 97 height 32
click at [749, 470] on input "False" at bounding box center [749, 474] width 10 height 9
radio input "true"
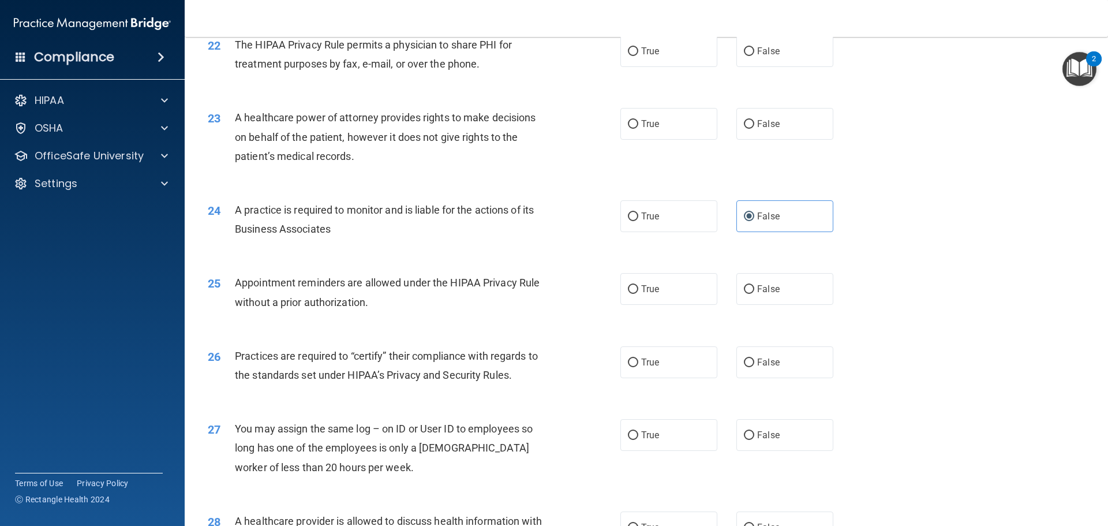
scroll to position [1849, 0]
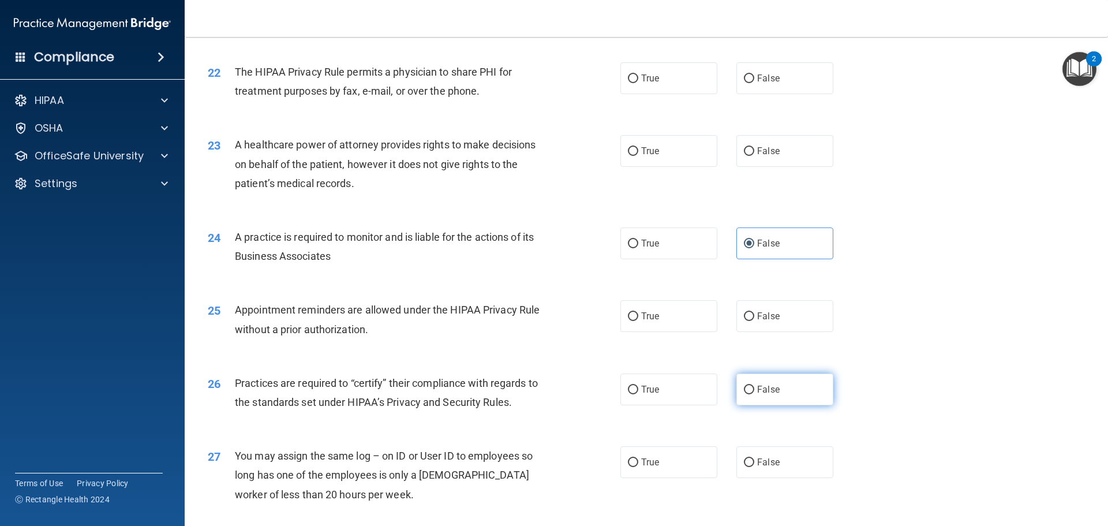
click at [749, 391] on input "False" at bounding box center [749, 390] width 10 height 9
radio input "true"
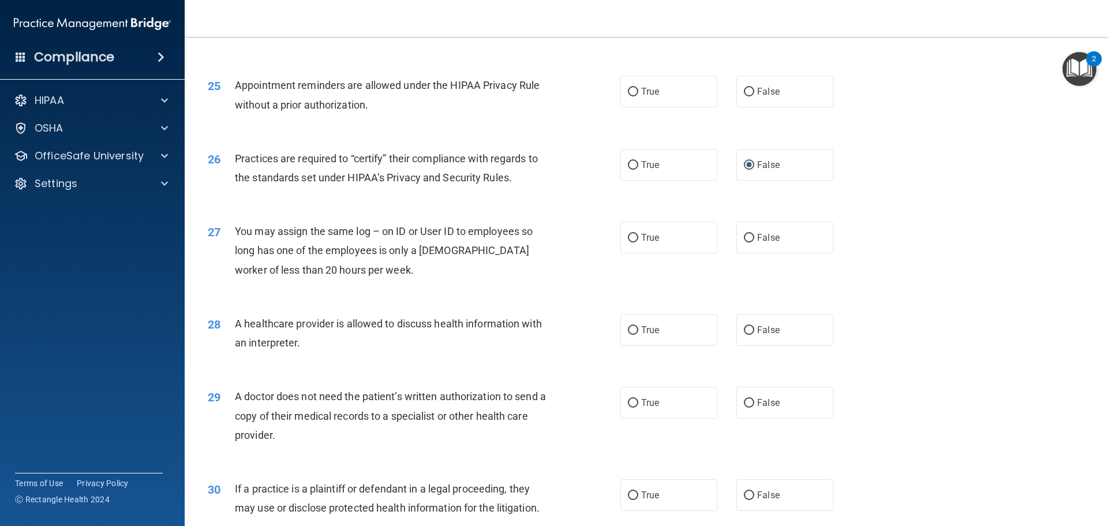
scroll to position [2080, 0]
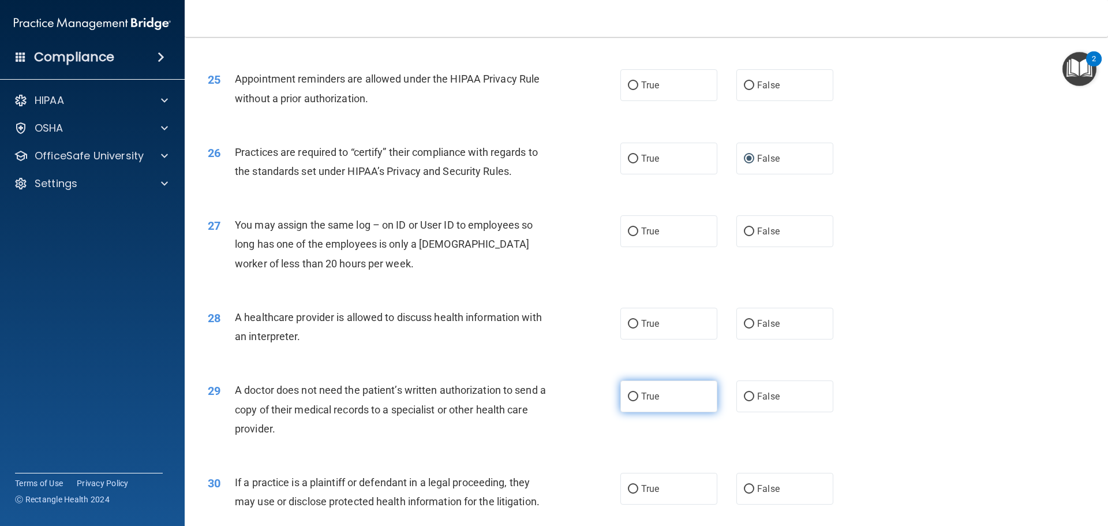
click at [685, 401] on label "True" at bounding box center [668, 396] width 97 height 32
click at [638, 401] on input "True" at bounding box center [633, 396] width 10 height 9
radio input "true"
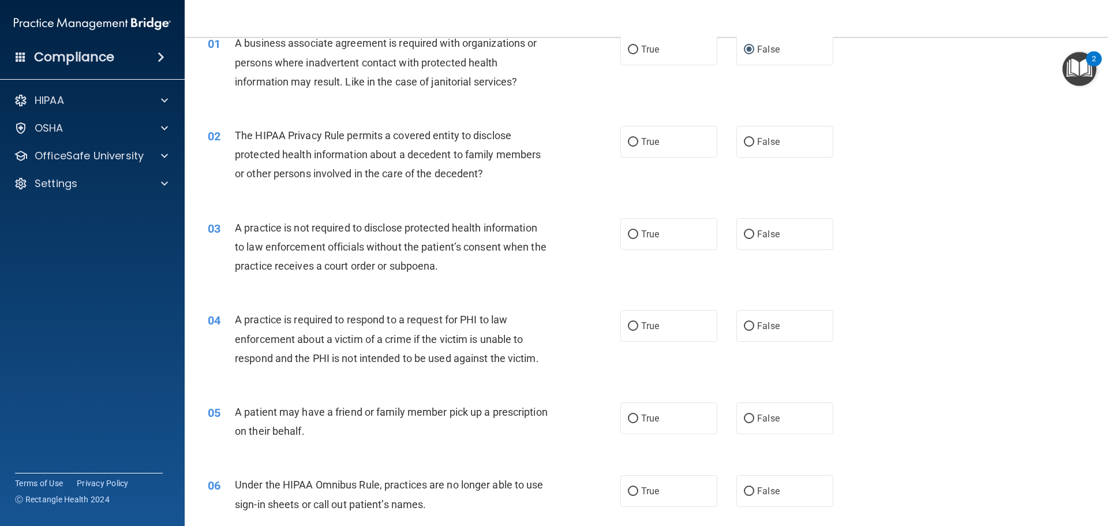
scroll to position [115, 0]
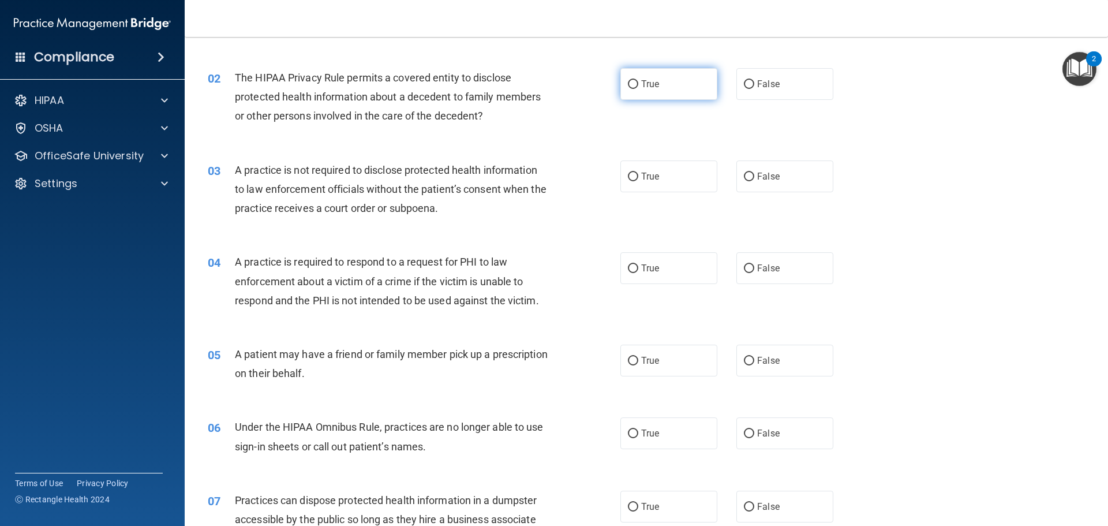
click at [631, 80] on input "True" at bounding box center [633, 84] width 10 height 9
radio input "true"
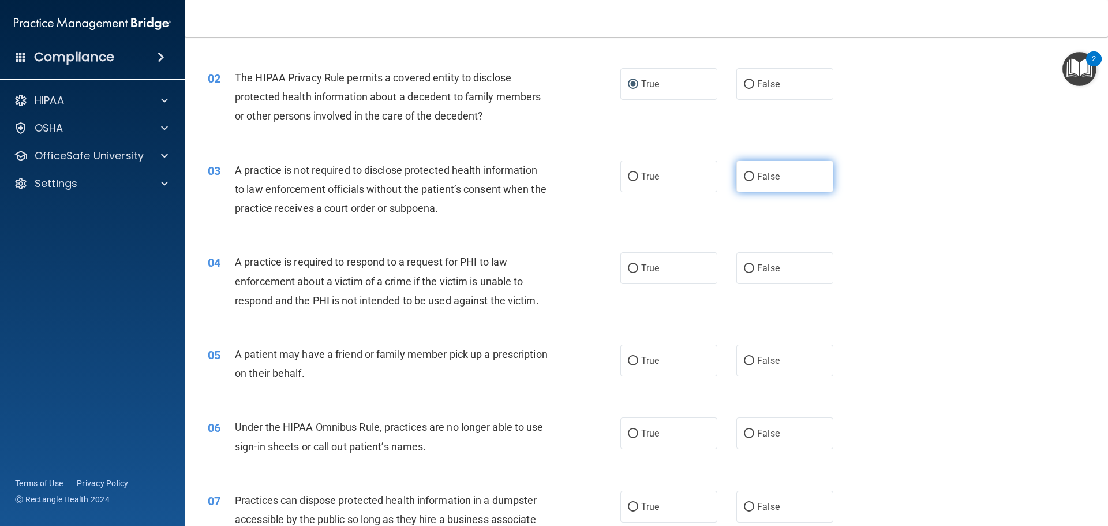
click at [801, 189] on label "False" at bounding box center [785, 176] width 97 height 32
click at [754, 181] on input "False" at bounding box center [749, 177] width 10 height 9
radio input "true"
click at [646, 262] on label "True" at bounding box center [668, 268] width 97 height 32
click at [638, 264] on input "True" at bounding box center [633, 268] width 10 height 9
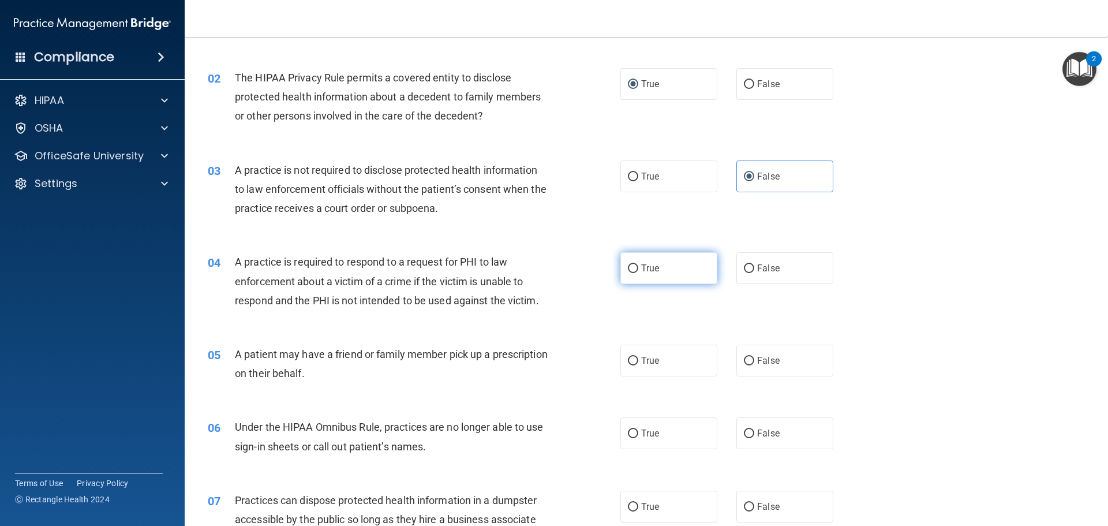
radio input "true"
click at [647, 357] on span "True" at bounding box center [650, 360] width 18 height 11
click at [638, 357] on input "True" at bounding box center [633, 361] width 10 height 9
radio input "true"
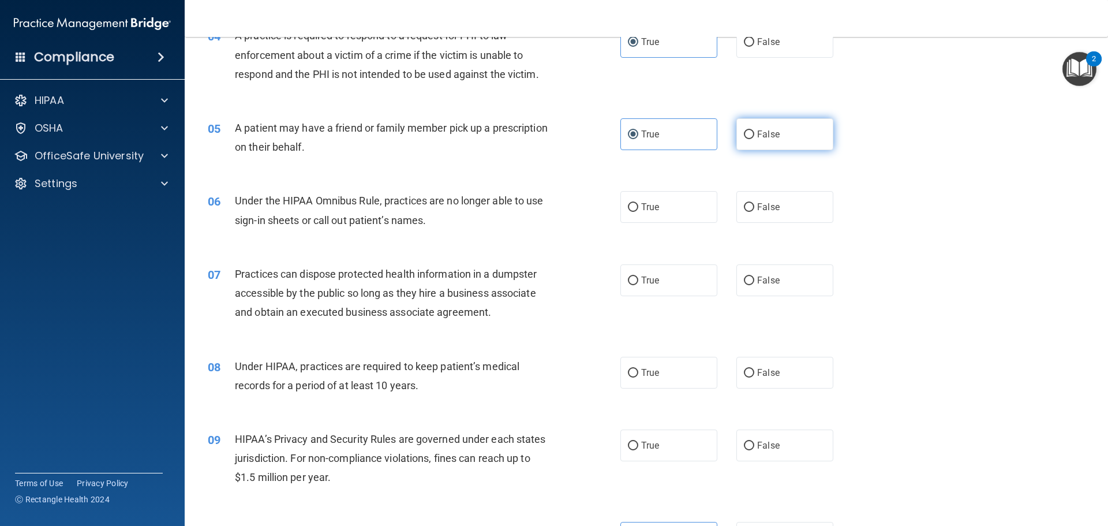
scroll to position [346, 0]
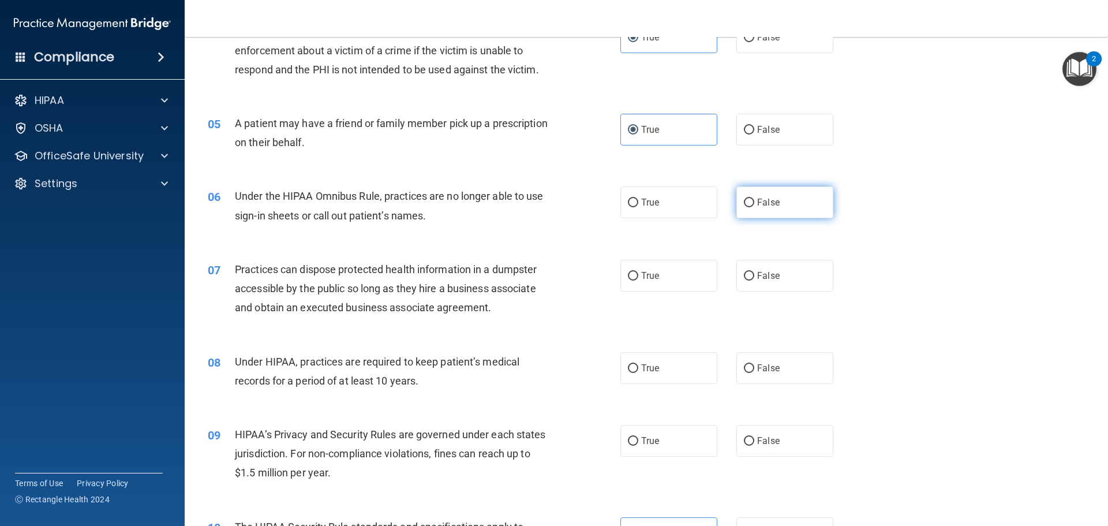
click at [793, 215] on label "False" at bounding box center [785, 202] width 97 height 32
click at [754, 207] on input "False" at bounding box center [749, 203] width 10 height 9
radio input "true"
click at [792, 268] on label "False" at bounding box center [785, 276] width 97 height 32
click at [754, 272] on input "False" at bounding box center [749, 276] width 10 height 9
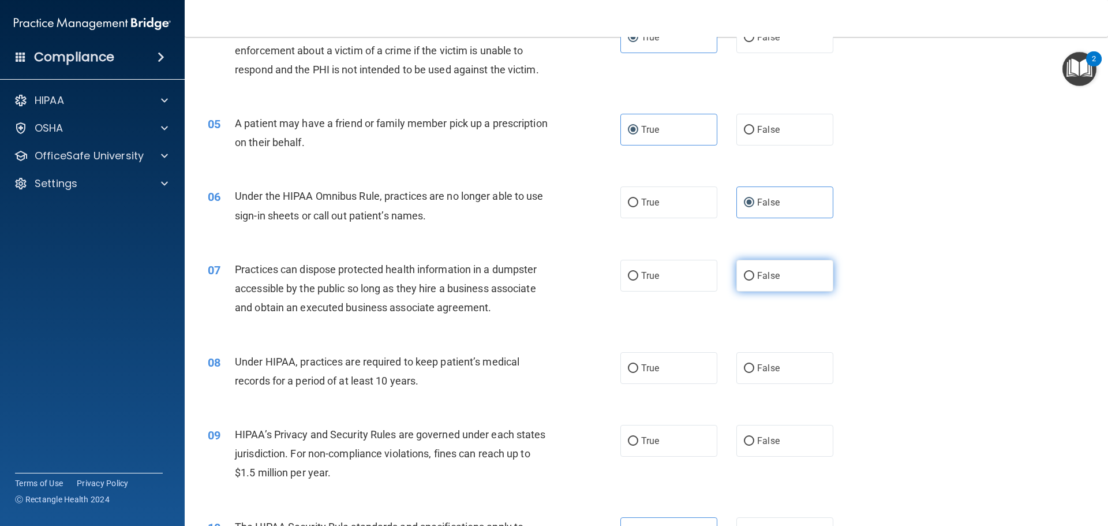
radio input "true"
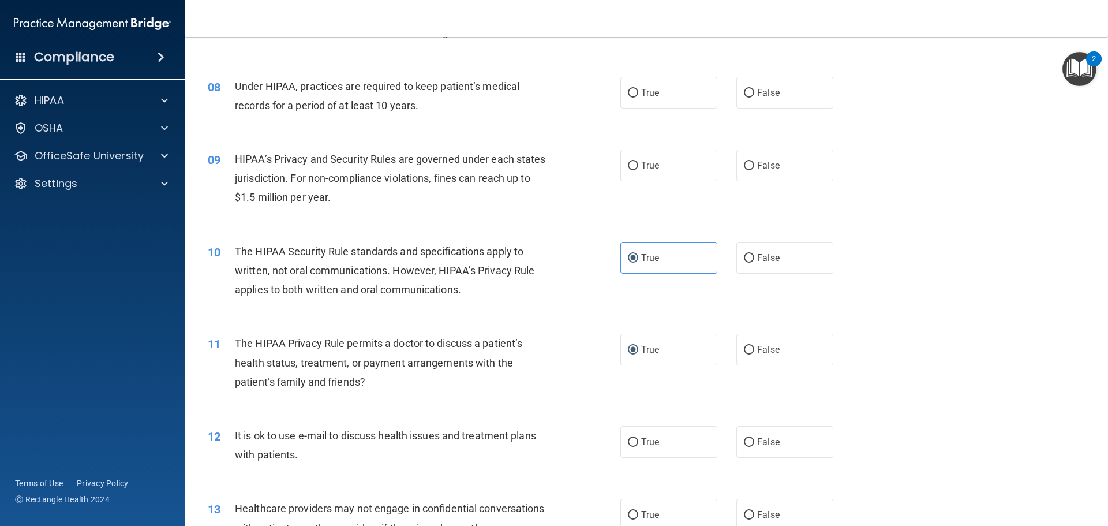
scroll to position [635, 0]
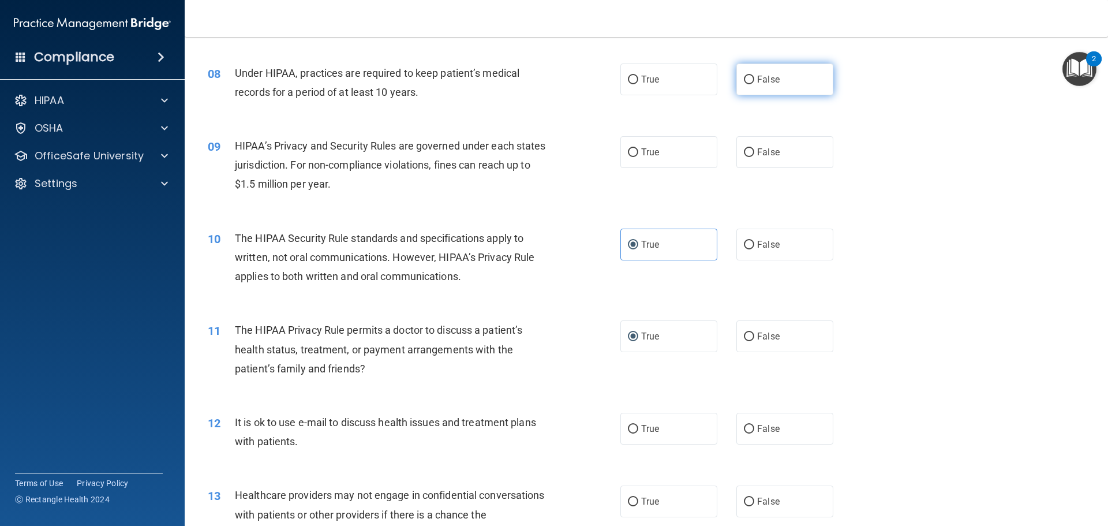
click at [808, 88] on label "False" at bounding box center [785, 79] width 97 height 32
click at [754, 84] on input "False" at bounding box center [749, 80] width 10 height 9
radio input "true"
click at [785, 155] on label "False" at bounding box center [785, 152] width 97 height 32
click at [754, 155] on input "False" at bounding box center [749, 152] width 10 height 9
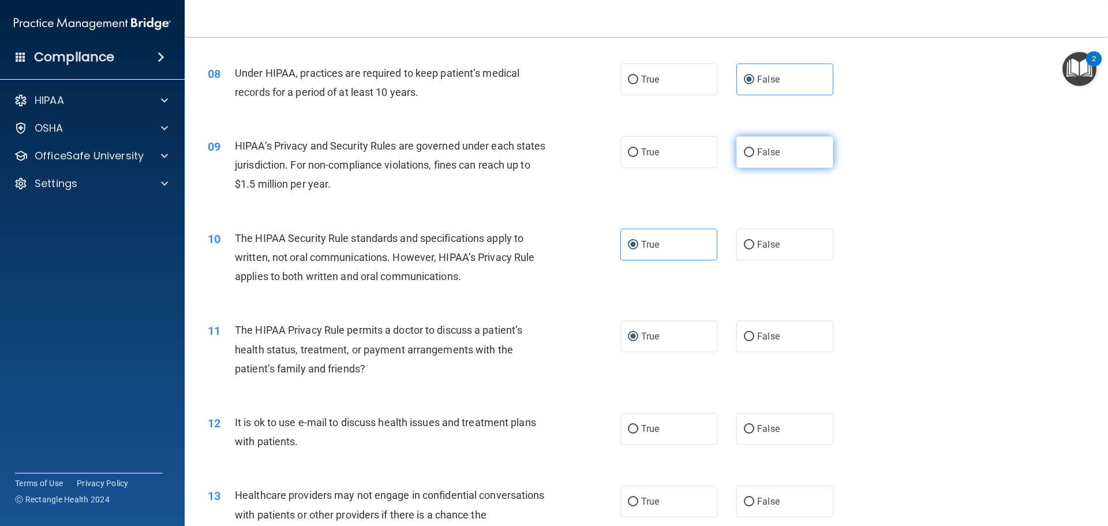
radio input "true"
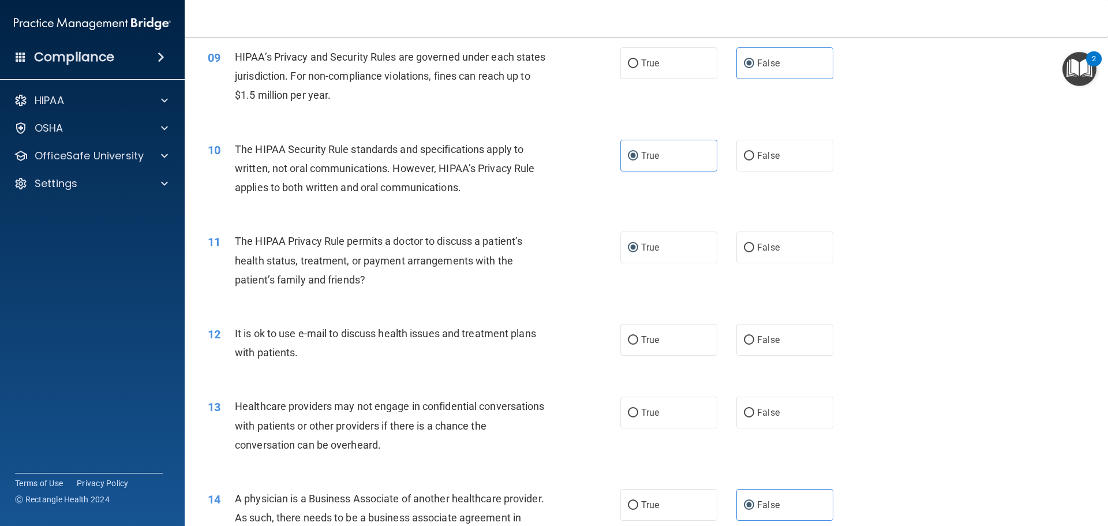
scroll to position [750, 0]
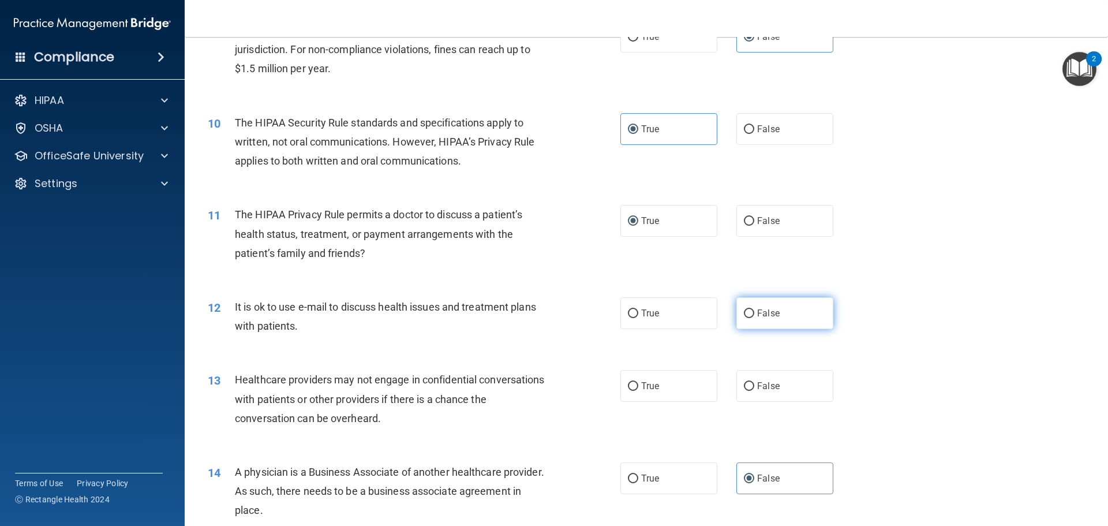
click at [778, 310] on label "False" at bounding box center [785, 313] width 97 height 32
click at [754, 310] on input "False" at bounding box center [749, 313] width 10 height 9
radio input "true"
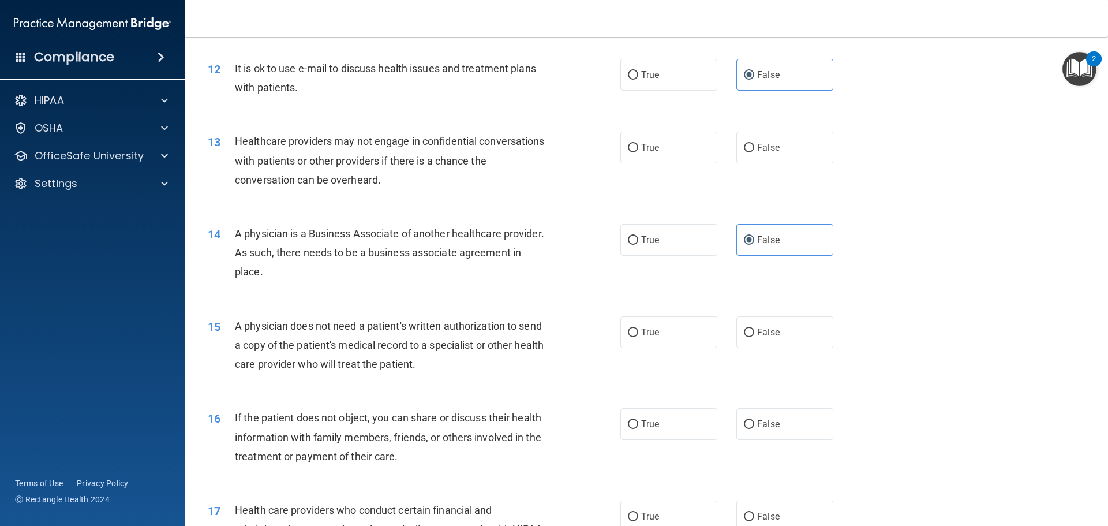
scroll to position [1039, 0]
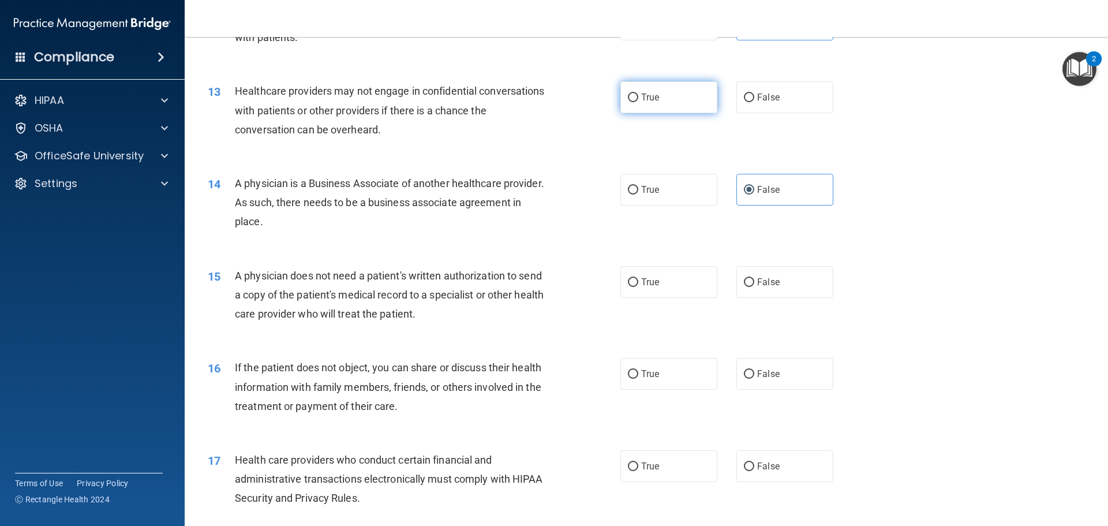
click at [644, 91] on label "True" at bounding box center [668, 97] width 97 height 32
click at [638, 94] on input "True" at bounding box center [633, 98] width 10 height 9
radio input "true"
click at [668, 291] on label "True" at bounding box center [668, 282] width 97 height 32
click at [638, 287] on input "True" at bounding box center [633, 282] width 10 height 9
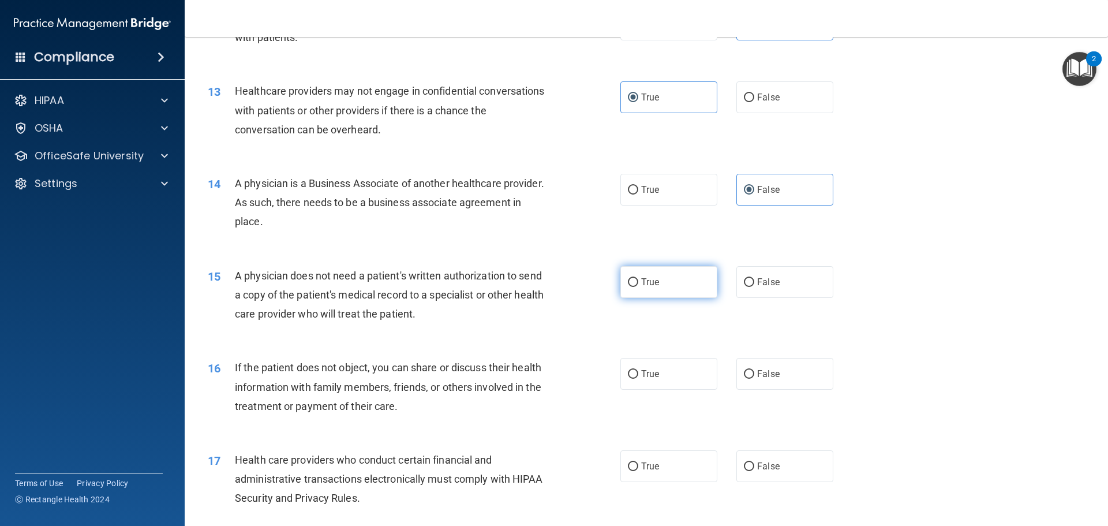
radio input "true"
click at [679, 366] on label "True" at bounding box center [668, 374] width 97 height 32
click at [638, 370] on input "True" at bounding box center [633, 374] width 10 height 9
radio input "true"
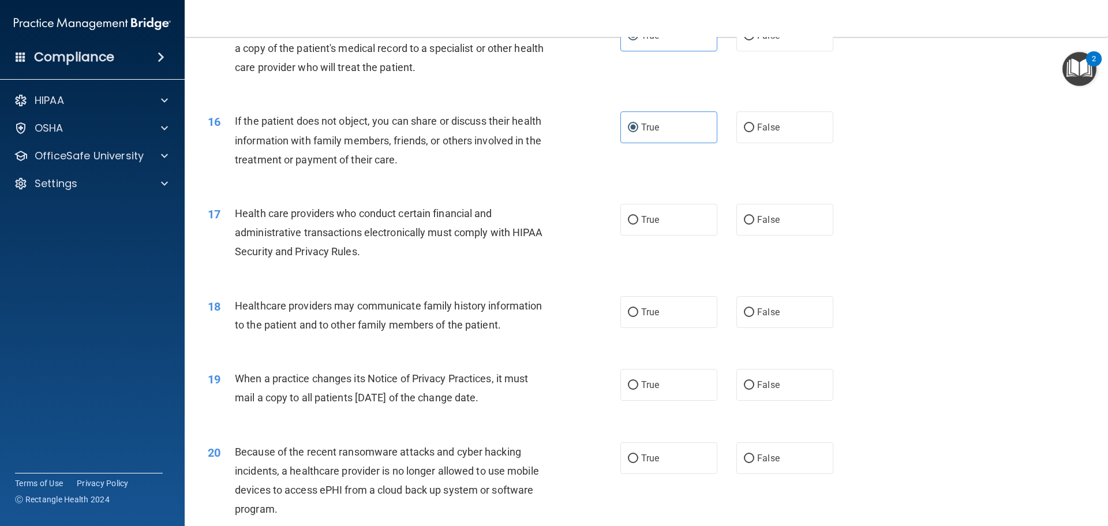
scroll to position [1328, 0]
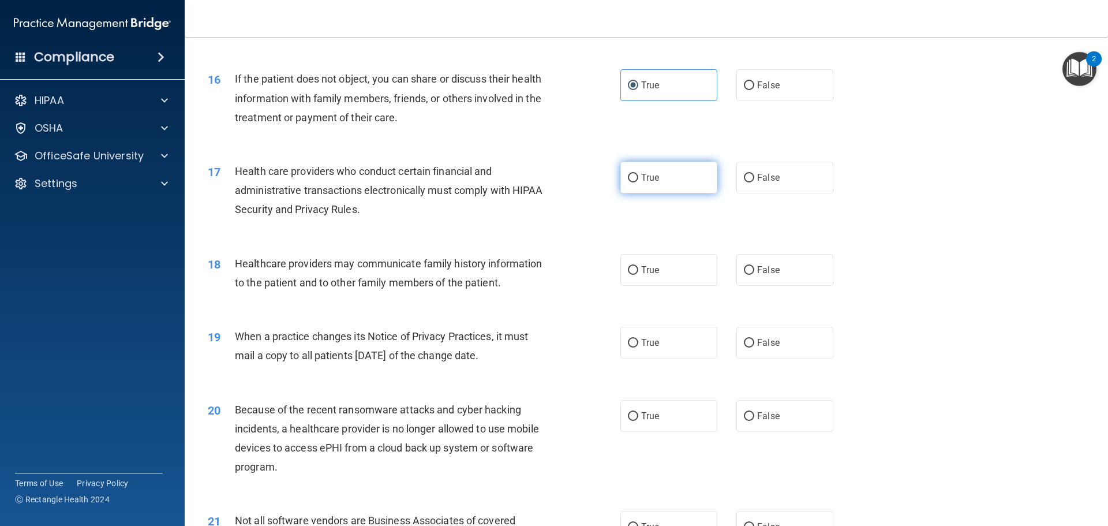
click at [659, 182] on label "True" at bounding box center [668, 178] width 97 height 32
click at [638, 182] on input "True" at bounding box center [633, 178] width 10 height 9
radio input "true"
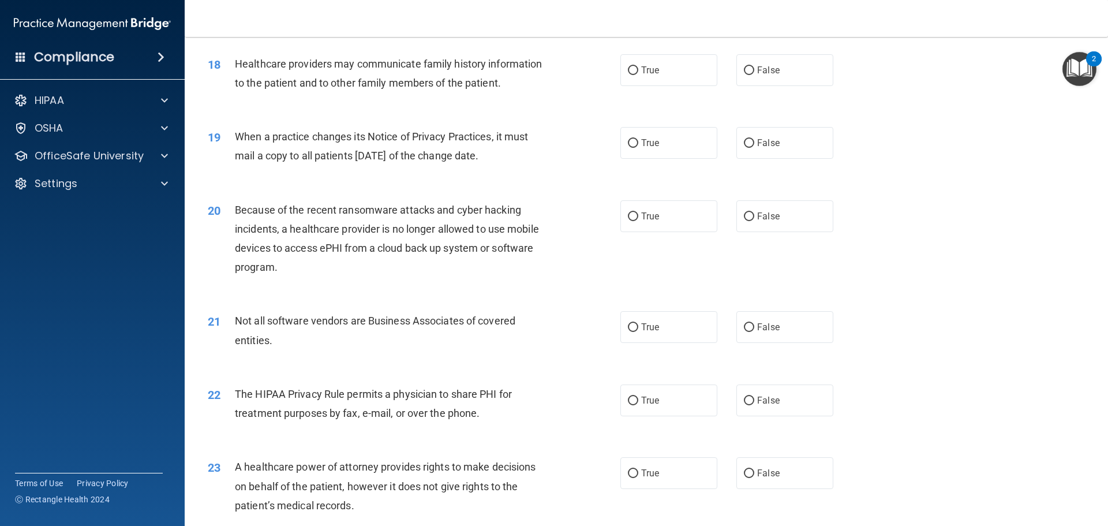
scroll to position [1501, 0]
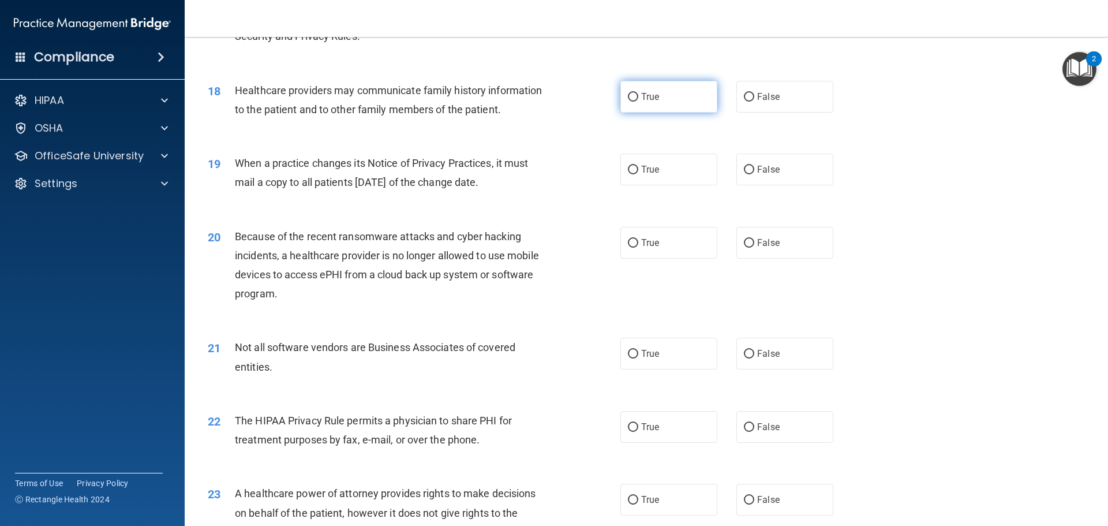
click at [694, 92] on label "True" at bounding box center [668, 97] width 97 height 32
click at [638, 93] on input "True" at bounding box center [633, 97] width 10 height 9
radio input "true"
click at [797, 177] on label "False" at bounding box center [785, 170] width 97 height 32
click at [754, 174] on input "False" at bounding box center [749, 170] width 10 height 9
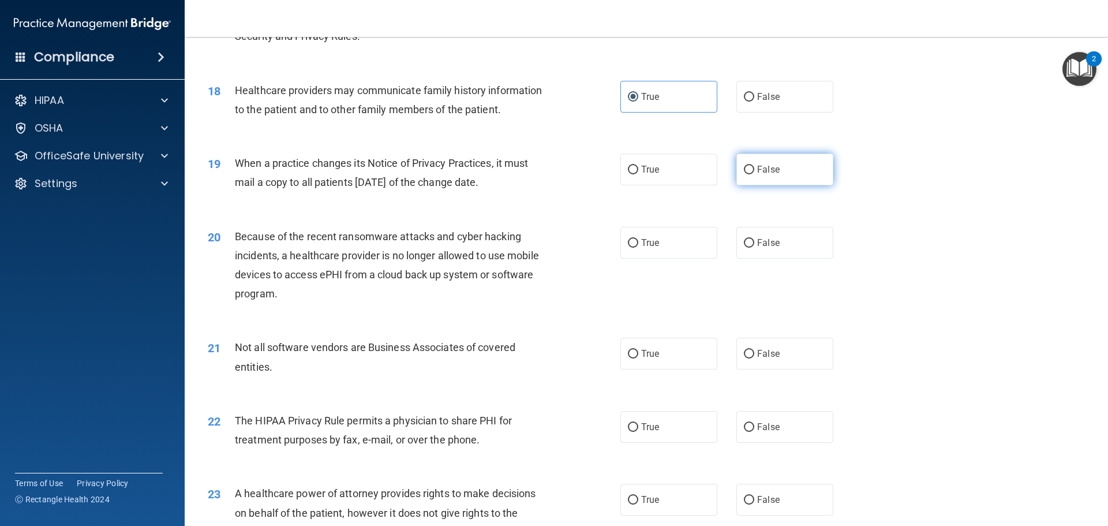
radio input "true"
click at [769, 238] on span "False" at bounding box center [768, 242] width 23 height 11
click at [754, 239] on input "False" at bounding box center [749, 243] width 10 height 9
radio input "true"
click at [644, 355] on span "True" at bounding box center [650, 353] width 18 height 11
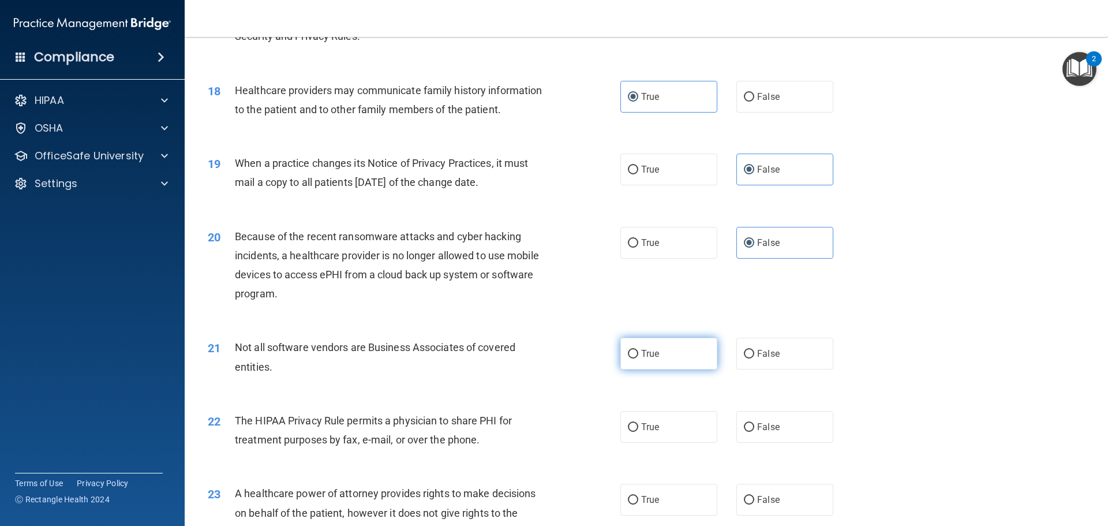
click at [638, 355] on input "True" at bounding box center [633, 354] width 10 height 9
radio input "true"
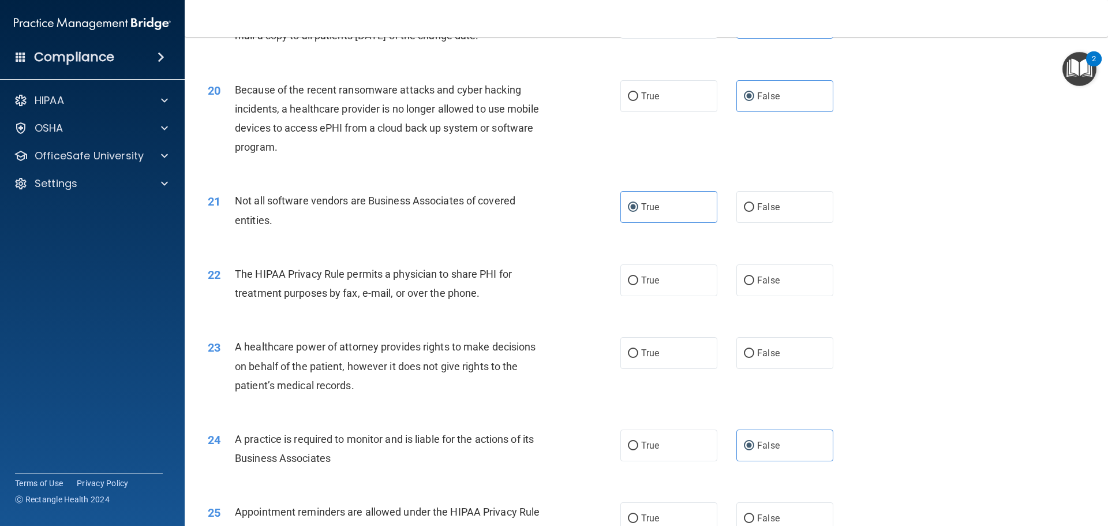
scroll to position [1674, 0]
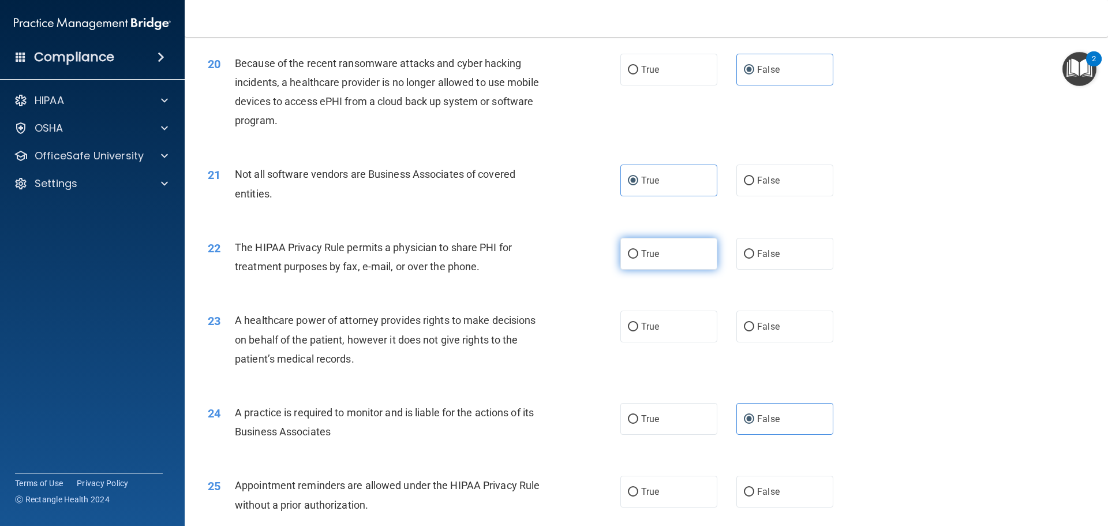
click at [678, 248] on label "True" at bounding box center [668, 254] width 97 height 32
click at [638, 250] on input "True" at bounding box center [633, 254] width 10 height 9
radio input "true"
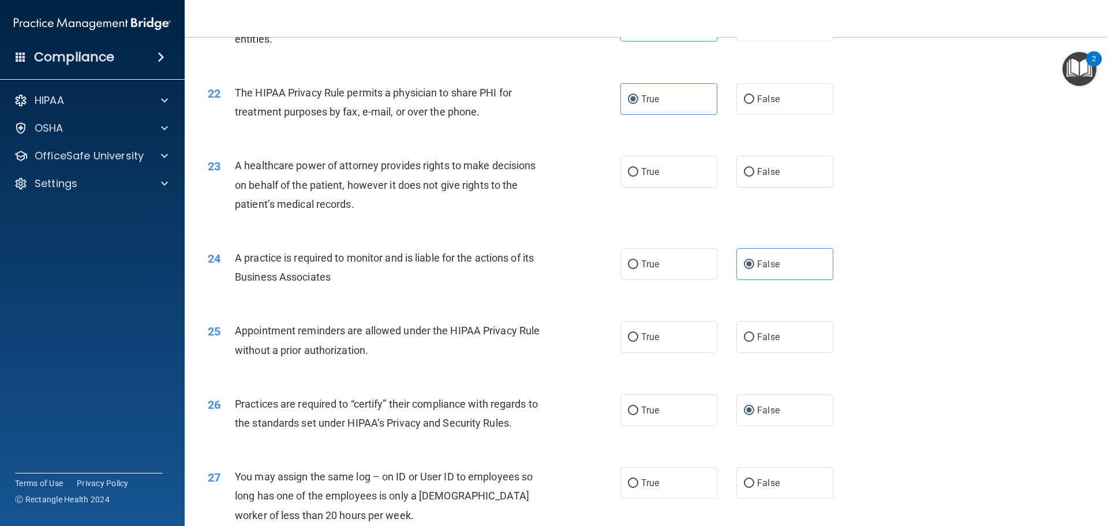
scroll to position [1905, 0]
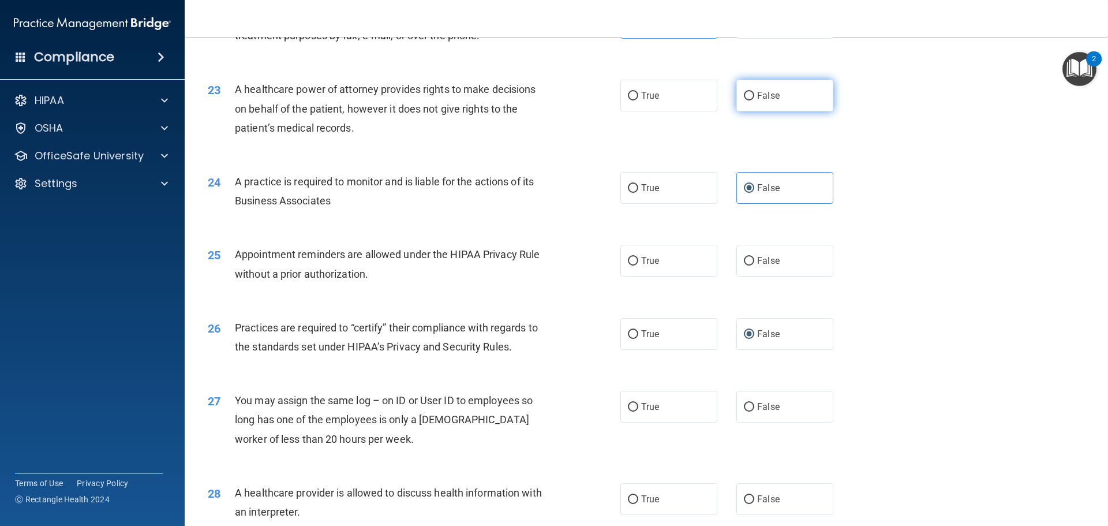
click at [749, 104] on label "False" at bounding box center [785, 96] width 97 height 32
click at [749, 100] on input "False" at bounding box center [749, 96] width 10 height 9
radio input "true"
click at [645, 266] on label "True" at bounding box center [668, 261] width 97 height 32
click at [638, 266] on input "True" at bounding box center [633, 261] width 10 height 9
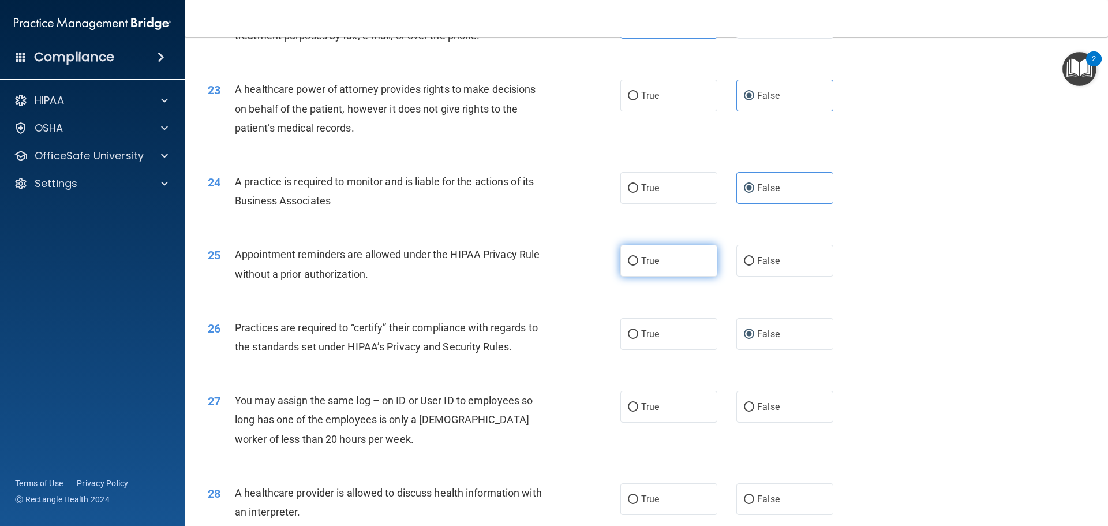
radio input "true"
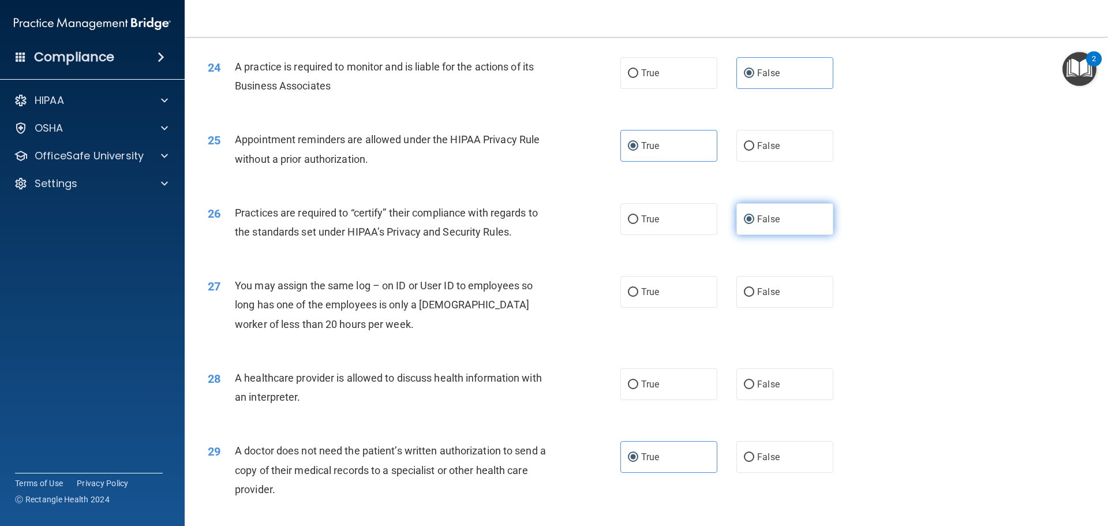
scroll to position [2020, 0]
click at [746, 292] on input "False" at bounding box center [749, 291] width 10 height 9
radio input "true"
click at [620, 380] on label "True" at bounding box center [668, 384] width 97 height 32
click at [628, 380] on input "True" at bounding box center [633, 384] width 10 height 9
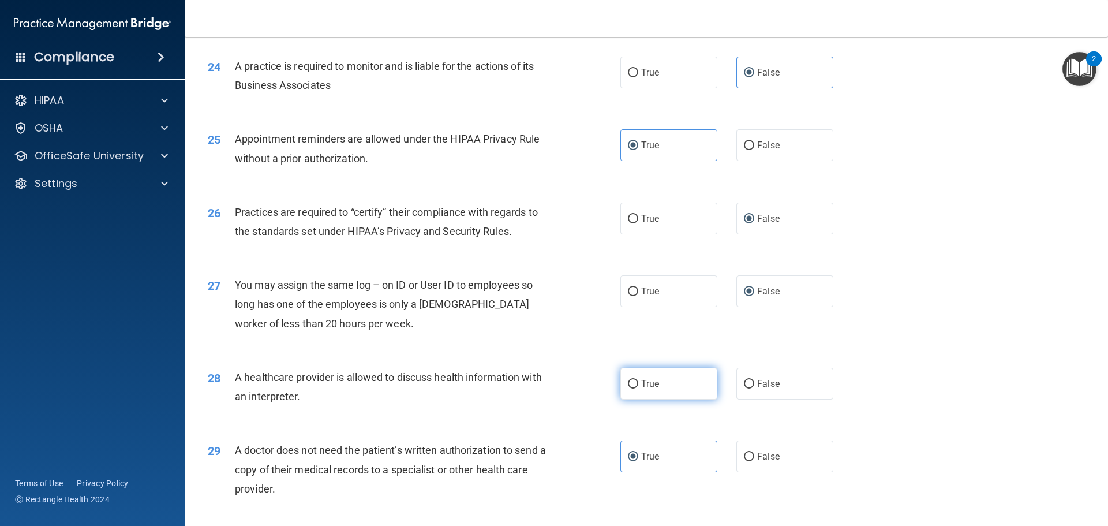
radio input "true"
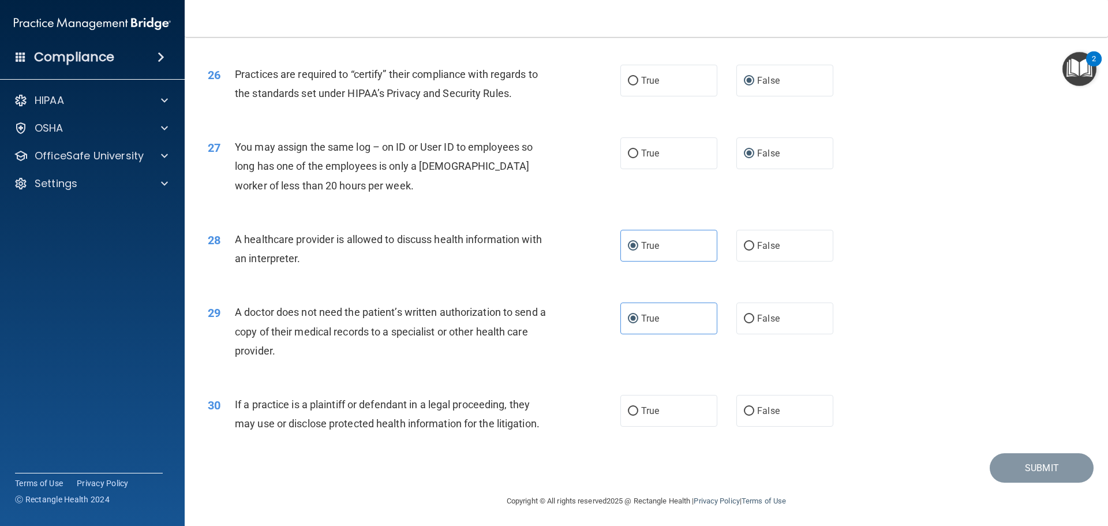
scroll to position [2161, 0]
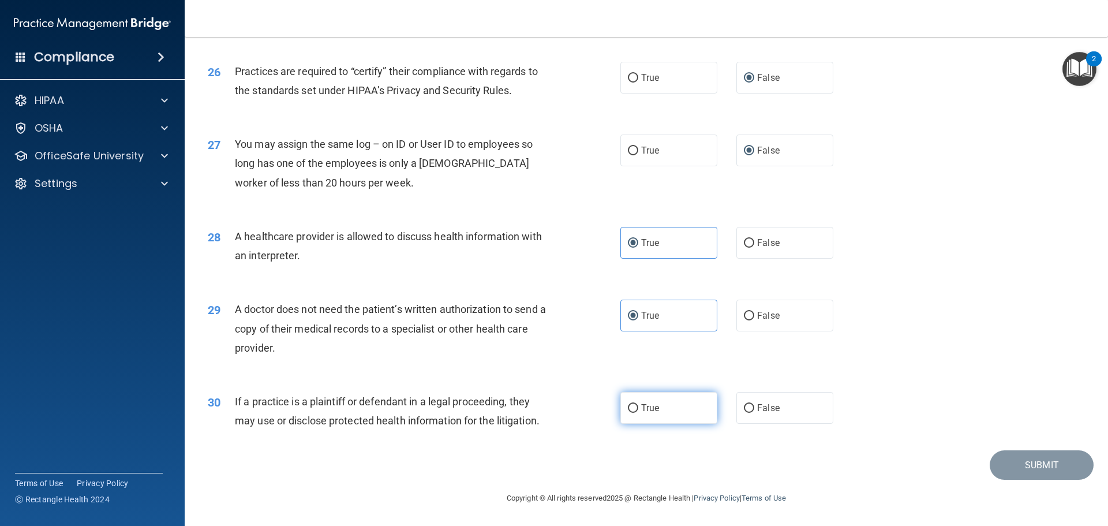
click at [692, 406] on label "True" at bounding box center [668, 408] width 97 height 32
click at [638, 406] on input "True" at bounding box center [633, 408] width 10 height 9
radio input "true"
click at [1014, 466] on button "Submit" at bounding box center [1042, 464] width 104 height 29
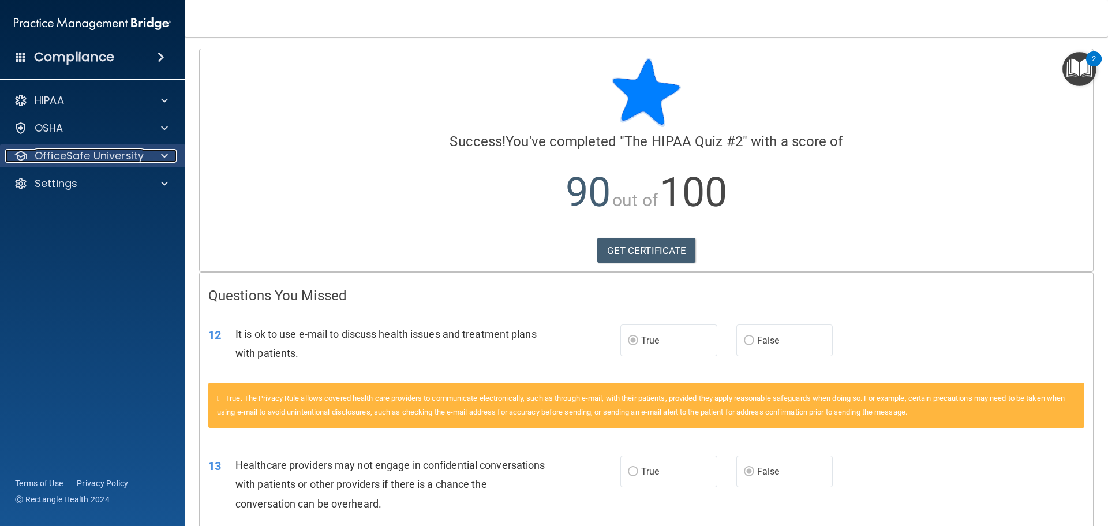
click at [98, 162] on p "OfficeSafe University" at bounding box center [89, 156] width 109 height 14
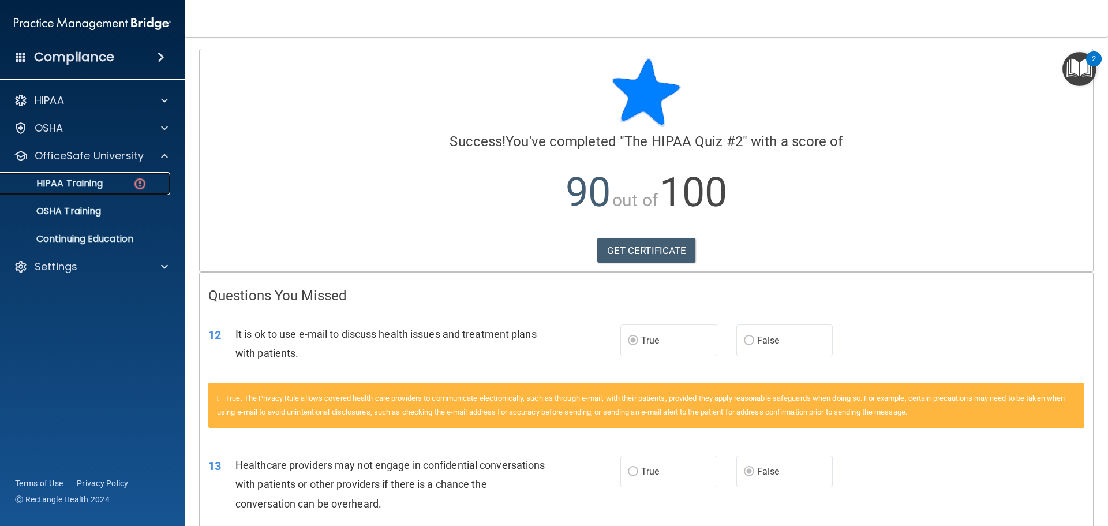
click at [108, 188] on div "HIPAA Training" at bounding box center [87, 184] width 158 height 12
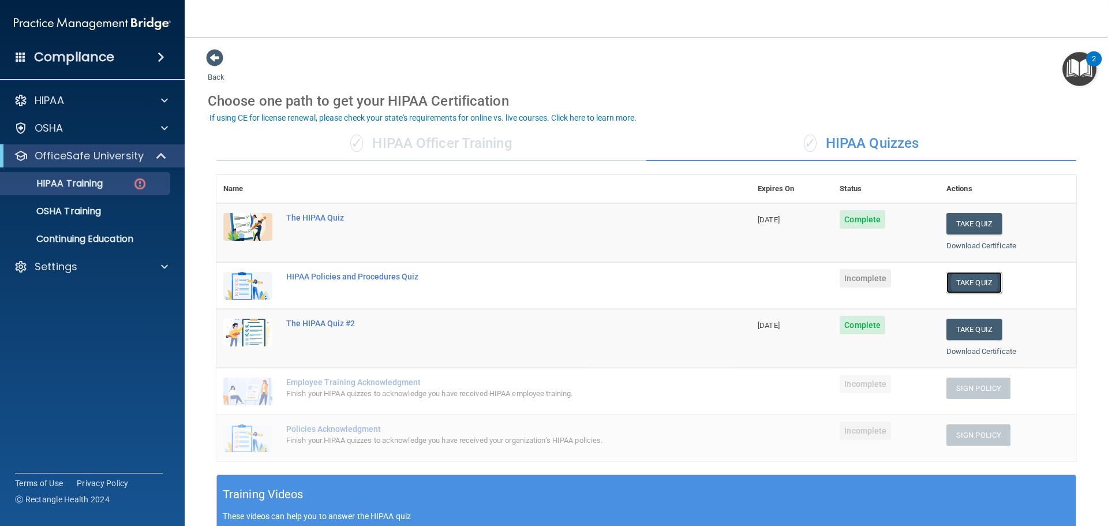
click at [953, 280] on button "Take Quiz" at bounding box center [974, 282] width 55 height 21
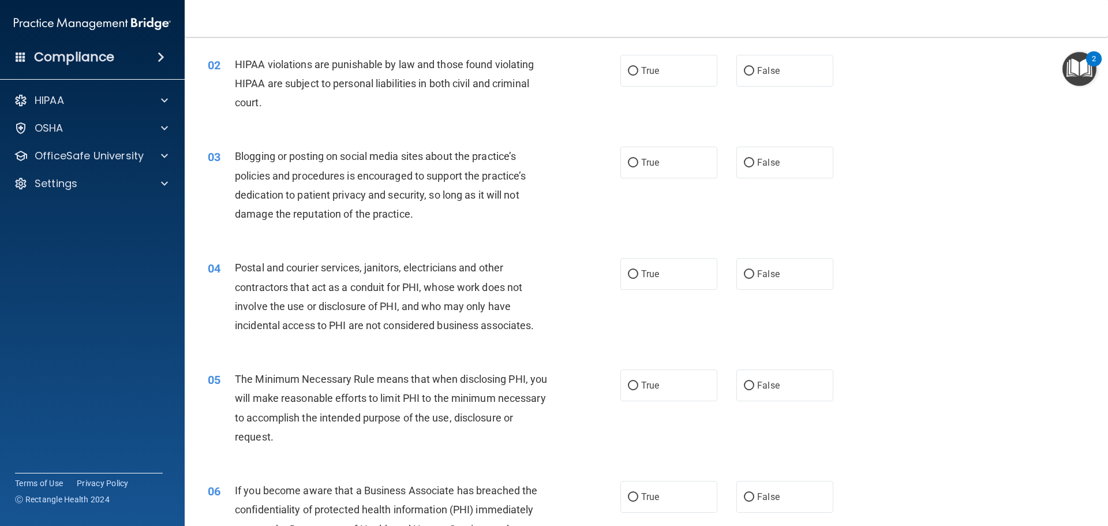
scroll to position [5, 0]
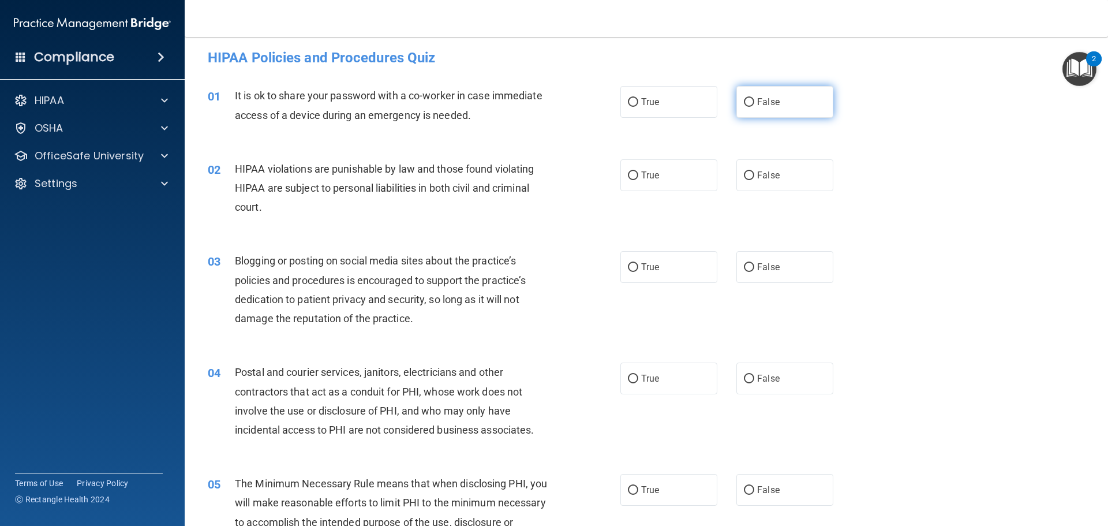
click at [764, 106] on span "False" at bounding box center [768, 101] width 23 height 11
click at [754, 106] on input "False" at bounding box center [749, 102] width 10 height 9
radio input "true"
click at [649, 174] on span "True" at bounding box center [650, 175] width 18 height 11
click at [638, 174] on input "True" at bounding box center [633, 175] width 10 height 9
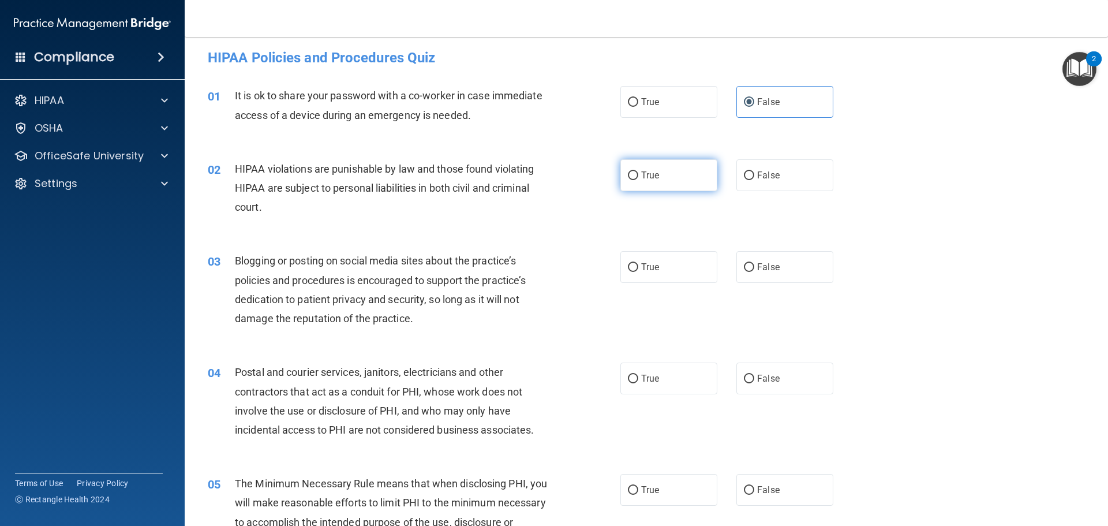
radio input "true"
click at [780, 266] on label "False" at bounding box center [785, 267] width 97 height 32
click at [754, 266] on input "False" at bounding box center [749, 267] width 10 height 9
radio input "true"
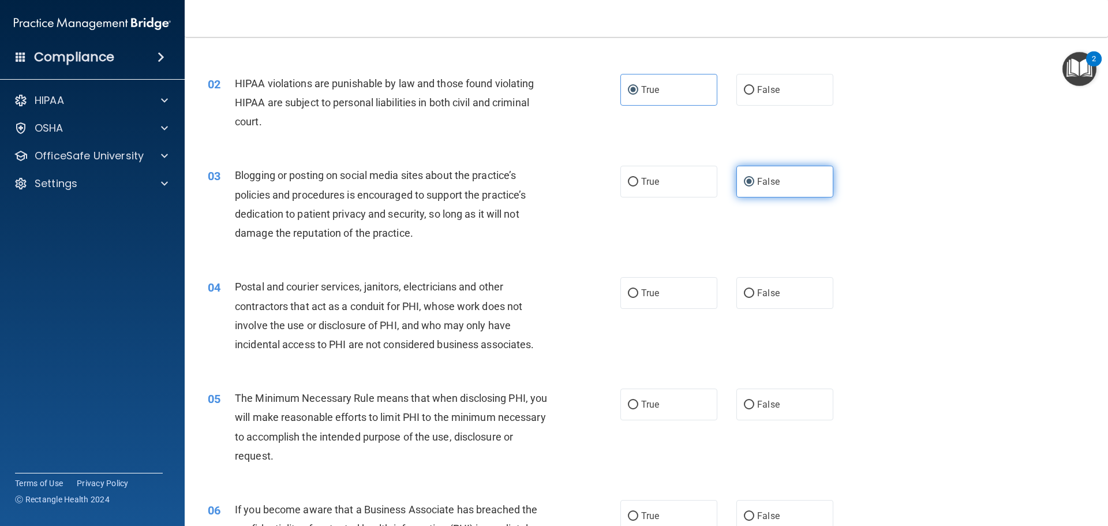
scroll to position [121, 0]
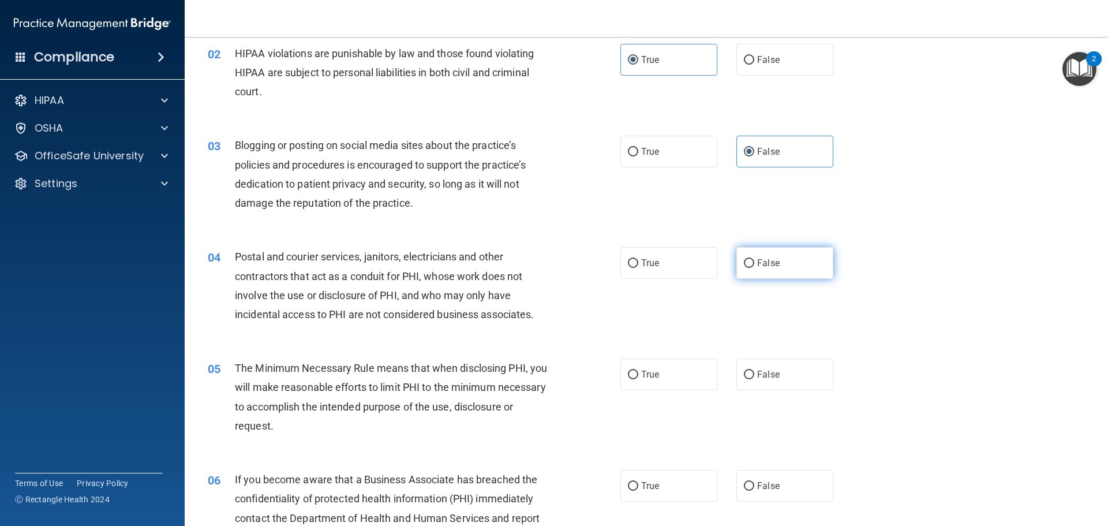
click at [769, 269] on label "False" at bounding box center [785, 263] width 97 height 32
click at [754, 268] on input "False" at bounding box center [749, 263] width 10 height 9
radio input "true"
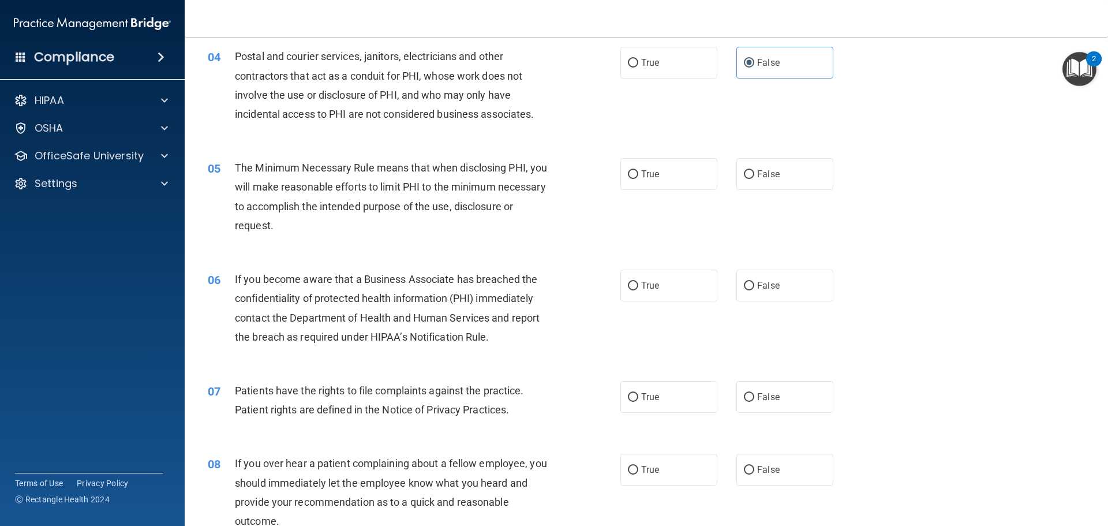
scroll to position [294, 0]
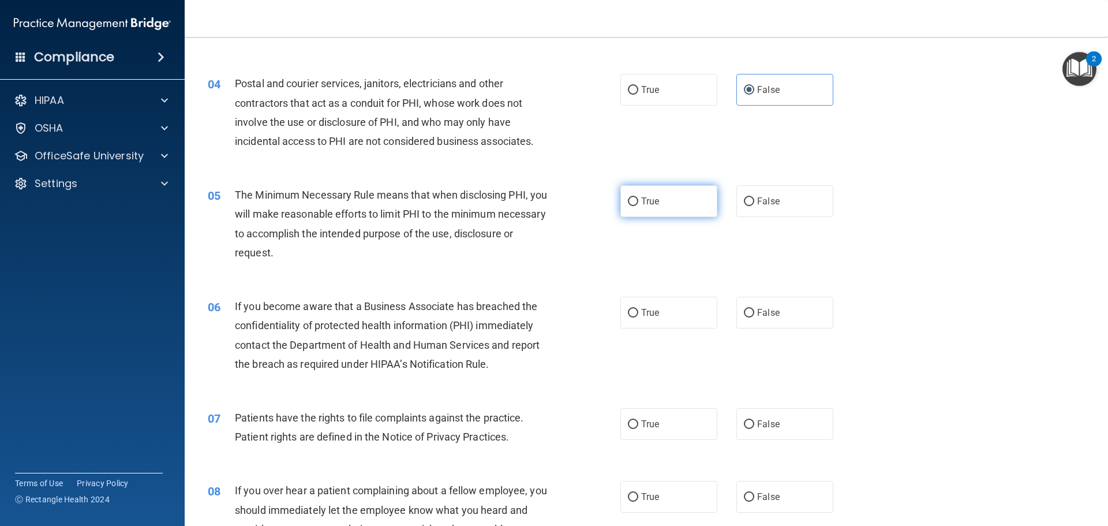
click at [664, 193] on label "True" at bounding box center [668, 201] width 97 height 32
click at [638, 197] on input "True" at bounding box center [633, 201] width 10 height 9
radio input "true"
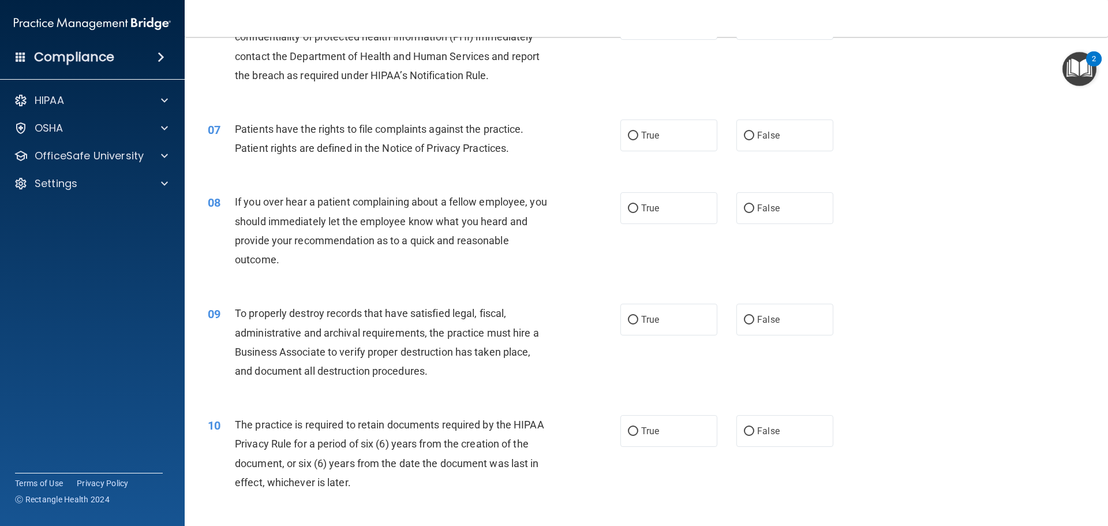
scroll to position [525, 0]
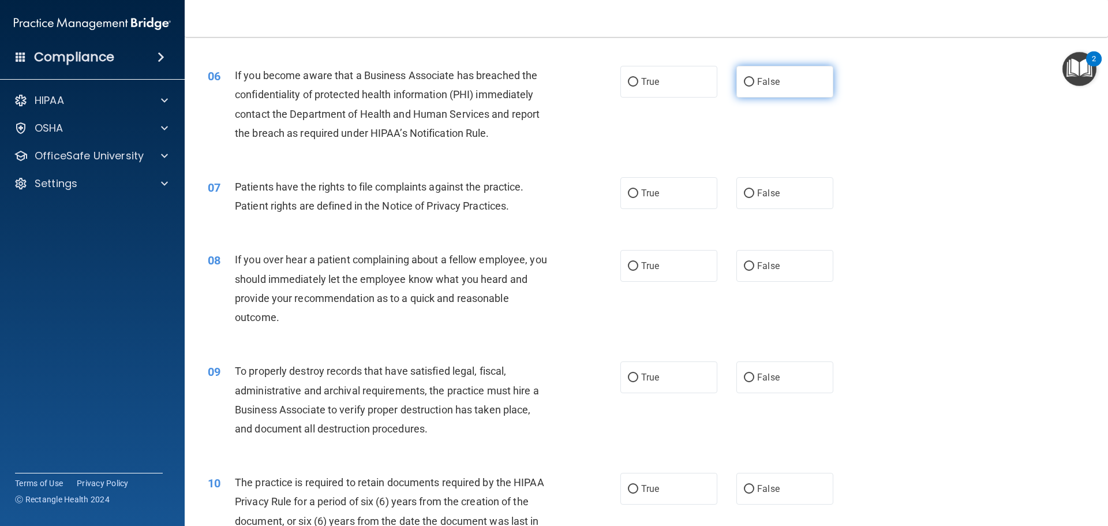
click at [787, 88] on label "False" at bounding box center [785, 82] width 97 height 32
click at [754, 87] on input "False" at bounding box center [749, 82] width 10 height 9
radio input "true"
click at [631, 196] on input "True" at bounding box center [633, 193] width 10 height 9
radio input "true"
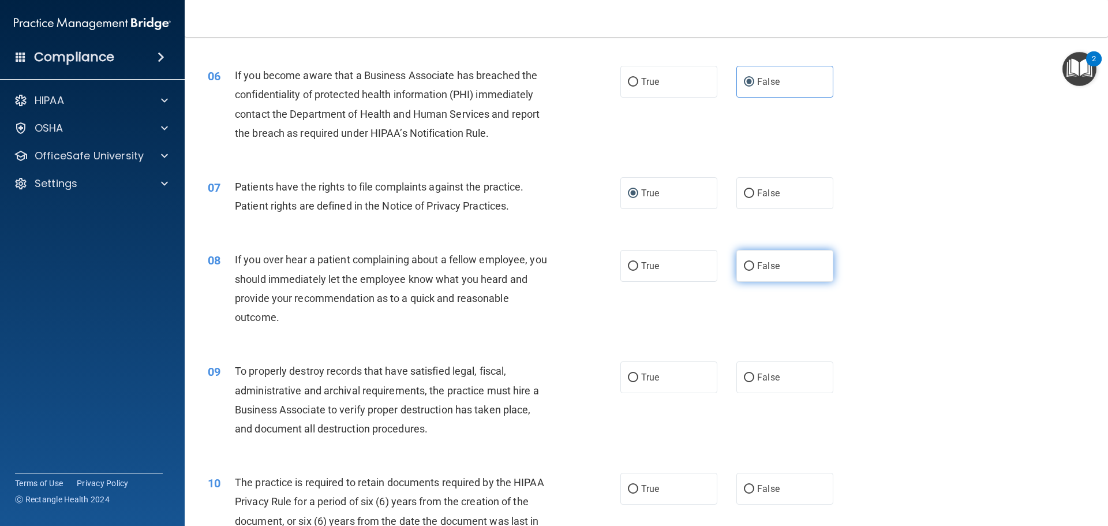
click at [790, 276] on label "False" at bounding box center [785, 266] width 97 height 32
click at [754, 271] on input "False" at bounding box center [749, 266] width 10 height 9
radio input "true"
click at [780, 377] on label "False" at bounding box center [785, 377] width 97 height 32
click at [754, 377] on input "False" at bounding box center [749, 377] width 10 height 9
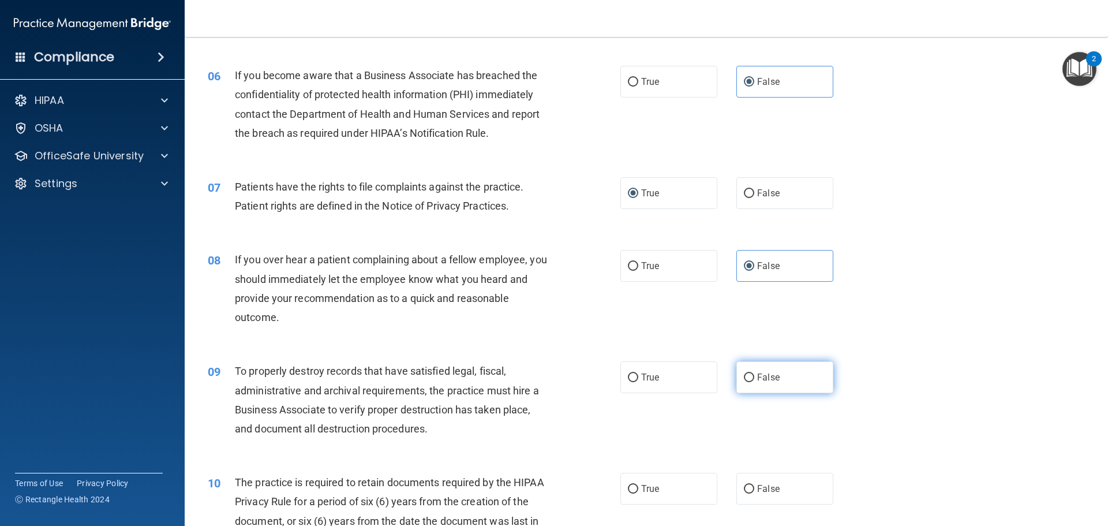
radio input "true"
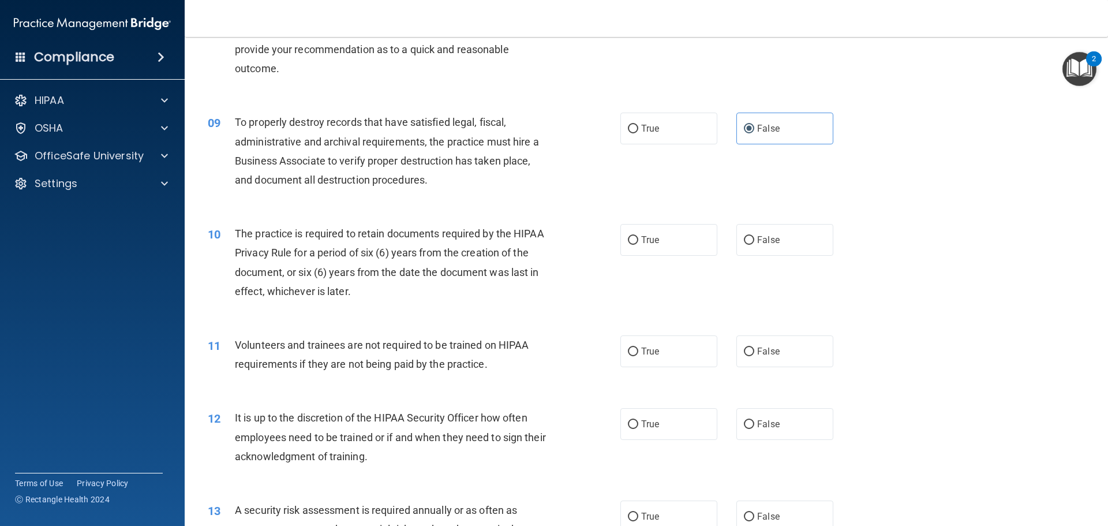
scroll to position [813, 0]
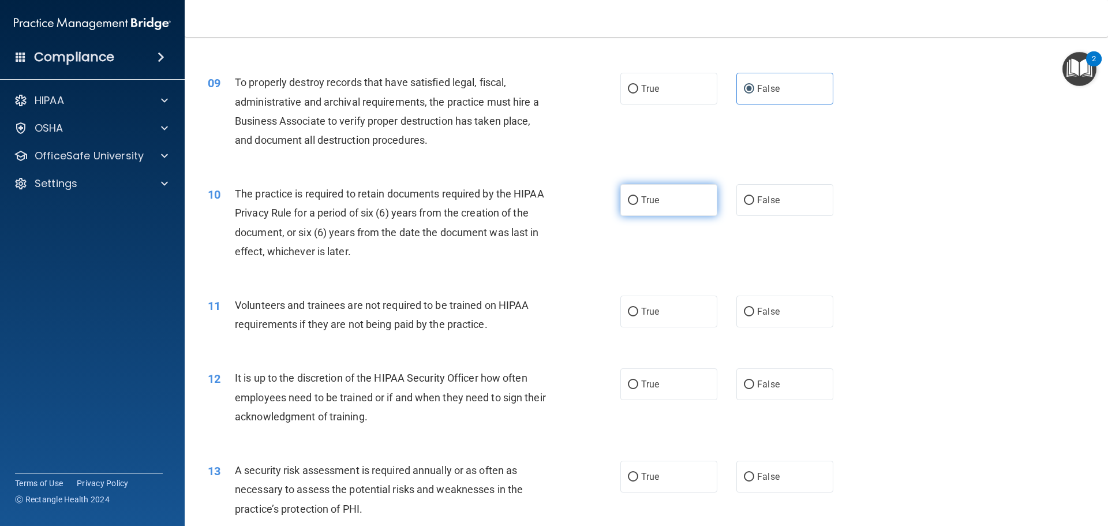
click at [659, 203] on label "True" at bounding box center [668, 200] width 97 height 32
click at [638, 203] on input "True" at bounding box center [633, 200] width 10 height 9
radio input "true"
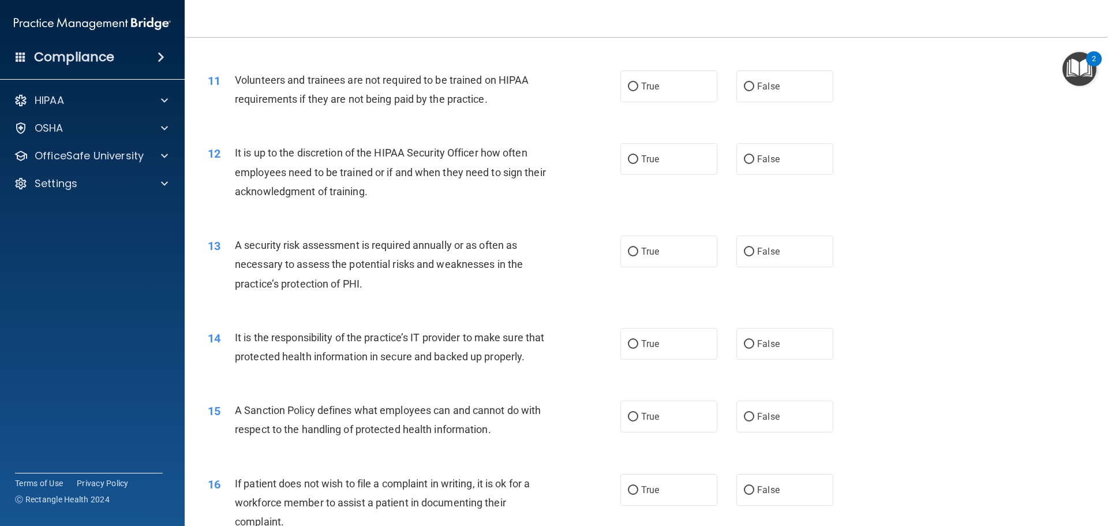
scroll to position [1044, 0]
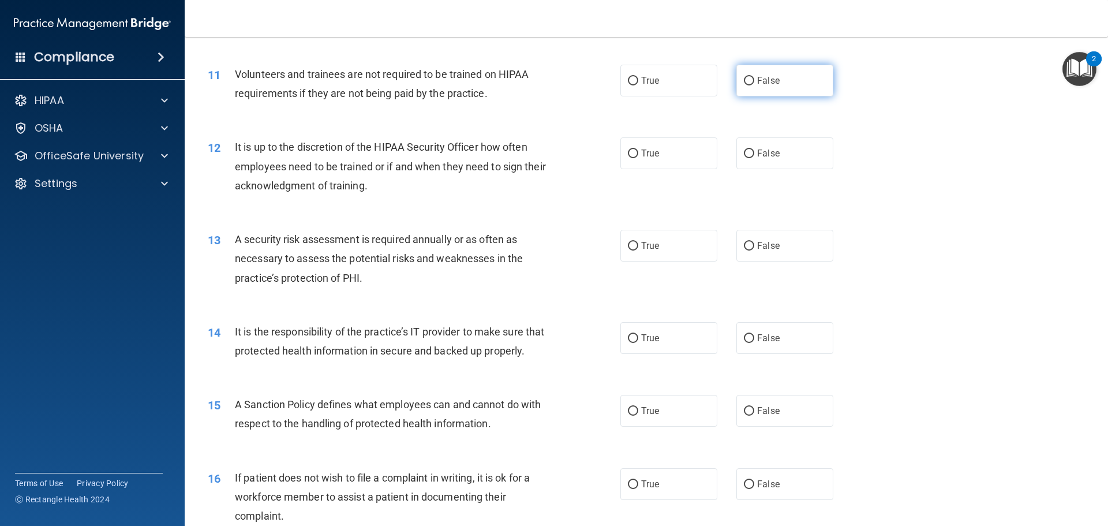
click at [766, 73] on label "False" at bounding box center [785, 81] width 97 height 32
click at [754, 77] on input "False" at bounding box center [749, 81] width 10 height 9
radio input "true"
click at [782, 150] on label "False" at bounding box center [785, 153] width 97 height 32
click at [754, 150] on input "False" at bounding box center [749, 153] width 10 height 9
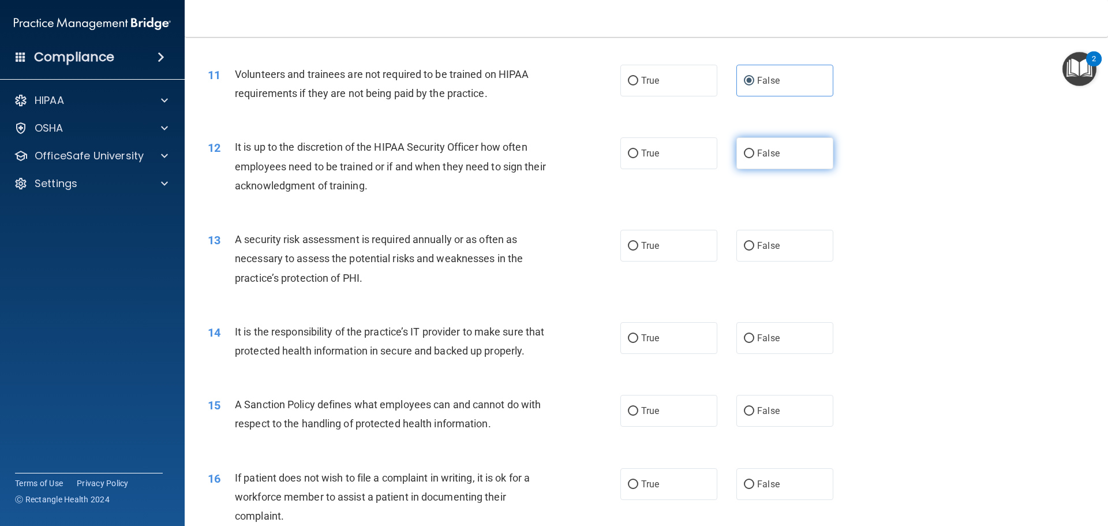
radio input "true"
click at [630, 251] on input "True" at bounding box center [633, 246] width 10 height 9
radio input "true"
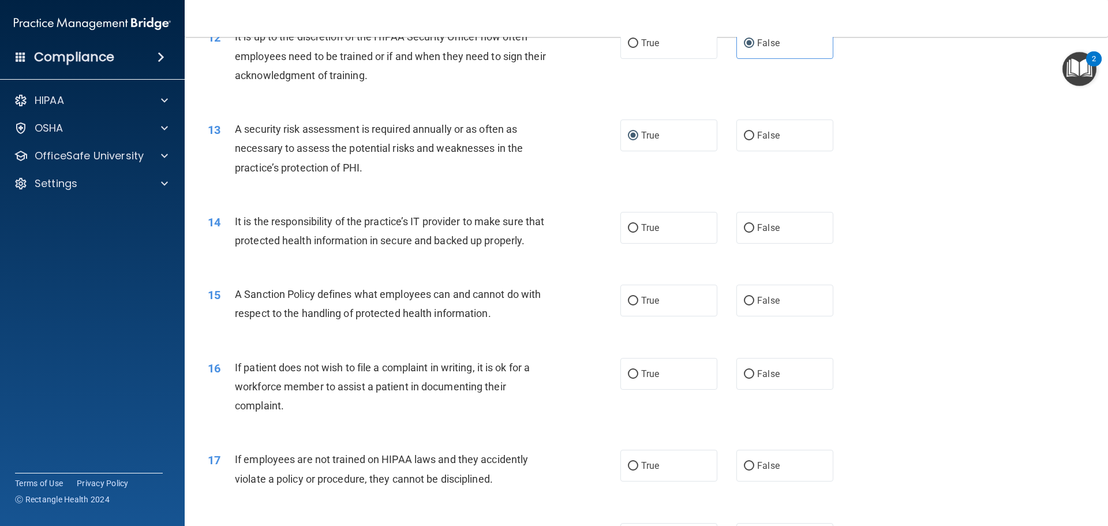
scroll to position [1160, 0]
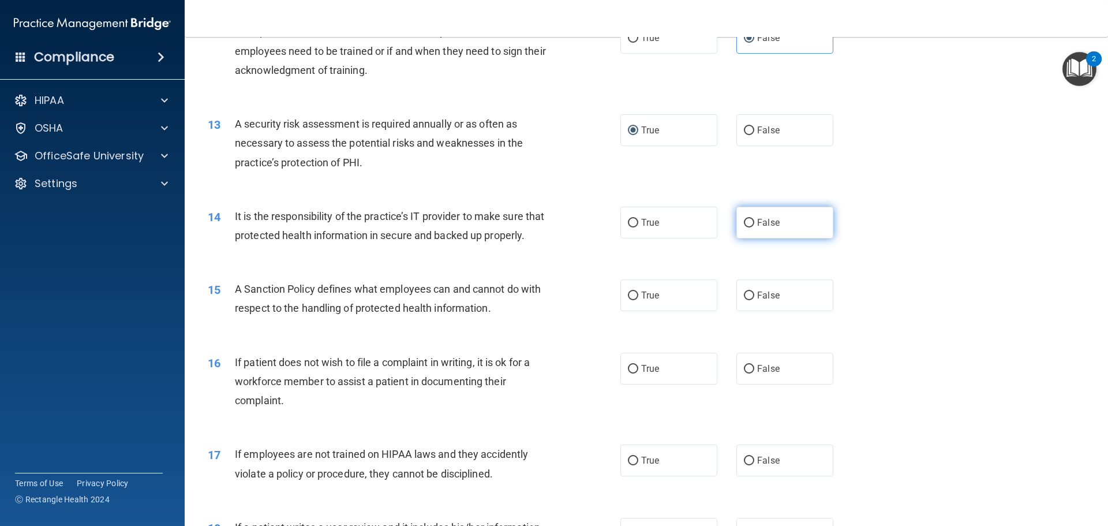
click at [800, 228] on label "False" at bounding box center [785, 223] width 97 height 32
click at [754, 227] on input "False" at bounding box center [749, 223] width 10 height 9
radio input "true"
click at [670, 310] on label "True" at bounding box center [668, 295] width 97 height 32
click at [638, 300] on input "True" at bounding box center [633, 295] width 10 height 9
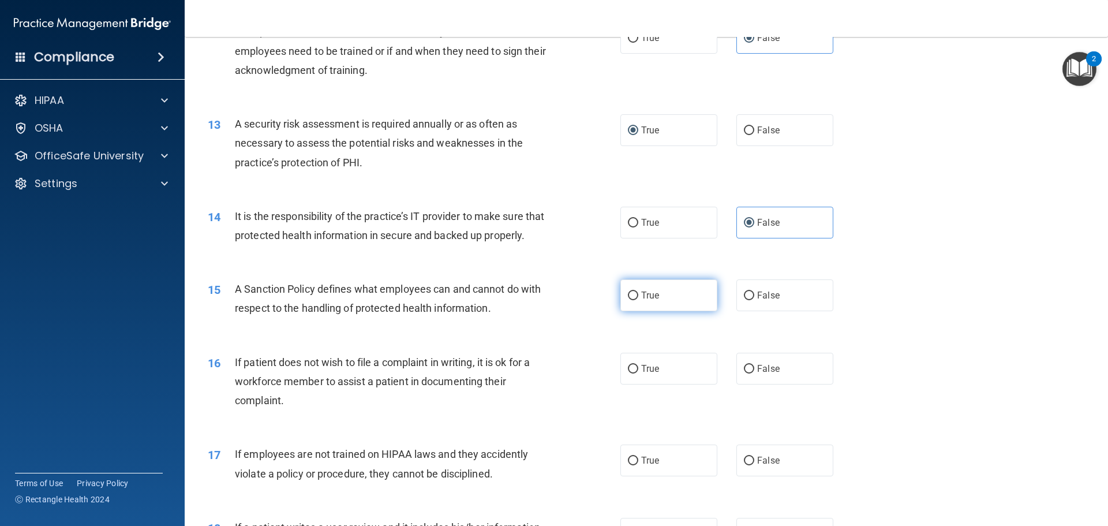
radio input "true"
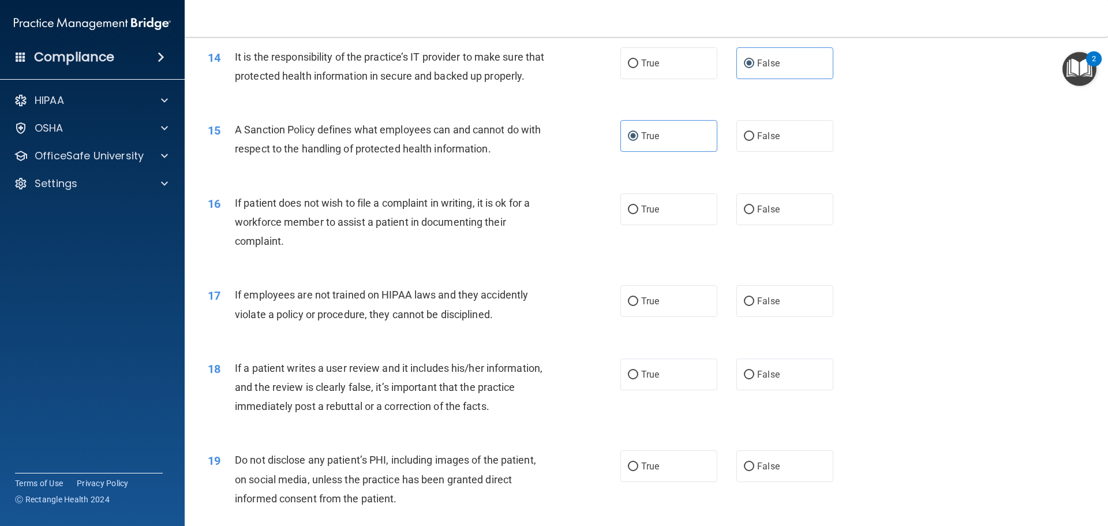
scroll to position [1333, 0]
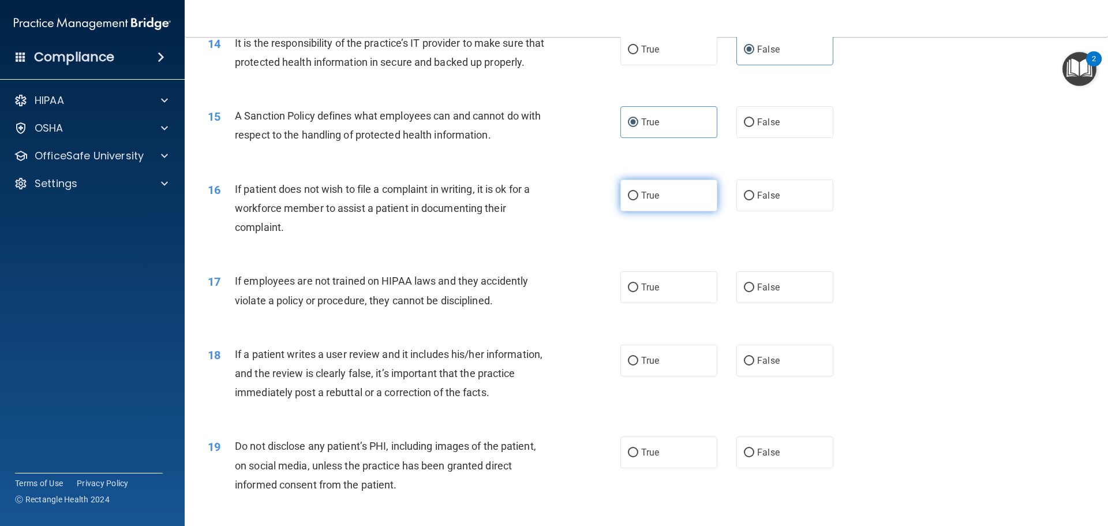
click at [668, 211] on label "True" at bounding box center [668, 196] width 97 height 32
click at [638, 200] on input "True" at bounding box center [633, 196] width 10 height 9
radio input "true"
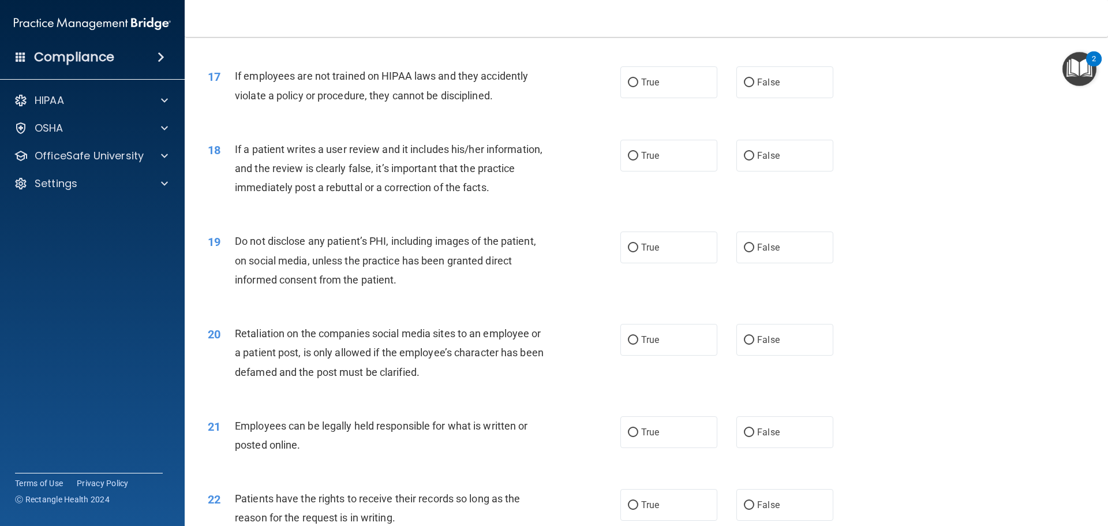
scroll to position [1564, 0]
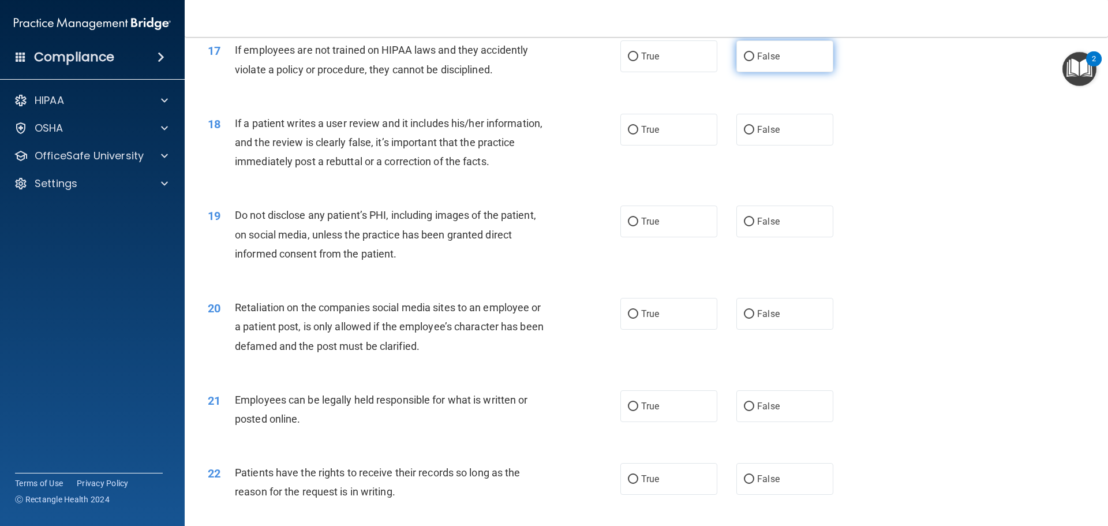
click at [825, 72] on label "False" at bounding box center [785, 56] width 97 height 32
click at [754, 61] on input "False" at bounding box center [749, 57] width 10 height 9
radio input "true"
click at [791, 145] on label "False" at bounding box center [785, 130] width 97 height 32
click at [754, 134] on input "False" at bounding box center [749, 130] width 10 height 9
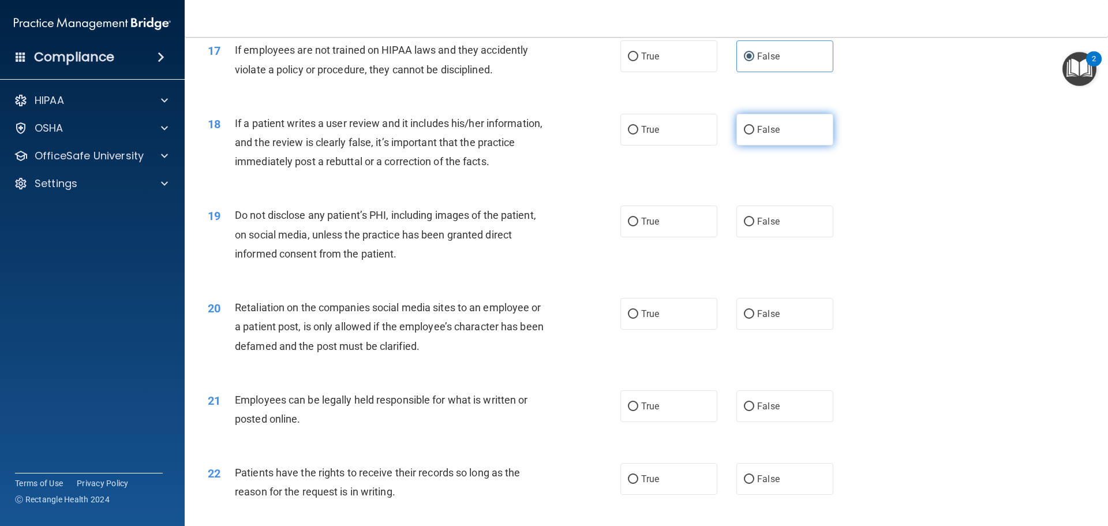
radio input "true"
click at [648, 227] on span "True" at bounding box center [650, 221] width 18 height 11
click at [638, 226] on input "True" at bounding box center [633, 222] width 10 height 9
radio input "true"
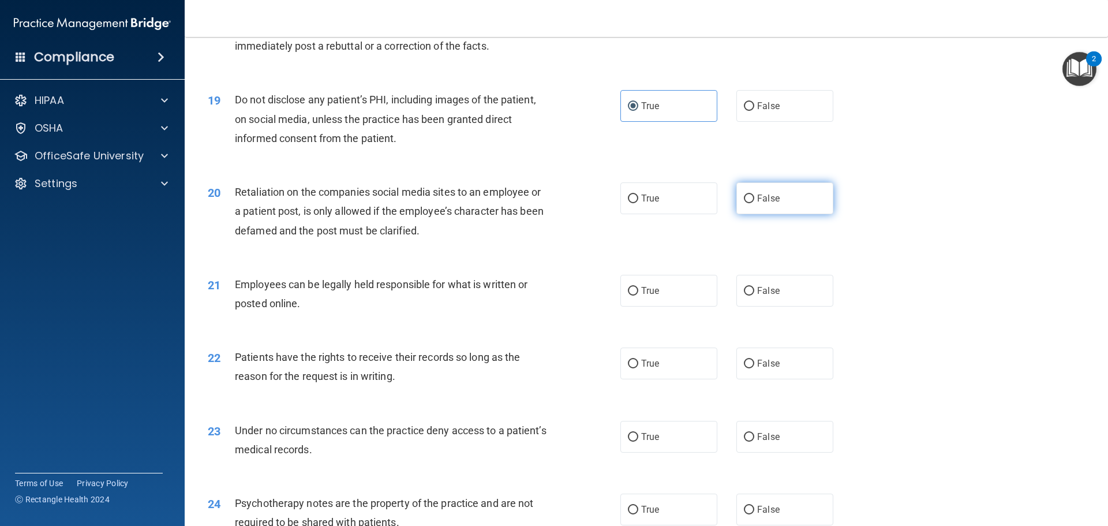
click at [779, 214] on label "False" at bounding box center [785, 198] width 97 height 32
click at [754, 203] on input "False" at bounding box center [749, 199] width 10 height 9
radio input "true"
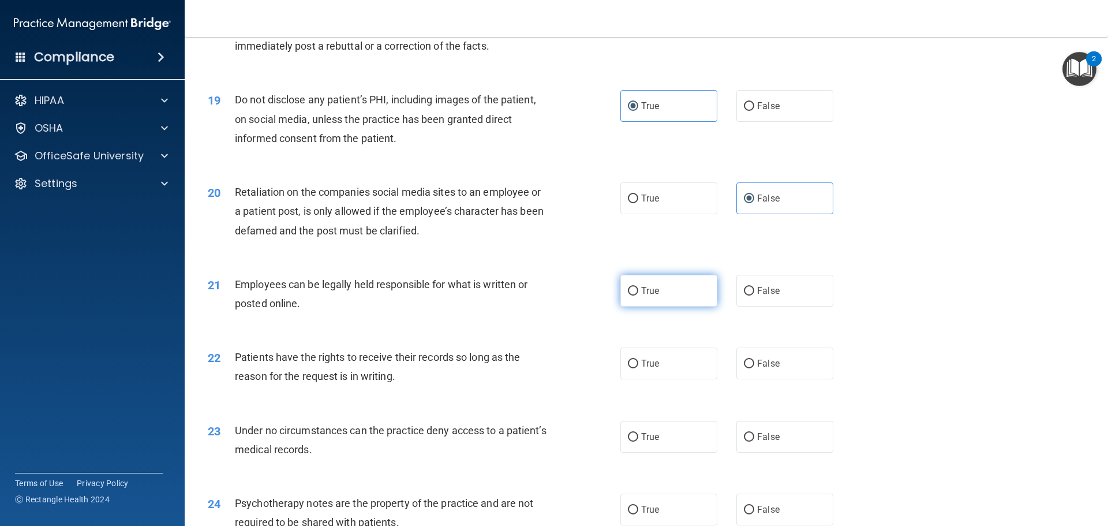
click at [652, 296] on span "True" at bounding box center [650, 290] width 18 height 11
click at [638, 296] on input "True" at bounding box center [633, 291] width 10 height 9
radio input "true"
click at [661, 379] on label "True" at bounding box center [668, 363] width 97 height 32
click at [638, 368] on input "True" at bounding box center [633, 364] width 10 height 9
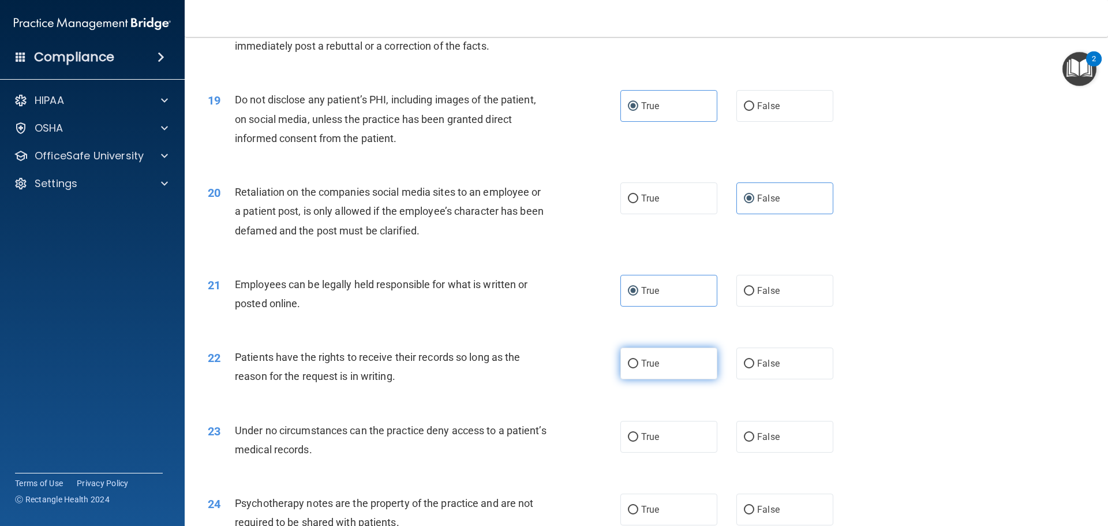
radio input "true"
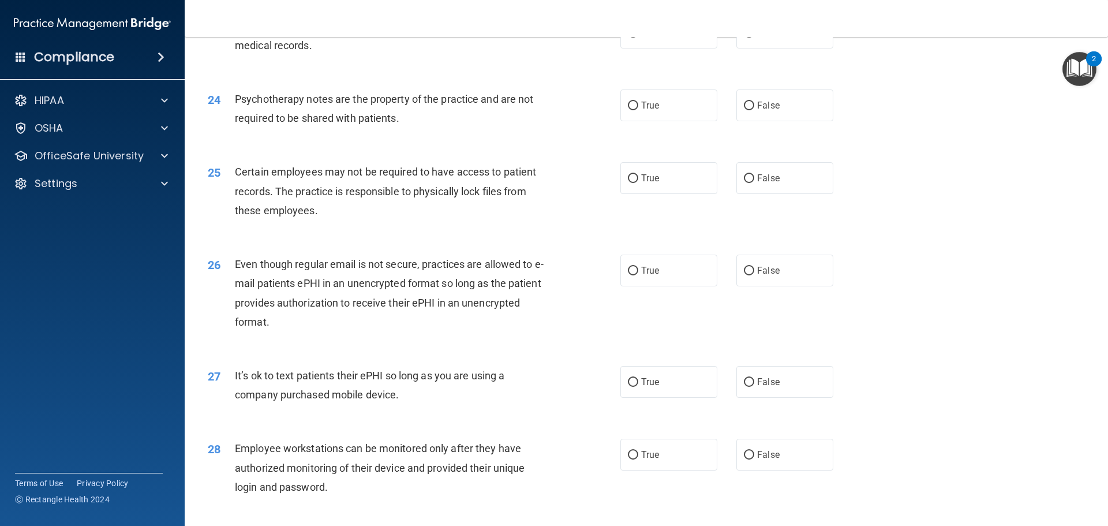
scroll to position [2025, 0]
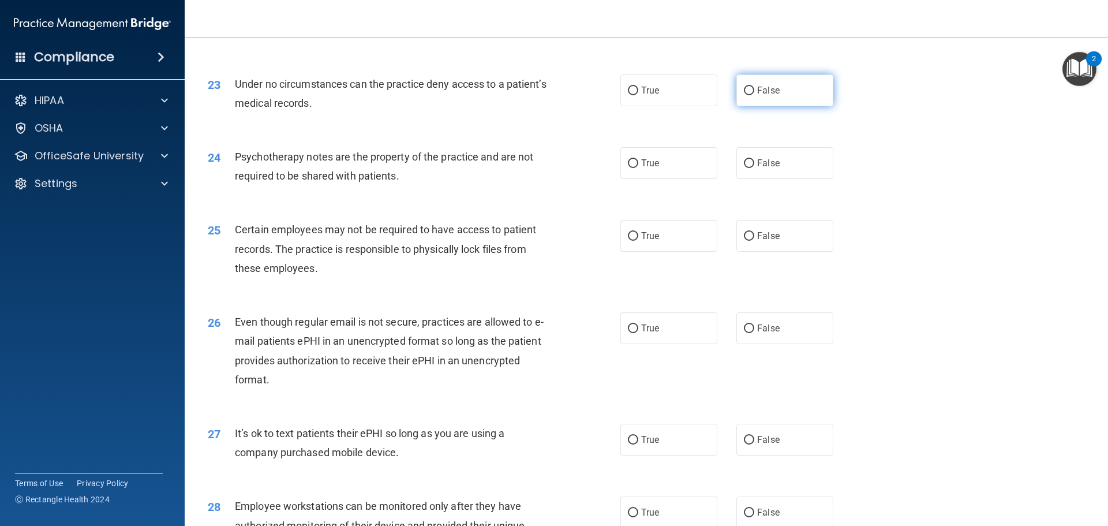
click at [749, 106] on label "False" at bounding box center [785, 90] width 97 height 32
click at [749, 95] on input "False" at bounding box center [749, 91] width 10 height 9
radio input "true"
click at [650, 169] on span "True" at bounding box center [650, 163] width 18 height 11
click at [638, 168] on input "True" at bounding box center [633, 163] width 10 height 9
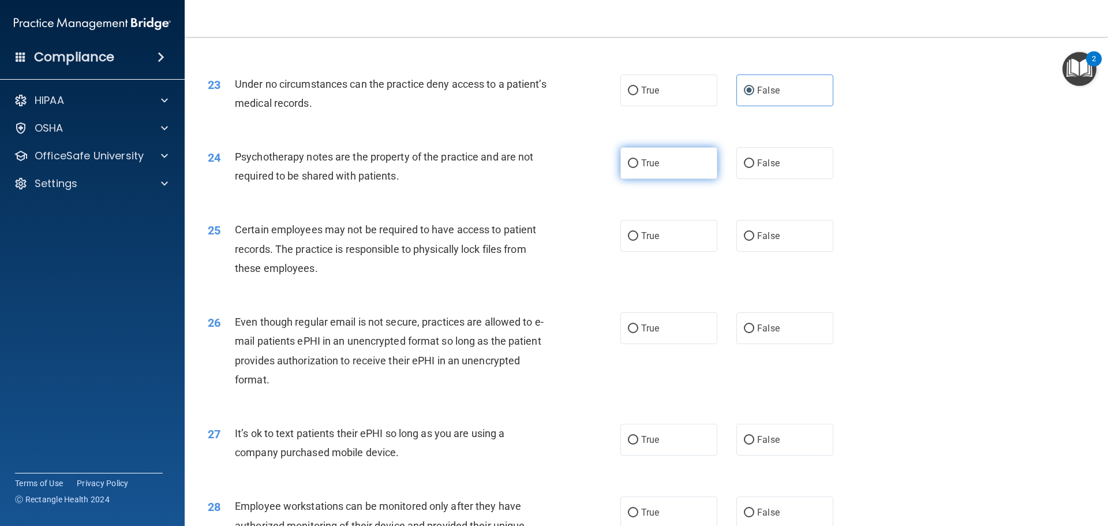
radio input "true"
click at [673, 252] on label "True" at bounding box center [668, 236] width 97 height 32
click at [638, 241] on input "True" at bounding box center [633, 236] width 10 height 9
radio input "true"
click at [708, 337] on label "True" at bounding box center [668, 328] width 97 height 32
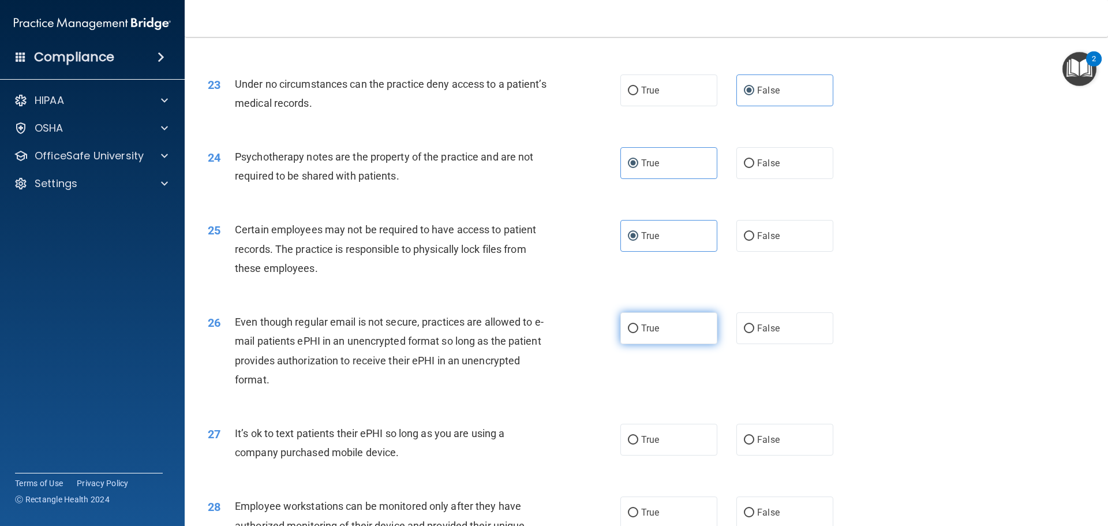
click at [638, 333] on input "True" at bounding box center [633, 328] width 10 height 9
radio input "true"
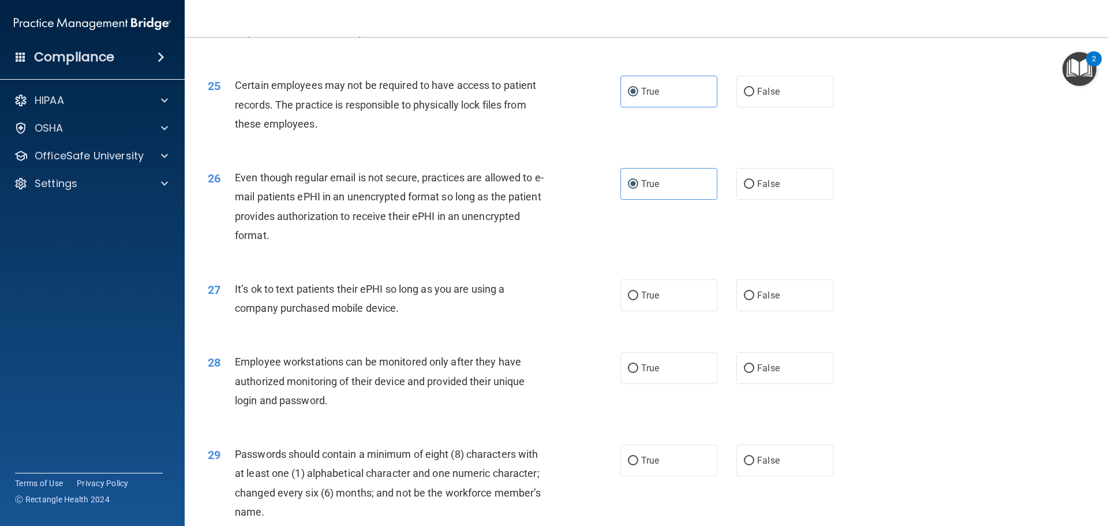
scroll to position [2199, 0]
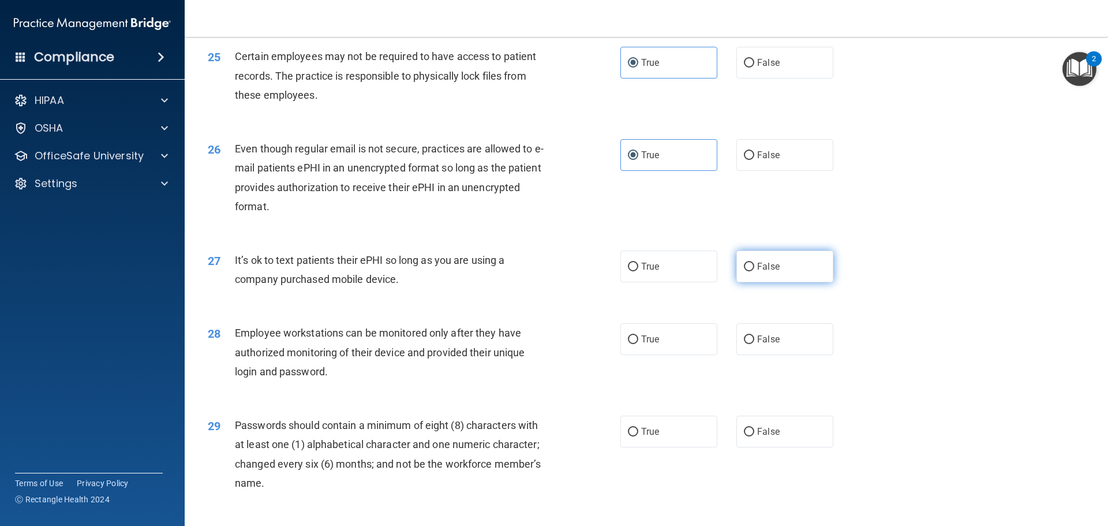
click at [757, 272] on span "False" at bounding box center [768, 266] width 23 height 11
click at [754, 271] on input "False" at bounding box center [749, 267] width 10 height 9
radio input "true"
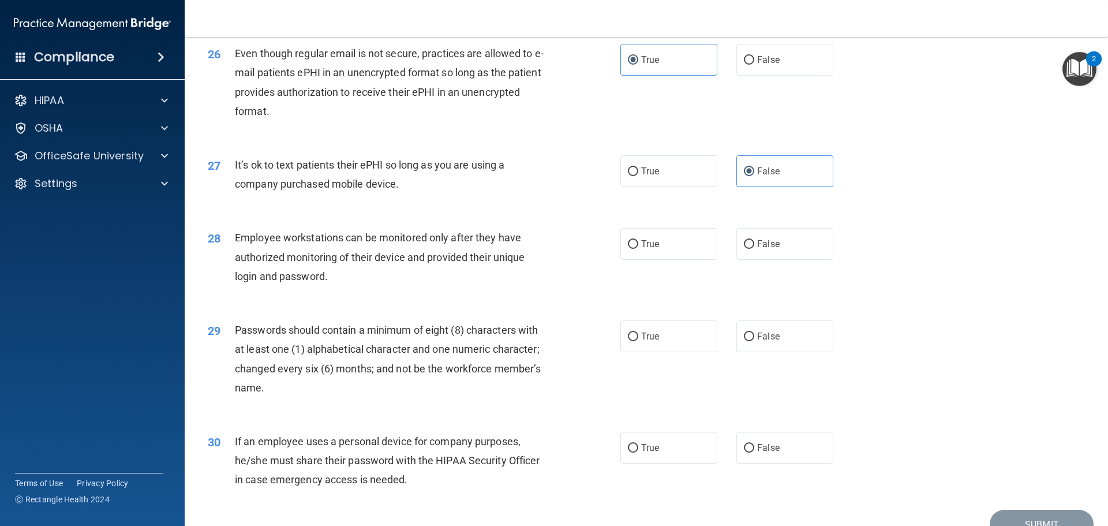
scroll to position [2314, 0]
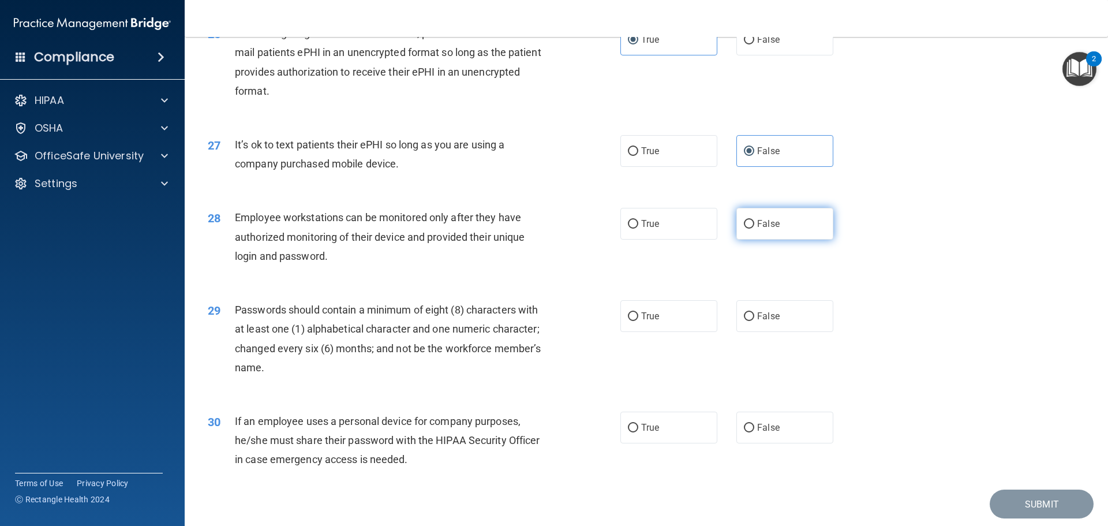
click at [782, 240] on label "False" at bounding box center [785, 224] width 97 height 32
click at [754, 229] on input "False" at bounding box center [749, 224] width 10 height 9
radio input "true"
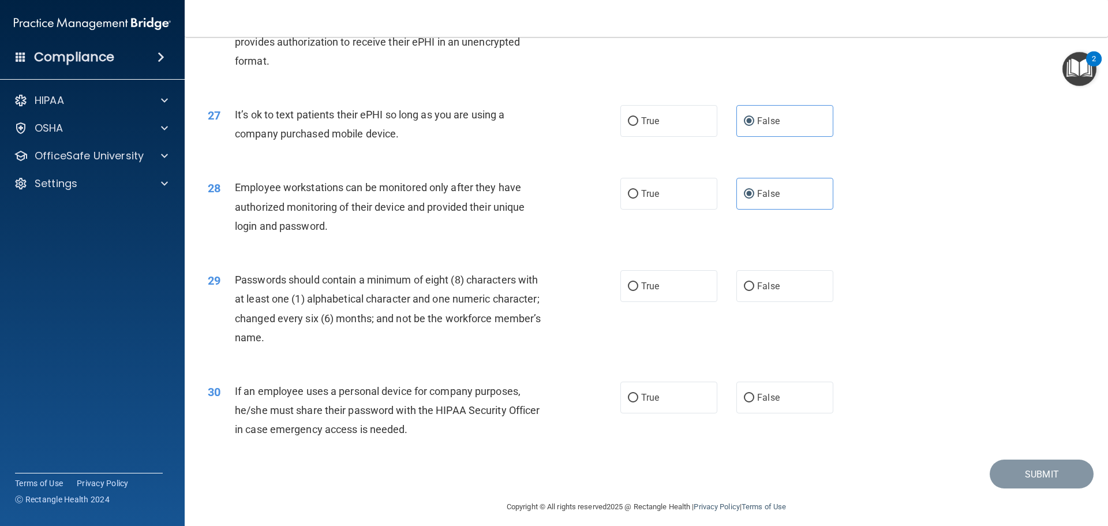
scroll to position [2372, 0]
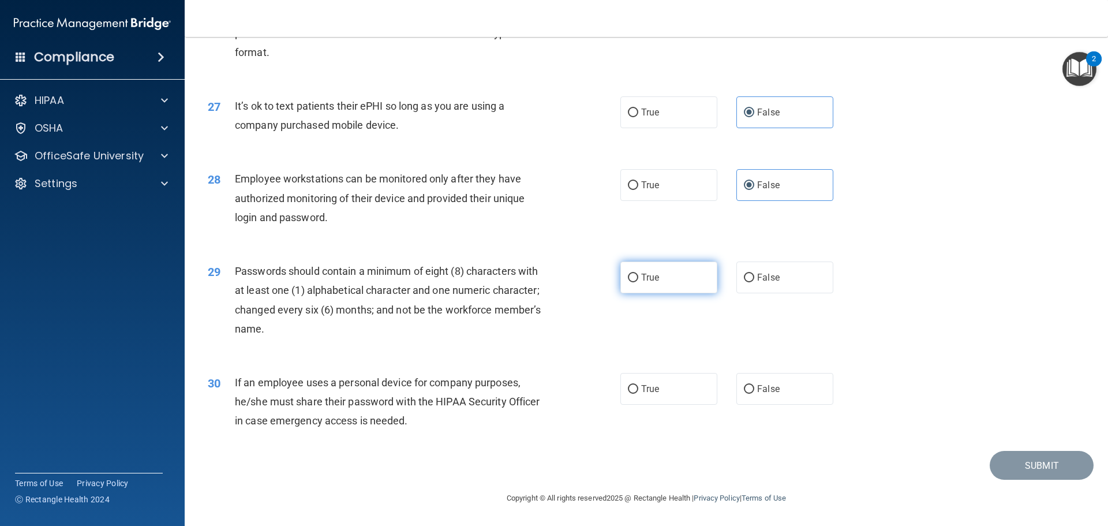
click at [634, 282] on label "True" at bounding box center [668, 277] width 97 height 32
click at [634, 282] on input "True" at bounding box center [633, 278] width 10 height 9
radio input "true"
click at [805, 395] on label "False" at bounding box center [785, 389] width 97 height 32
click at [754, 394] on input "False" at bounding box center [749, 389] width 10 height 9
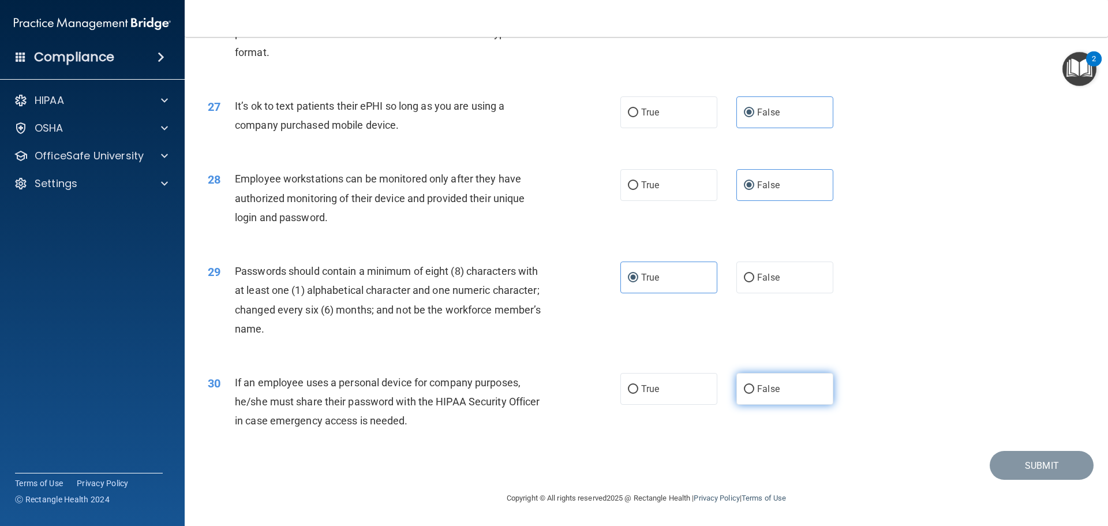
radio input "true"
click at [1027, 470] on button "Submit" at bounding box center [1042, 465] width 104 height 29
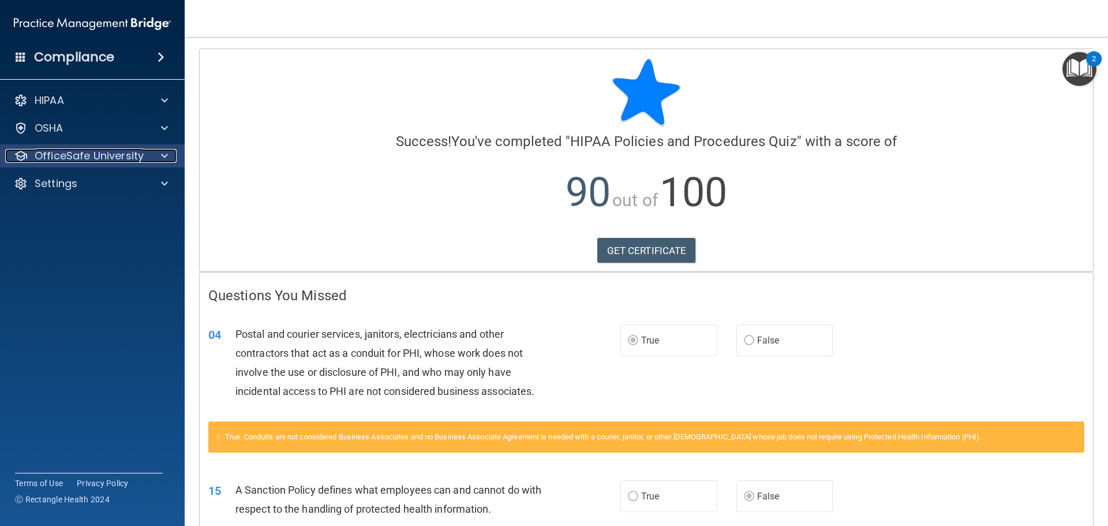
click at [109, 159] on p "OfficeSafe University" at bounding box center [89, 156] width 109 height 14
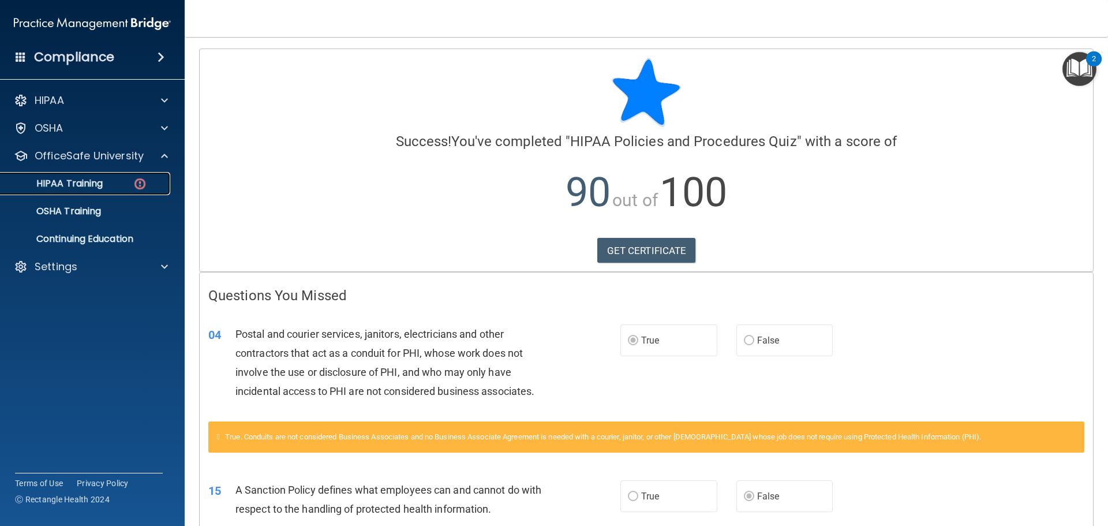
click at [106, 183] on div "HIPAA Training" at bounding box center [87, 184] width 158 height 12
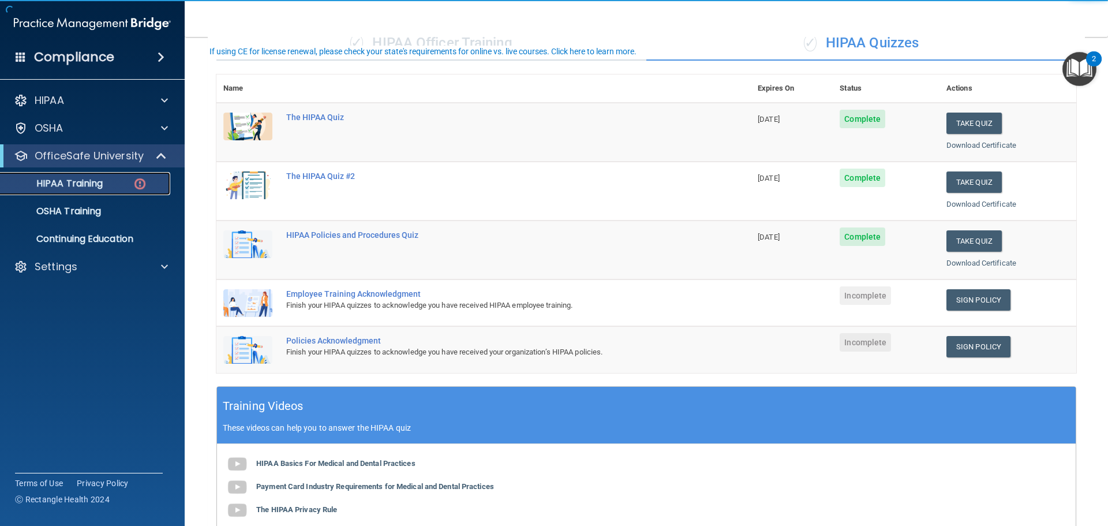
scroll to position [115, 0]
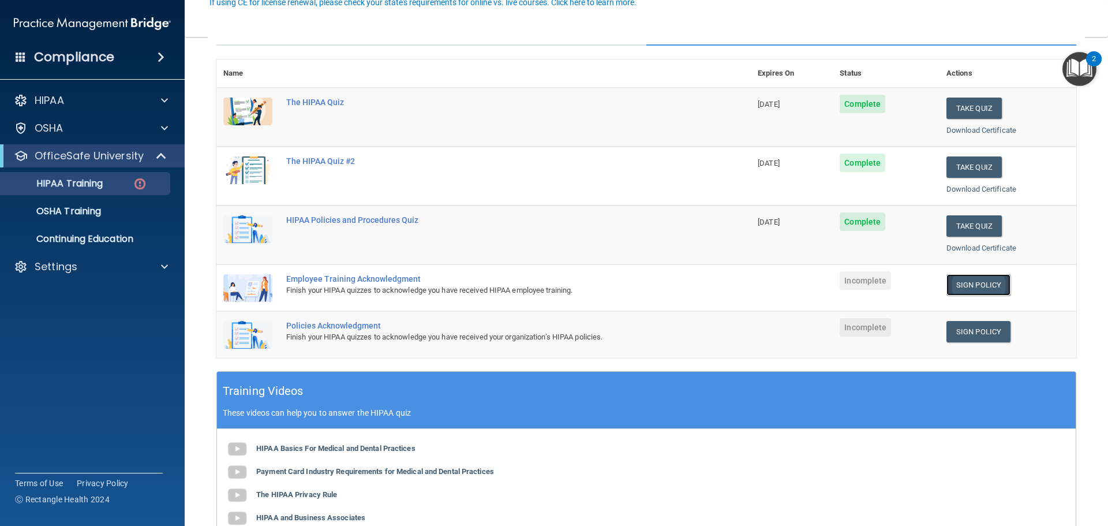
click at [975, 285] on link "Sign Policy" at bounding box center [979, 284] width 64 height 21
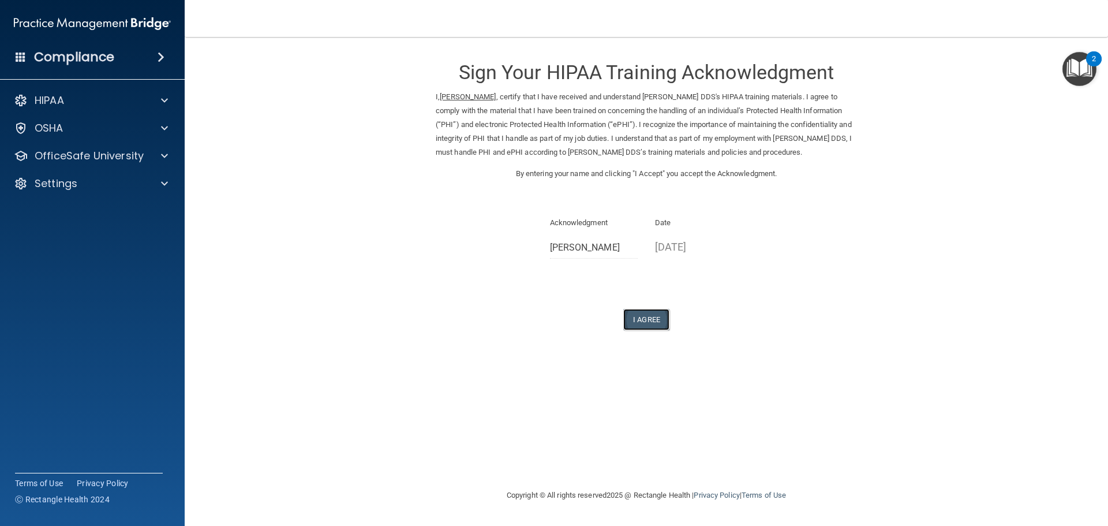
click at [657, 319] on button "I Agree" at bounding box center [646, 319] width 46 height 21
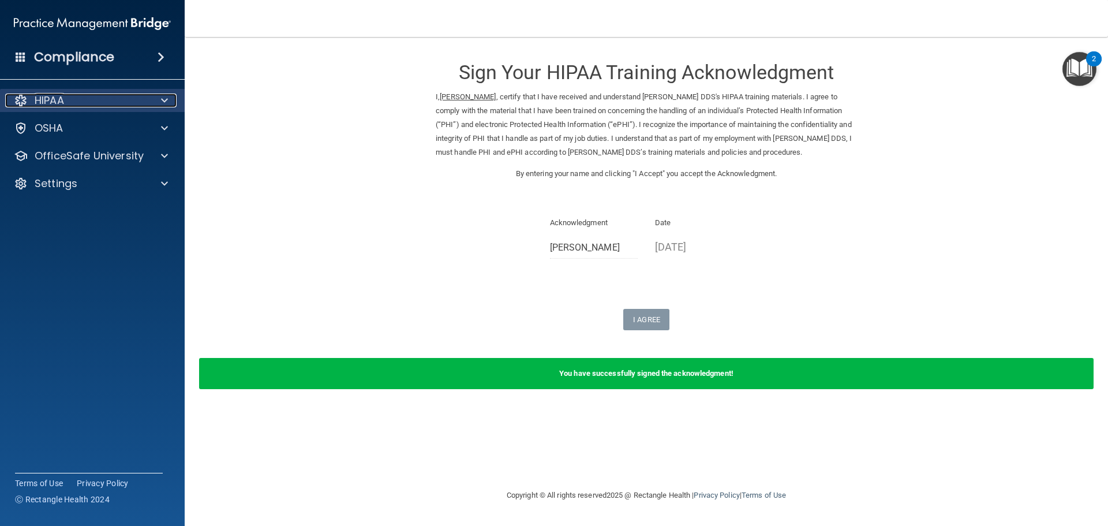
click at [78, 102] on div "HIPAA" at bounding box center [76, 101] width 143 height 14
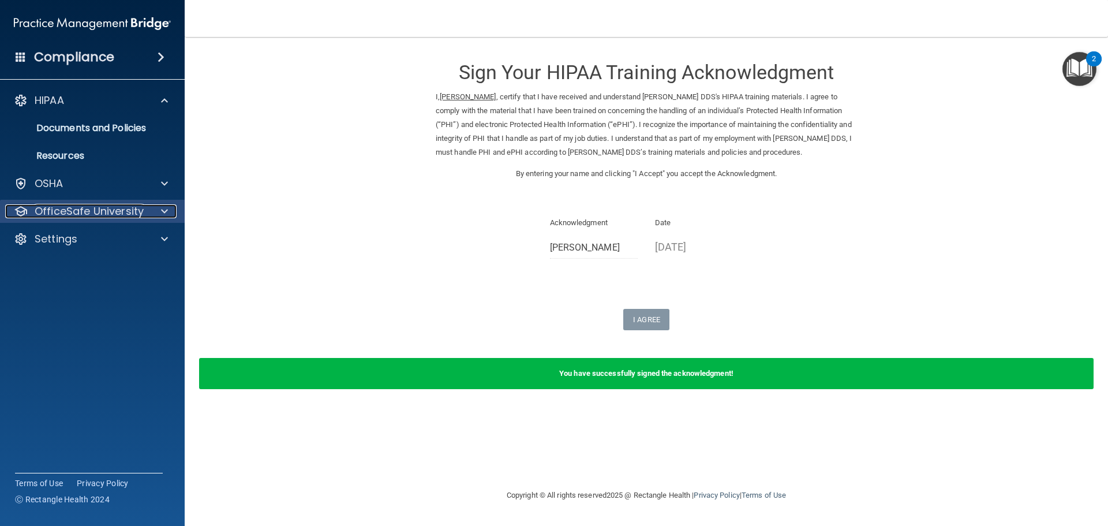
click at [87, 212] on p "OfficeSafe University" at bounding box center [89, 211] width 109 height 14
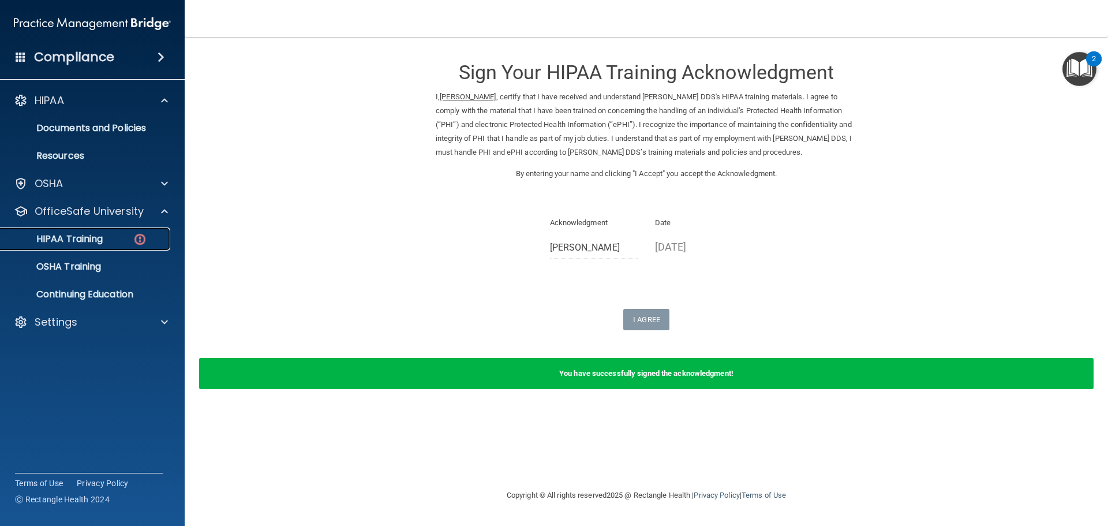
click at [94, 238] on p "HIPAA Training" at bounding box center [55, 239] width 95 height 12
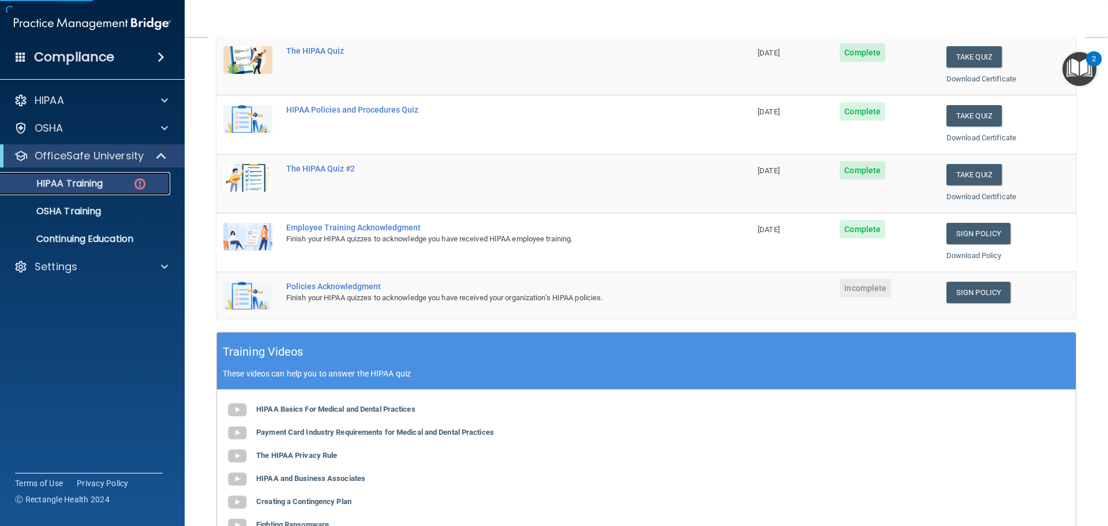
scroll to position [173, 0]
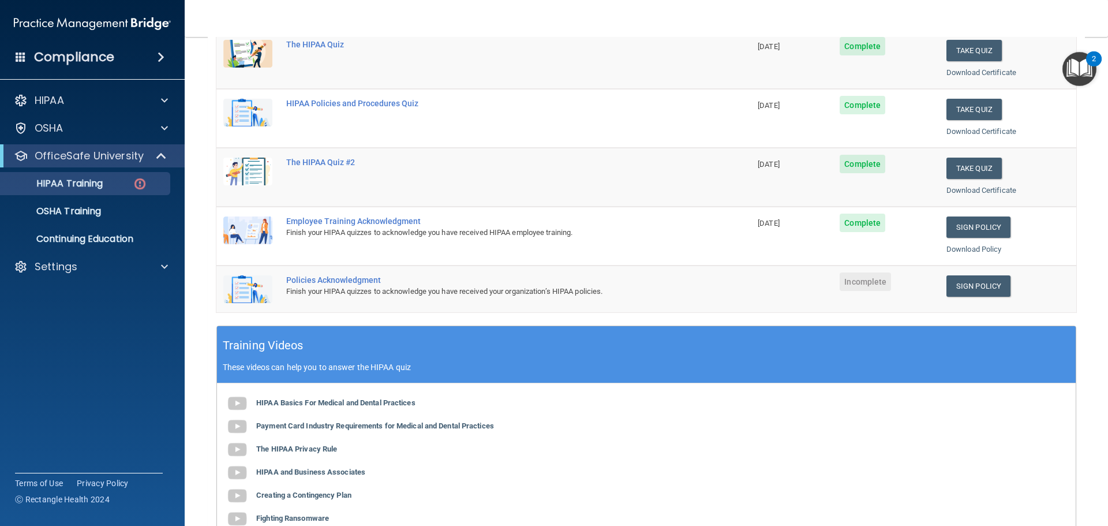
click at [1005, 290] on div "Sign Policy" at bounding box center [1008, 285] width 123 height 21
click at [974, 288] on link "Sign Policy" at bounding box center [979, 285] width 64 height 21
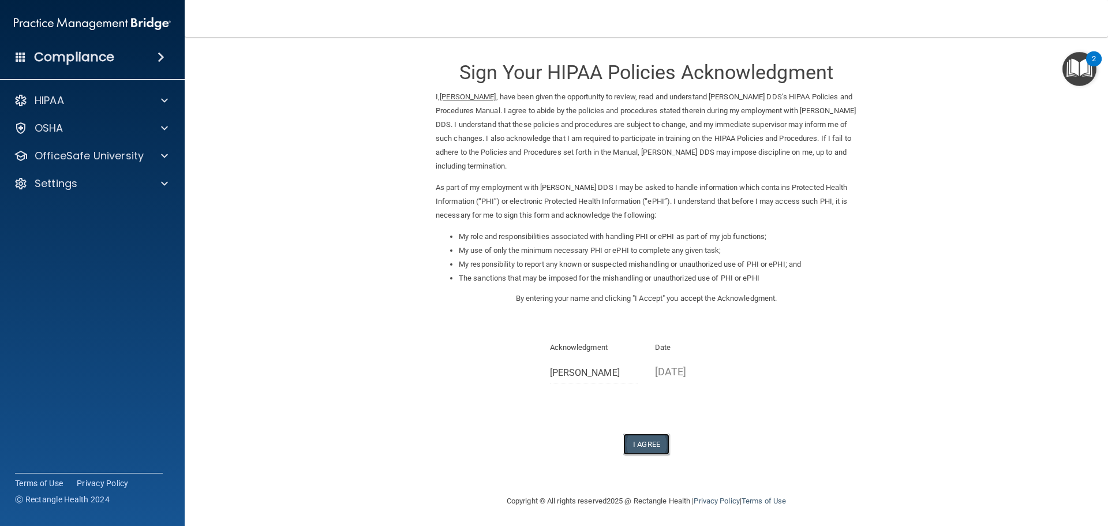
click at [630, 447] on button "I Agree" at bounding box center [646, 443] width 46 height 21
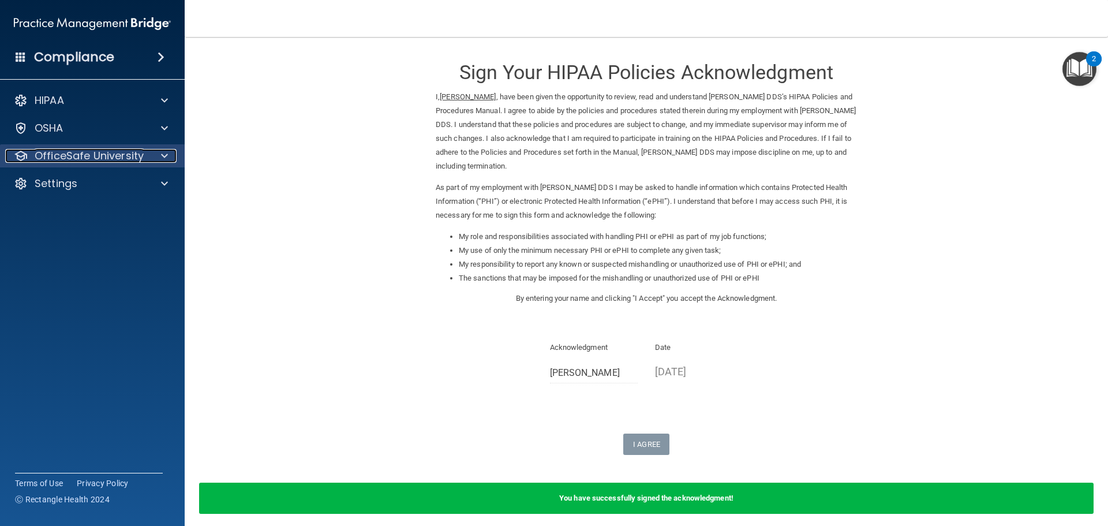
click at [105, 162] on p "OfficeSafe University" at bounding box center [89, 156] width 109 height 14
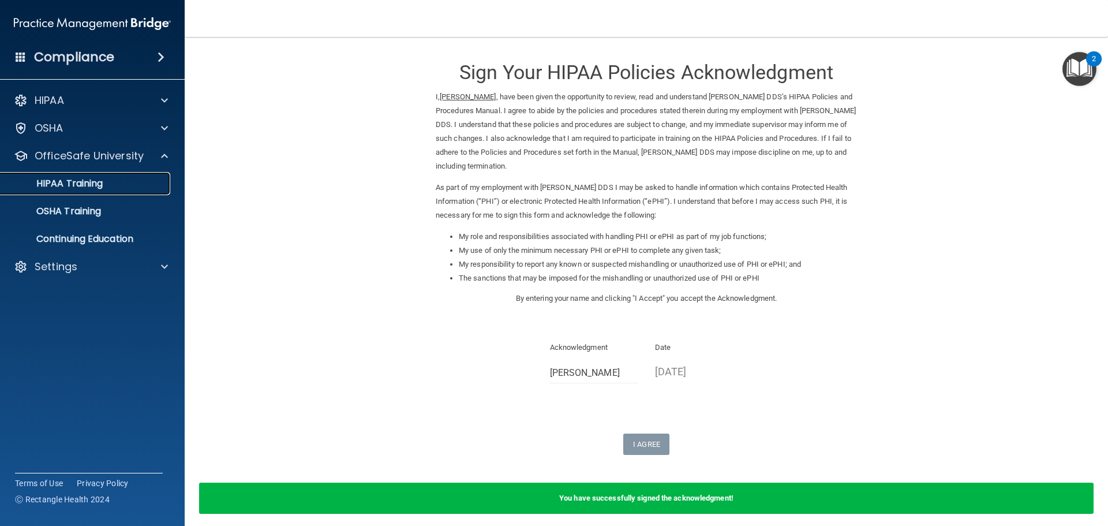
click at [99, 183] on p "HIPAA Training" at bounding box center [55, 184] width 95 height 12
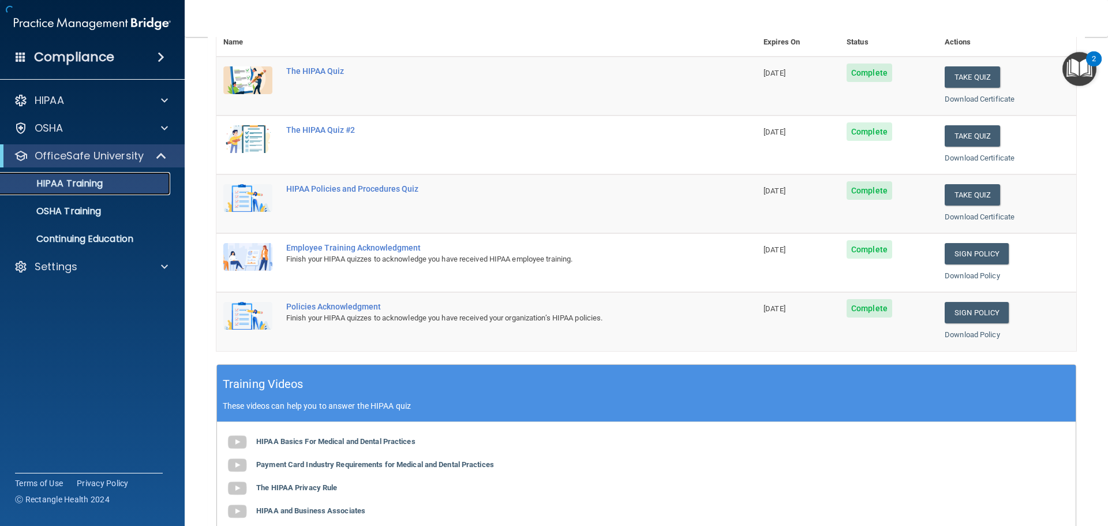
scroll to position [173, 0]
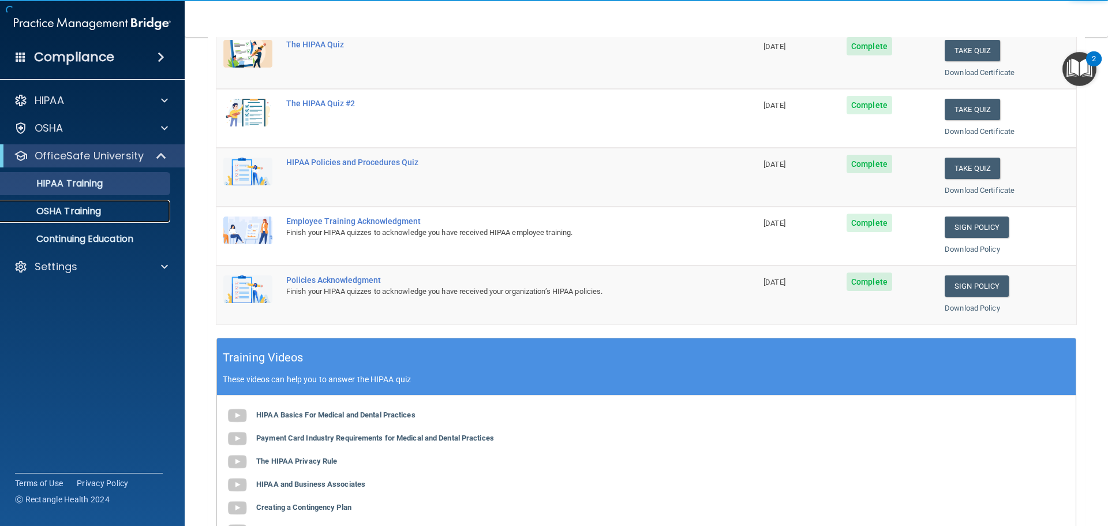
click at [80, 210] on p "OSHA Training" at bounding box center [55, 211] width 94 height 12
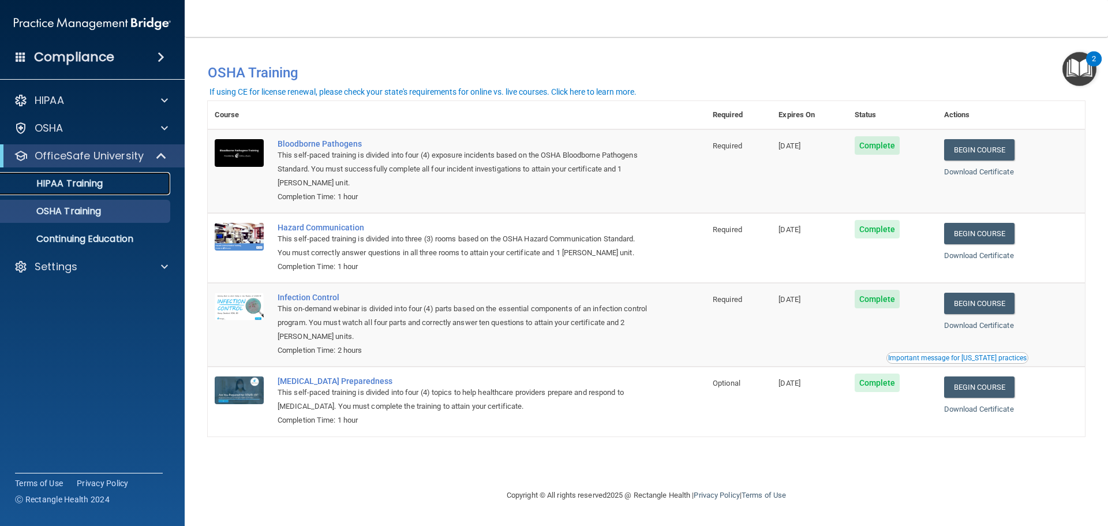
click at [91, 182] on p "HIPAA Training" at bounding box center [55, 184] width 95 height 12
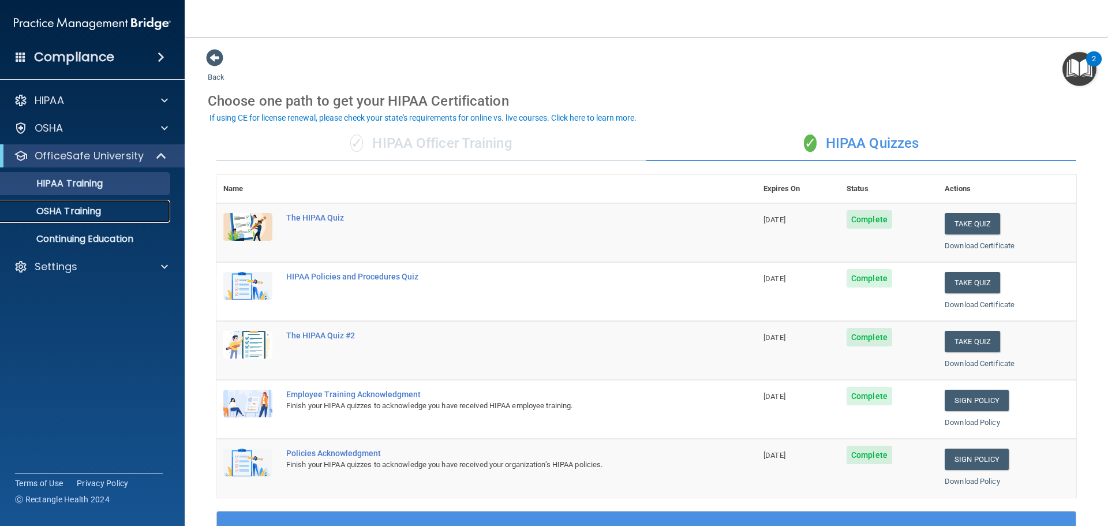
click at [103, 212] on div "OSHA Training" at bounding box center [87, 211] width 158 height 12
